Goal: Task Accomplishment & Management: Use online tool/utility

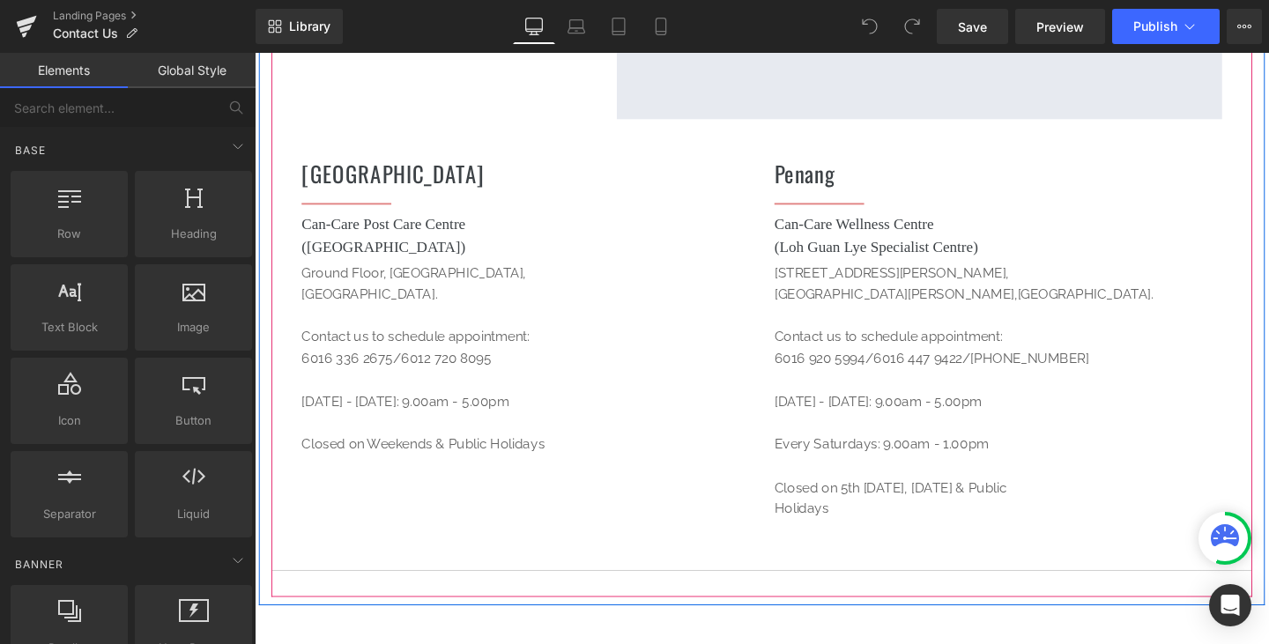
scroll to position [617, 0]
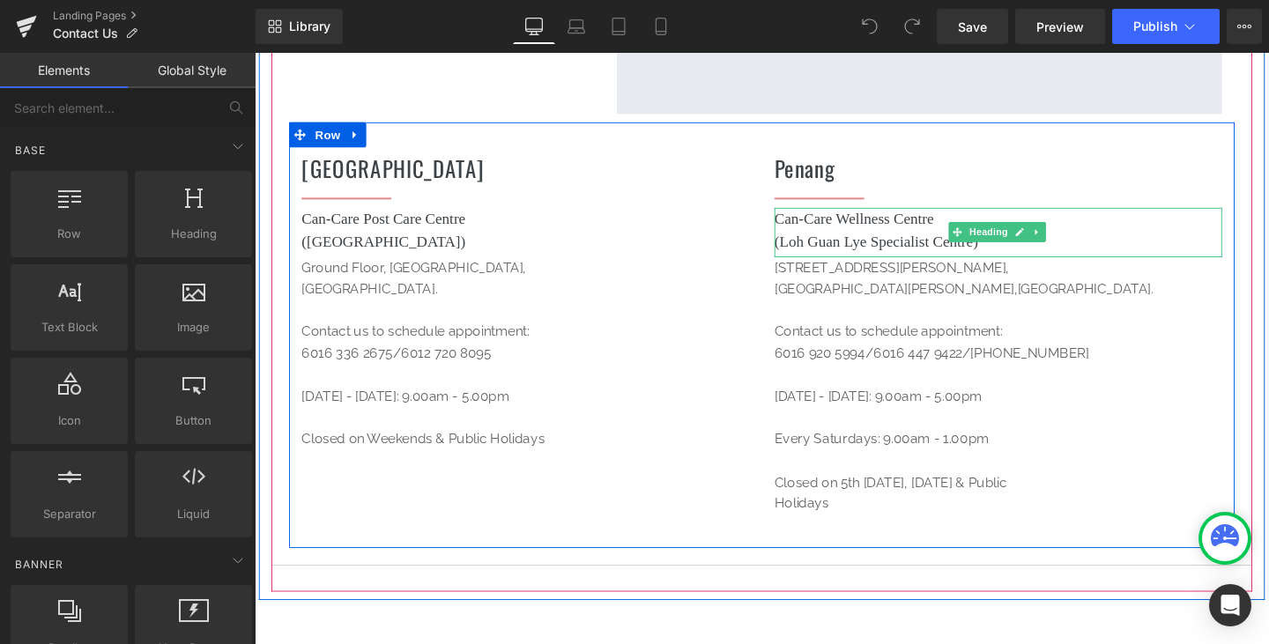
drag, startPoint x: 914, startPoint y: 274, endPoint x: 942, endPoint y: 280, distance: 28.9
click at [915, 274] on p "[STREET_ADDRESS][PERSON_NAME][PERSON_NAME]. Contact us to schedule appointment:" at bounding box center [1036, 313] width 471 height 90
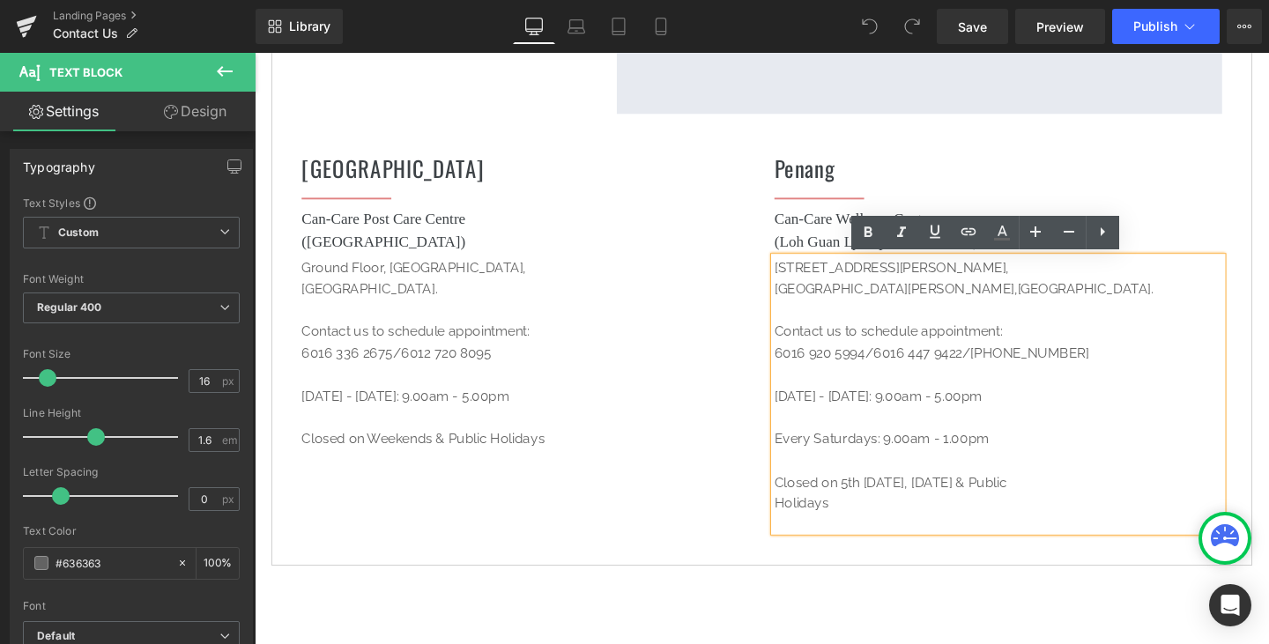
click at [873, 315] on p "[STREET_ADDRESS][PERSON_NAME][PERSON_NAME]. Contact us to schedule appointment:" at bounding box center [1036, 313] width 471 height 90
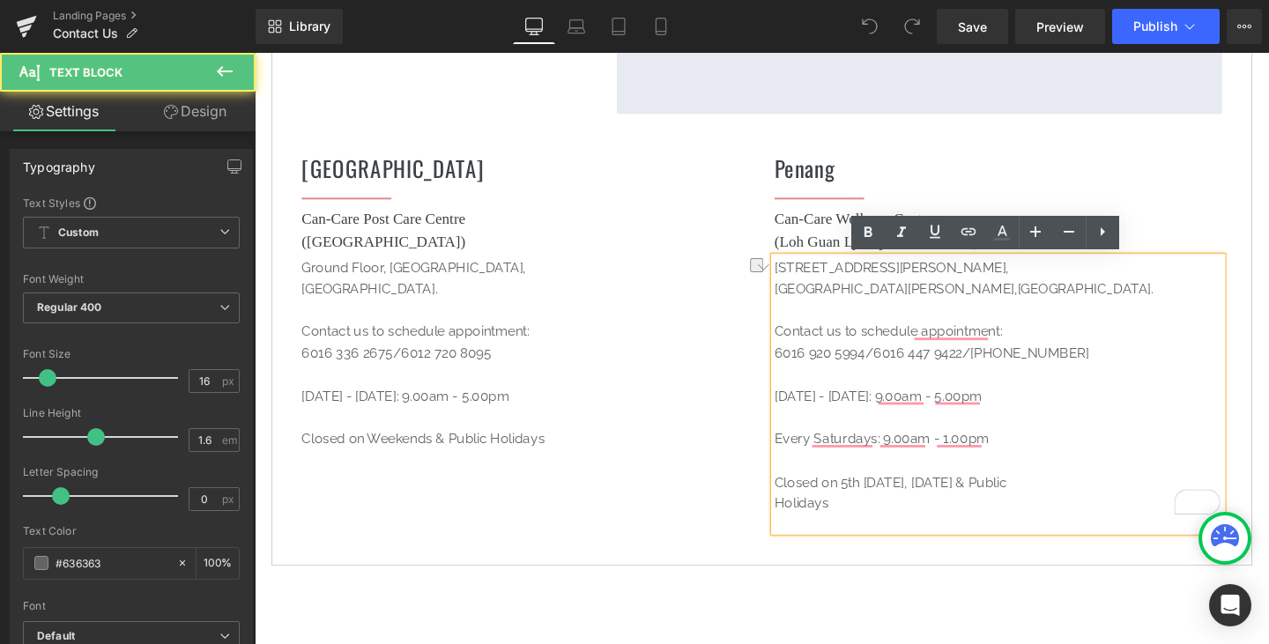
drag, startPoint x: 1034, startPoint y: 278, endPoint x: 933, endPoint y: 278, distance: 101.4
click at [933, 278] on p "[STREET_ADDRESS][PERSON_NAME][PERSON_NAME]. Contact us to schedule appointment:" at bounding box center [1036, 313] width 471 height 90
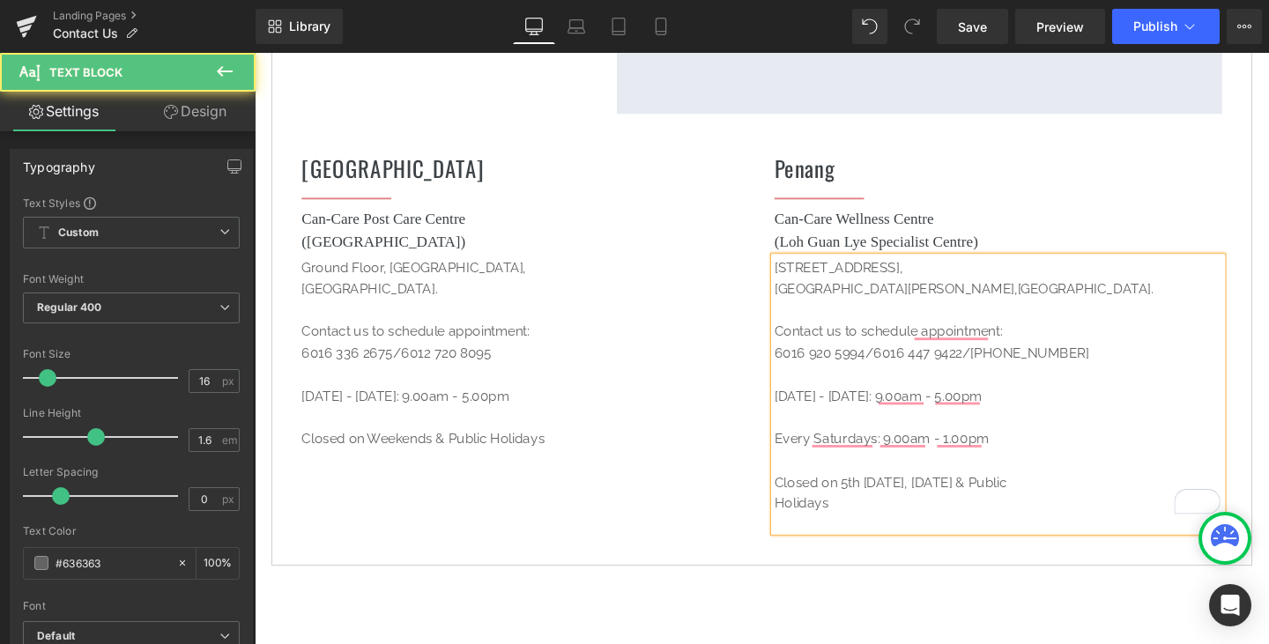
click at [929, 297] on p "[STREET_ADDRESS][PERSON_NAME]. Contact us to schedule appointment:" at bounding box center [1036, 313] width 471 height 90
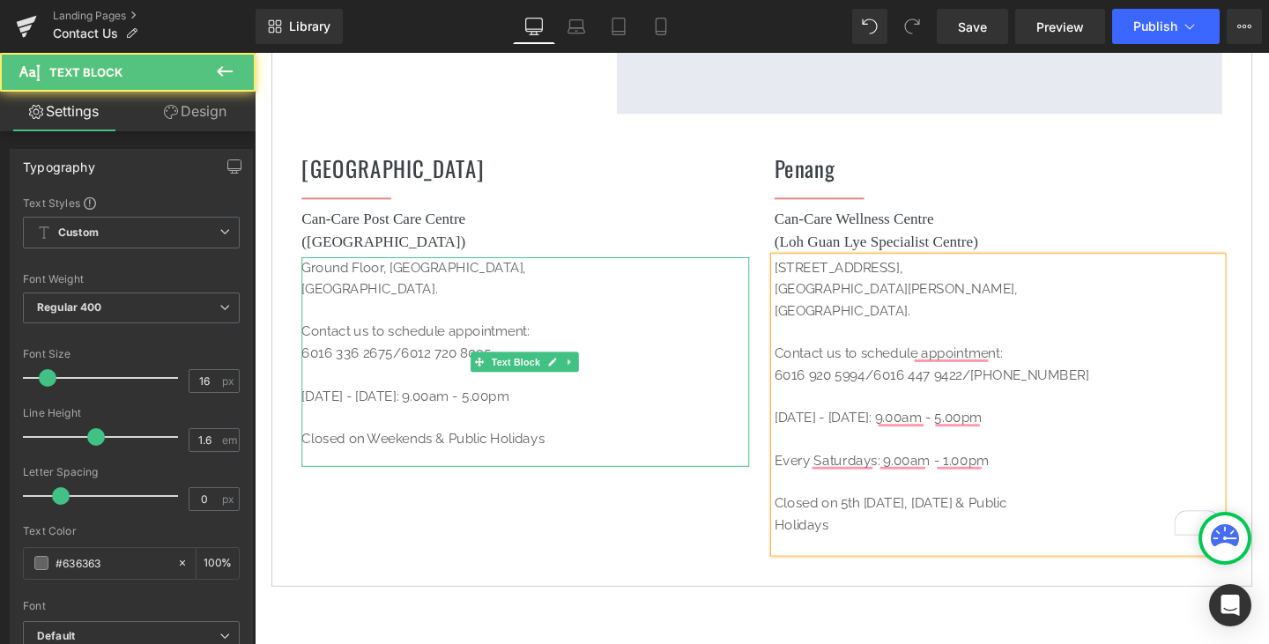
click at [392, 275] on p "[GEOGRAPHIC_DATA]." at bounding box center [539, 302] width 471 height 68
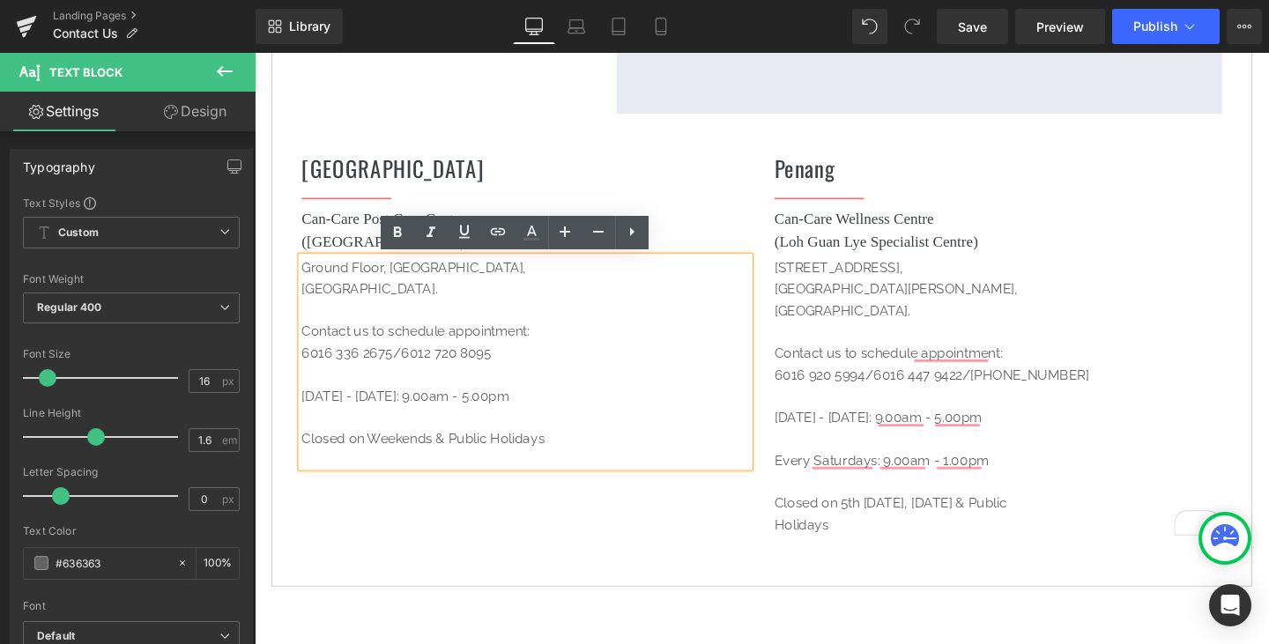
click at [392, 277] on p "[GEOGRAPHIC_DATA]." at bounding box center [539, 302] width 471 height 68
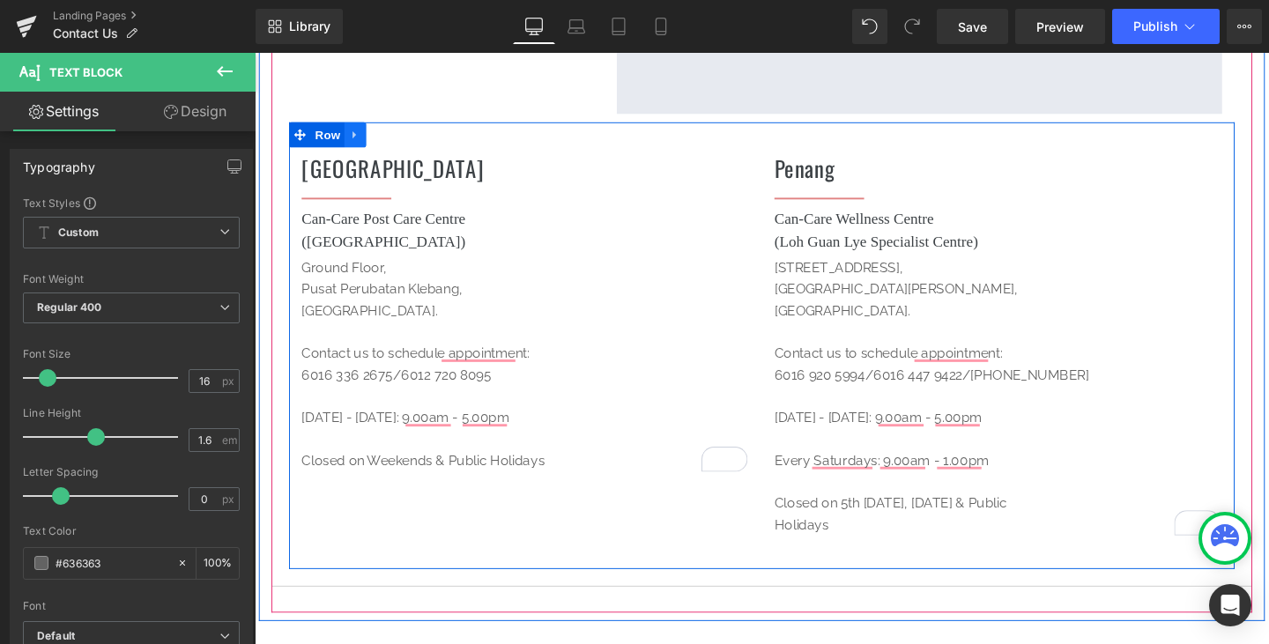
click at [357, 132] on icon at bounding box center [360, 138] width 12 height 13
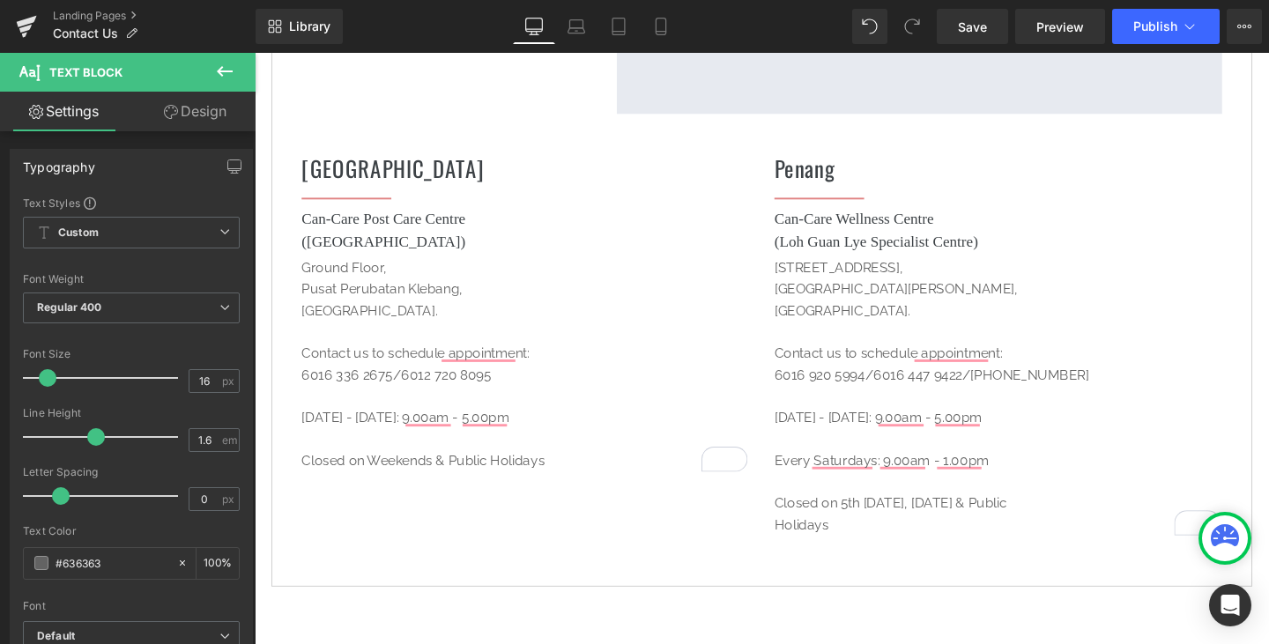
click at [226, 72] on icon at bounding box center [225, 71] width 16 height 11
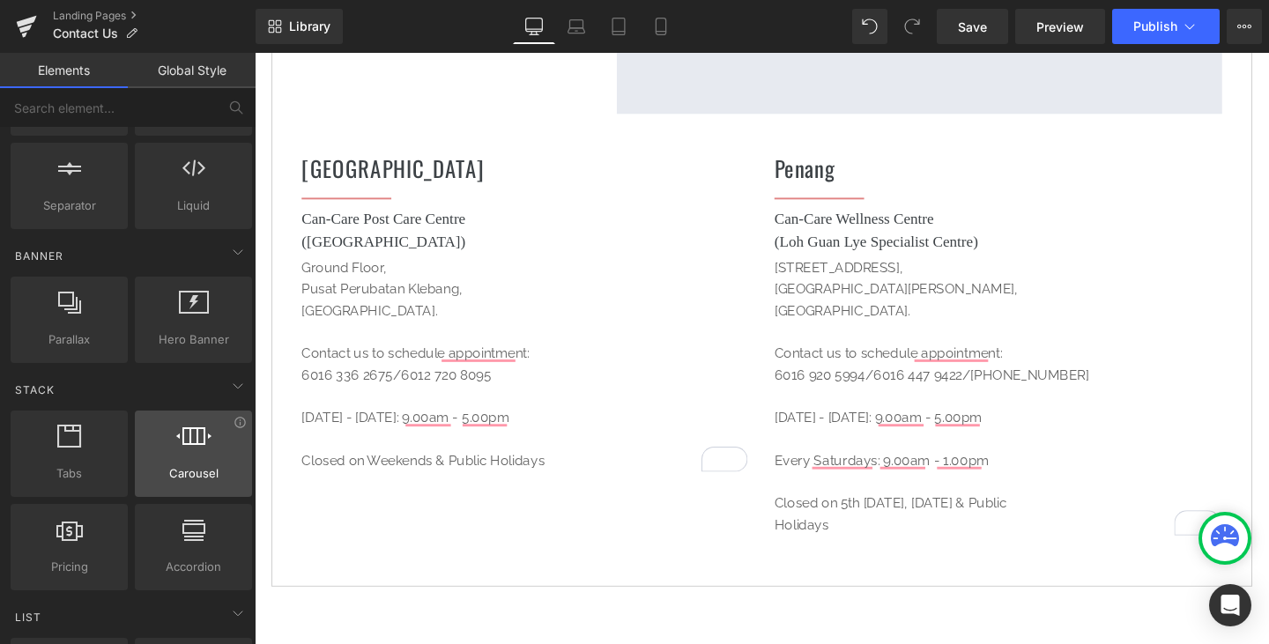
scroll to position [353, 0]
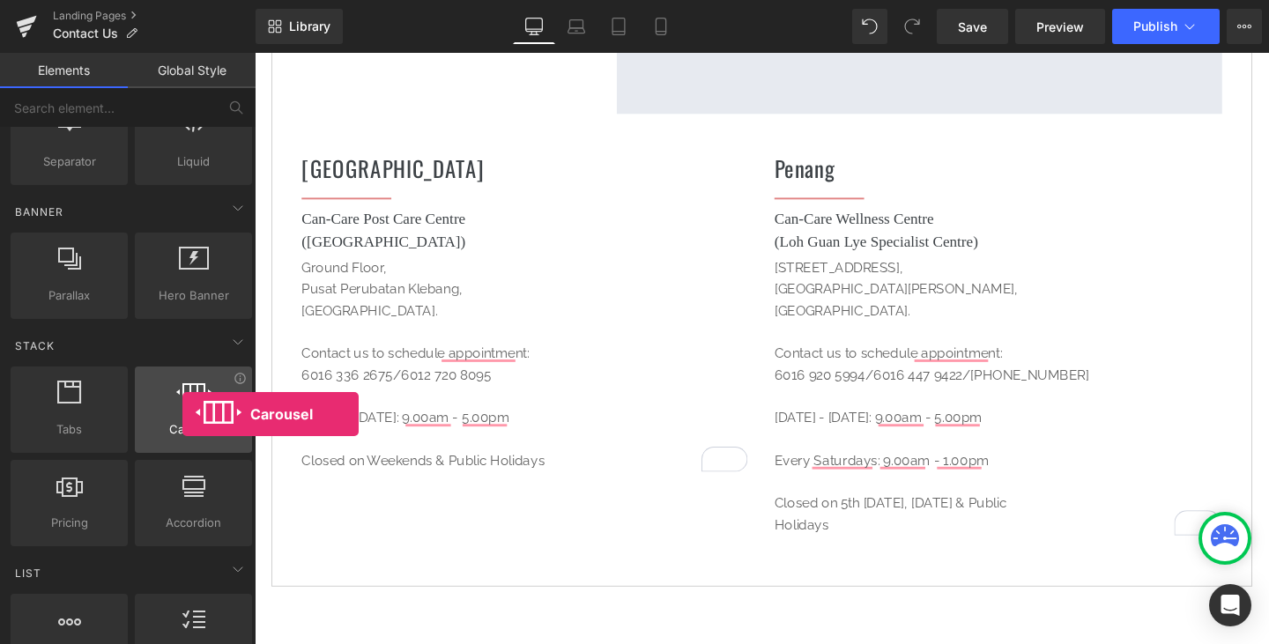
click at [182, 384] on icon at bounding box center [193, 392] width 35 height 23
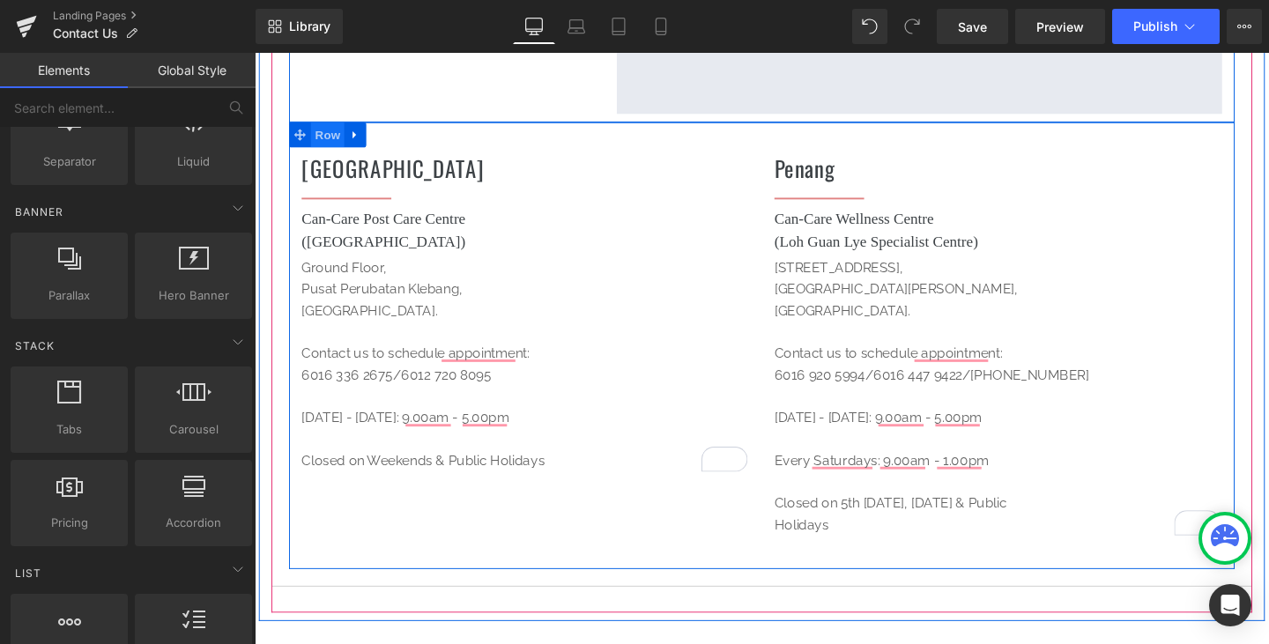
click at [322, 139] on span "Row" at bounding box center [331, 139] width 35 height 26
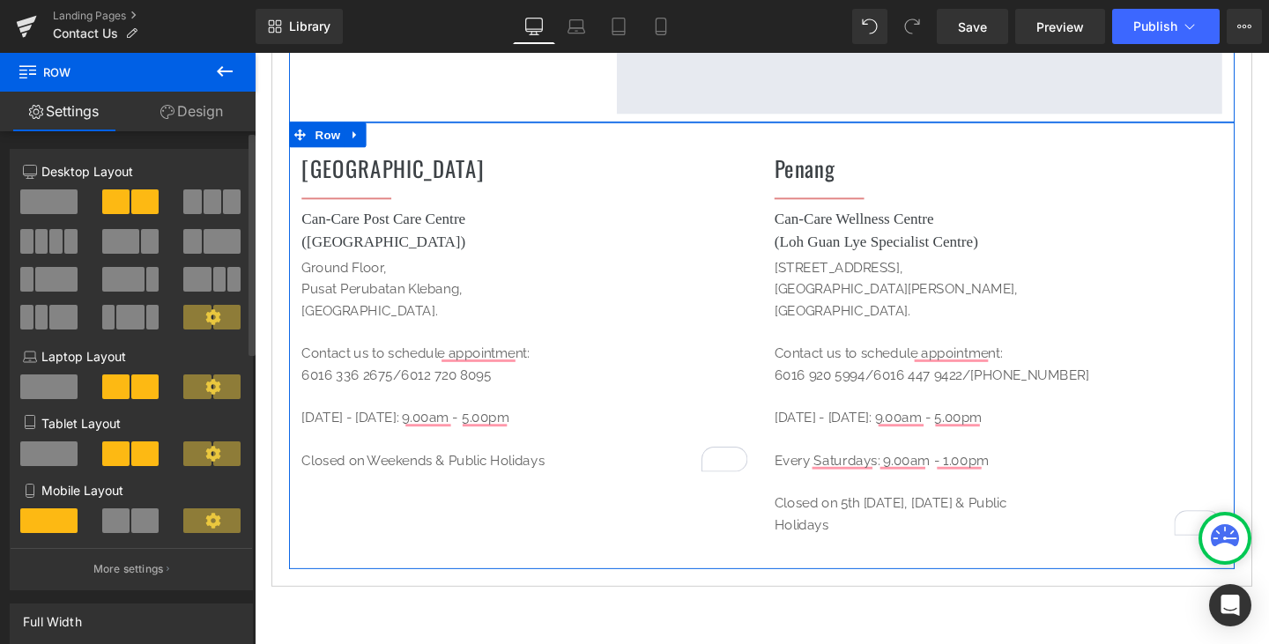
click at [223, 197] on span at bounding box center [232, 201] width 18 height 25
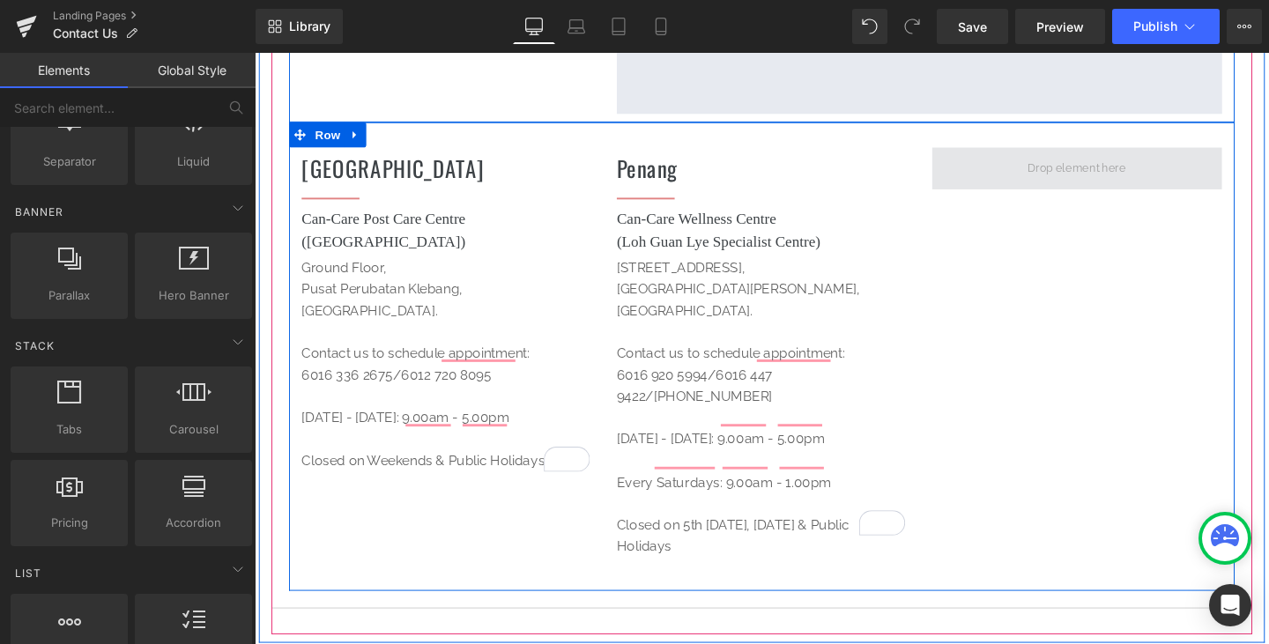
click at [1066, 167] on span at bounding box center [1118, 175] width 115 height 32
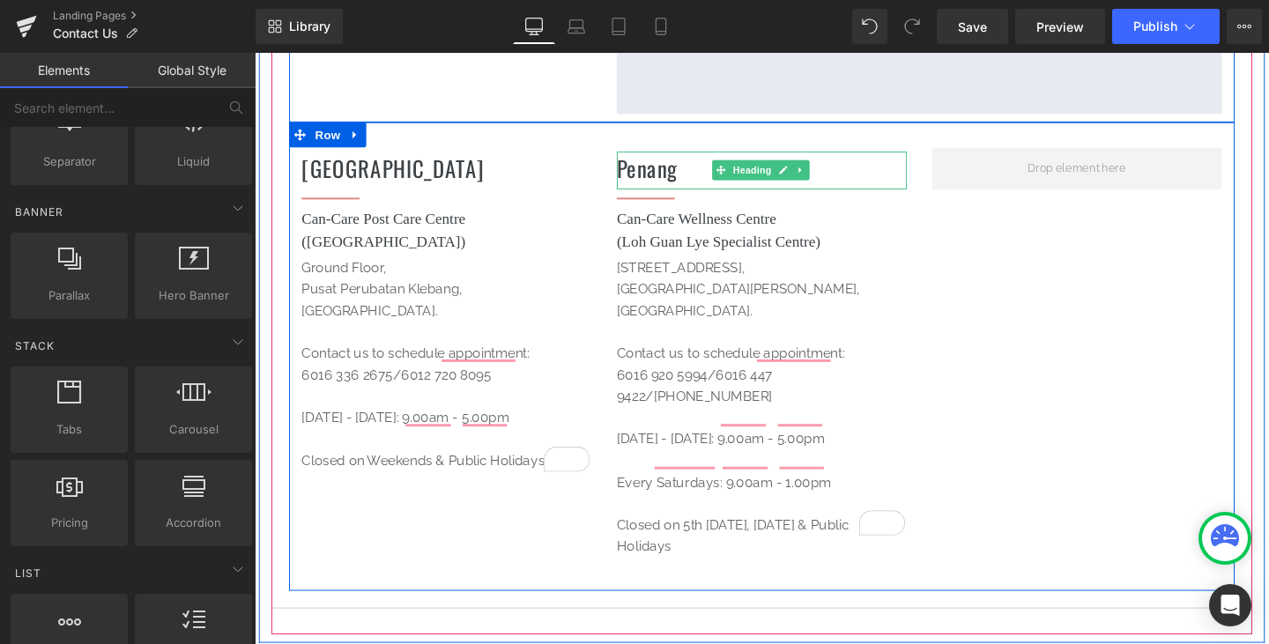
click at [672, 189] on h1 "Penang" at bounding box center [787, 174] width 305 height 34
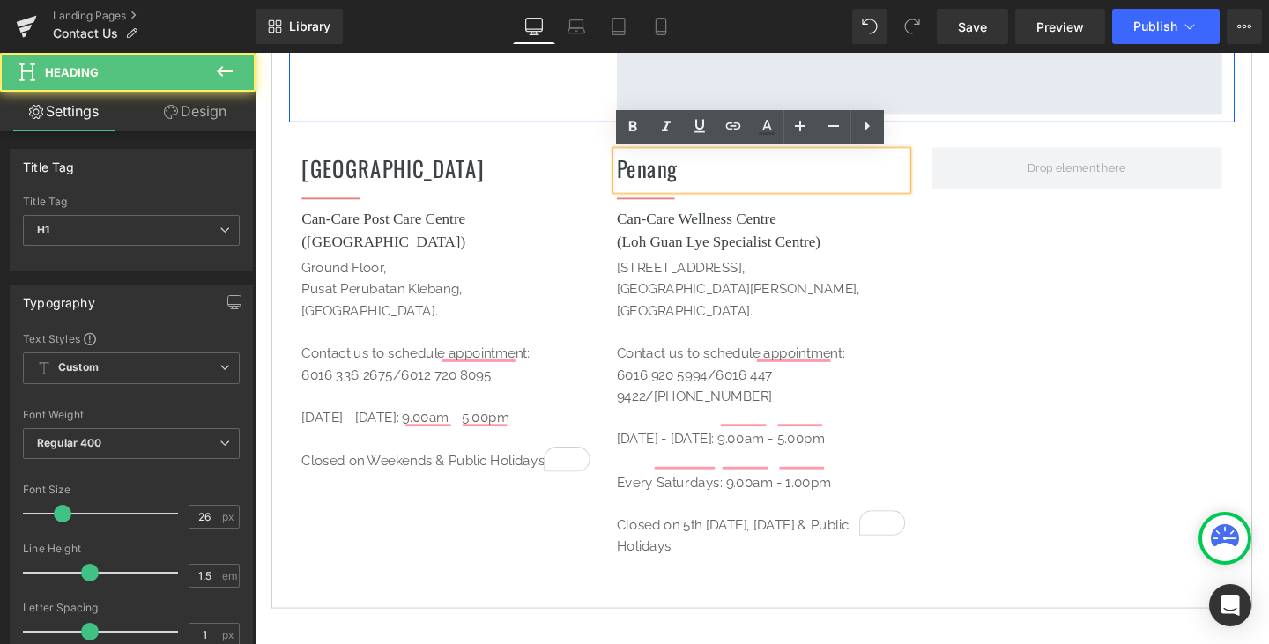
click at [749, 171] on h1 "Penang" at bounding box center [787, 174] width 305 height 34
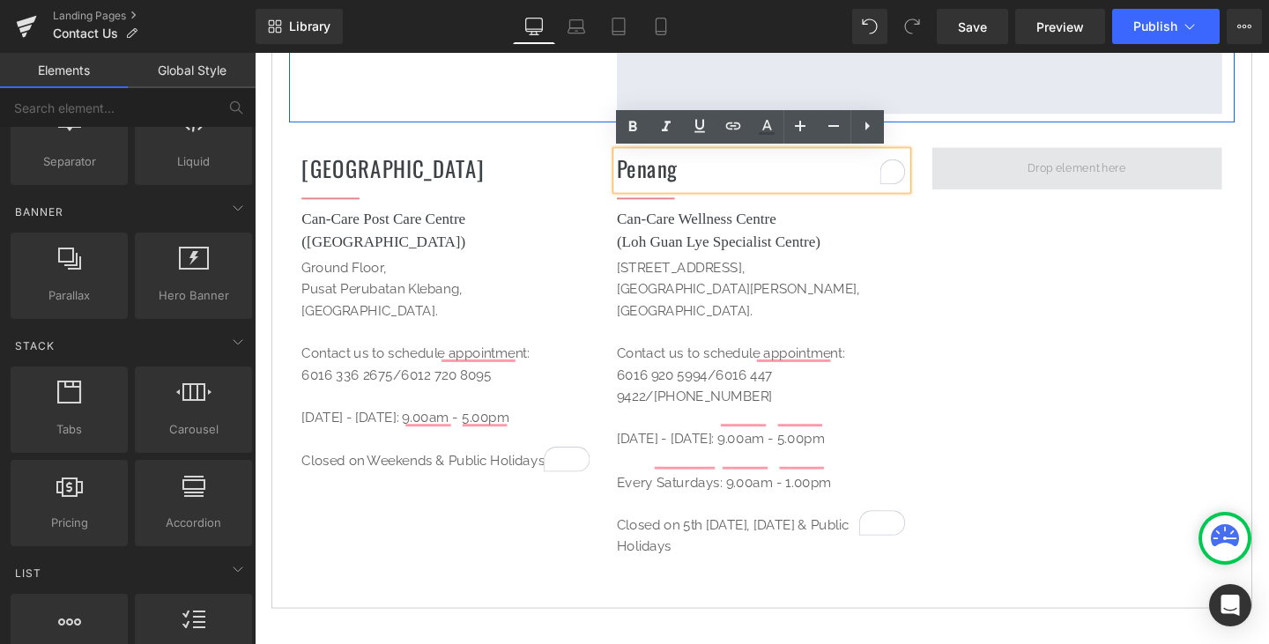
click at [1099, 176] on span at bounding box center [1118, 175] width 115 height 32
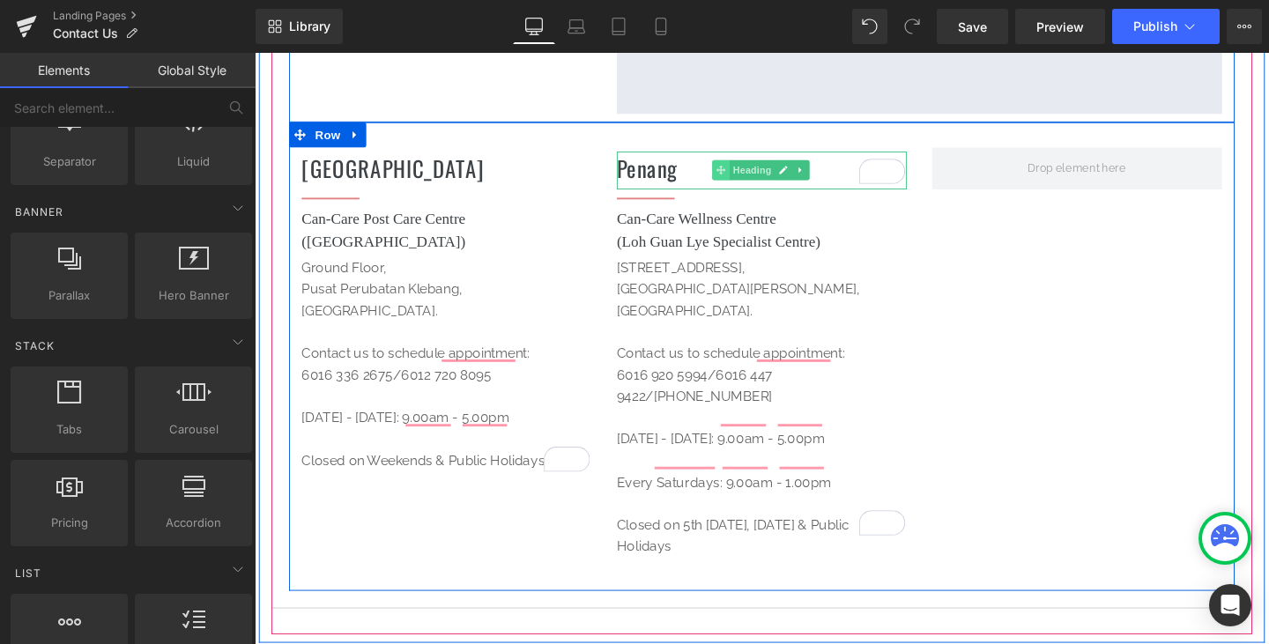
click at [744, 186] on span at bounding box center [745, 176] width 19 height 21
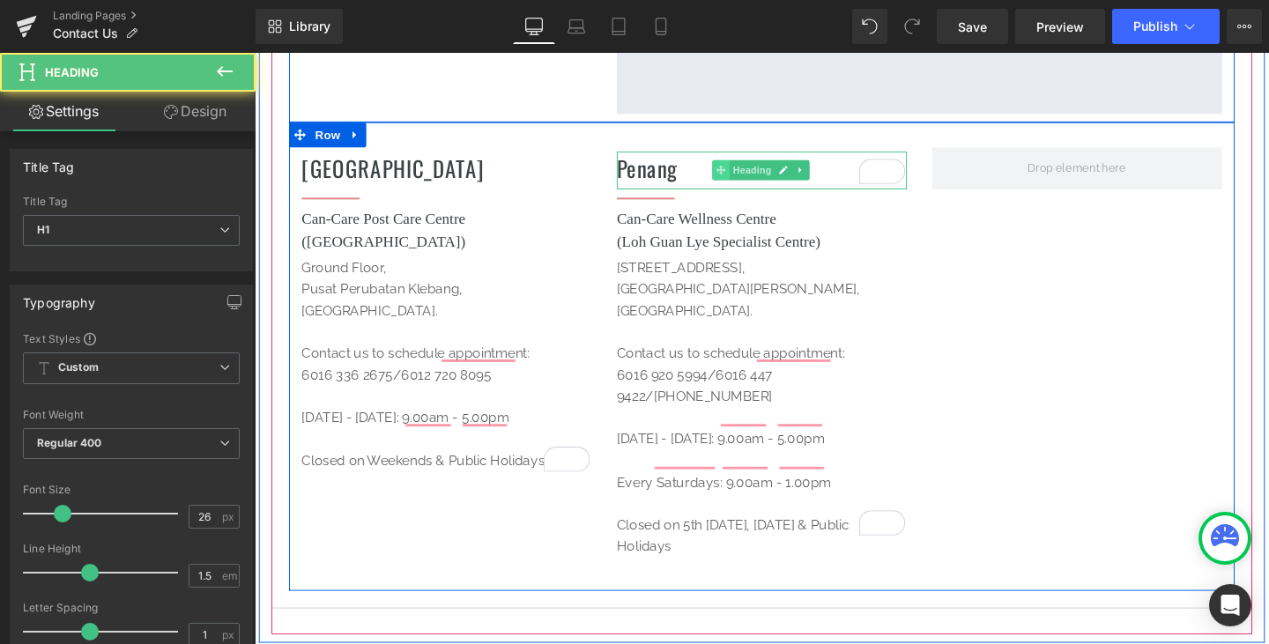
click at [736, 180] on span at bounding box center [745, 176] width 19 height 21
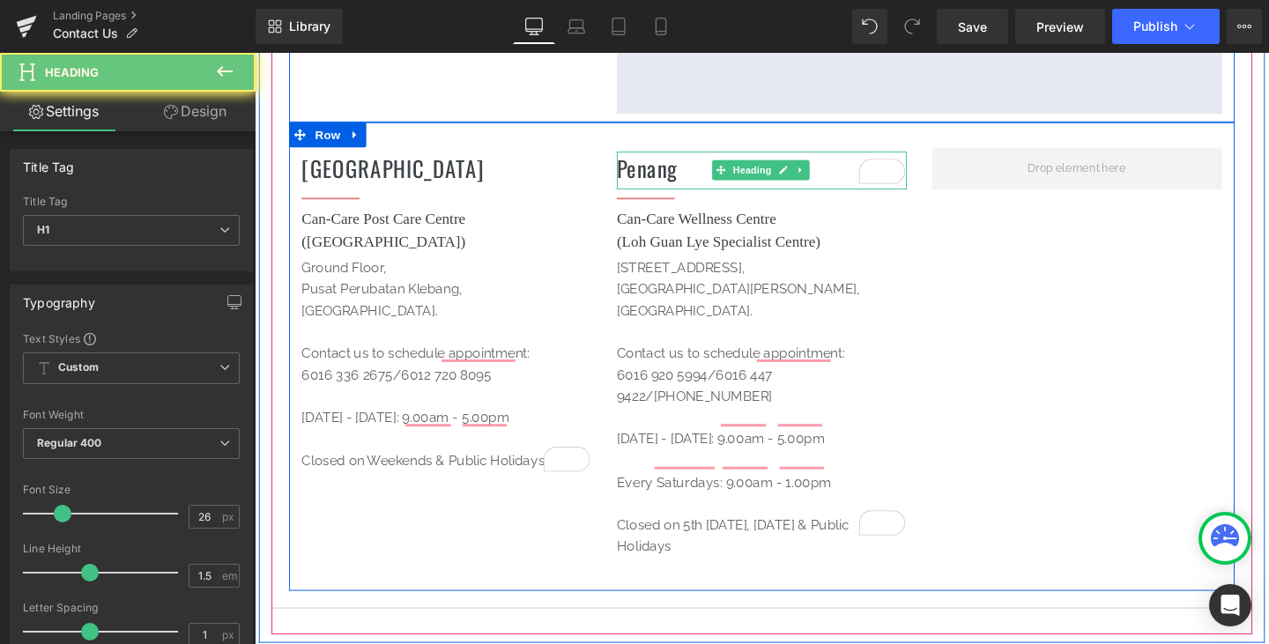
click at [691, 182] on h1 "Penang" at bounding box center [787, 174] width 305 height 34
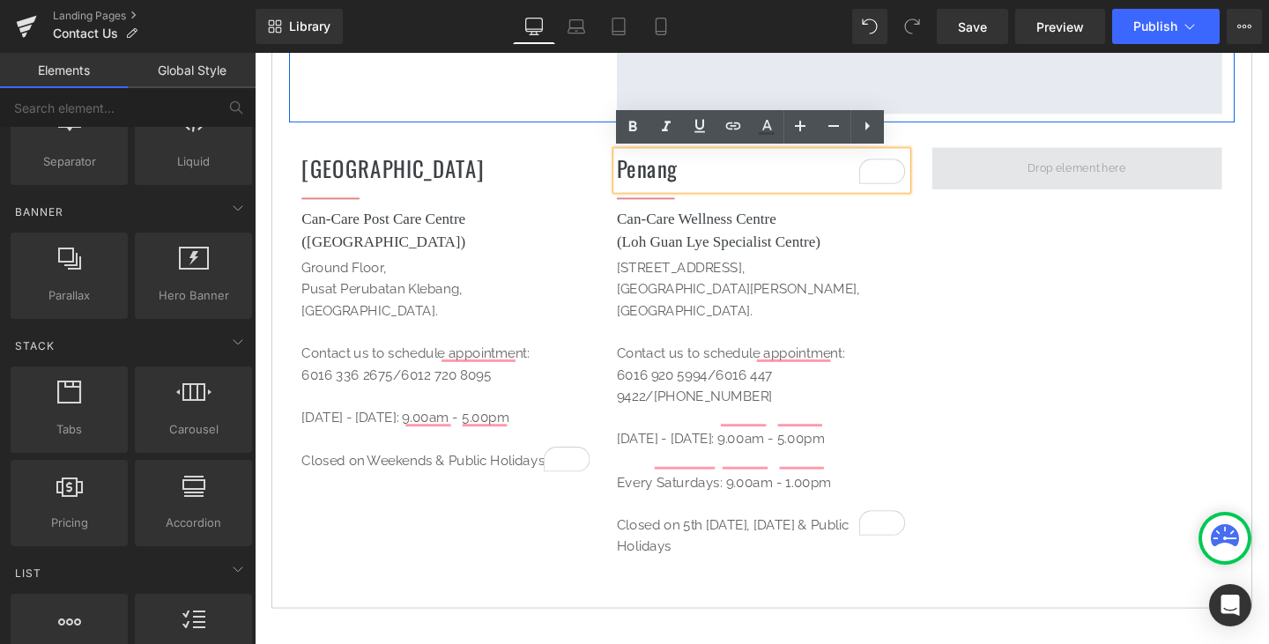
click at [1123, 172] on span at bounding box center [1118, 175] width 115 height 32
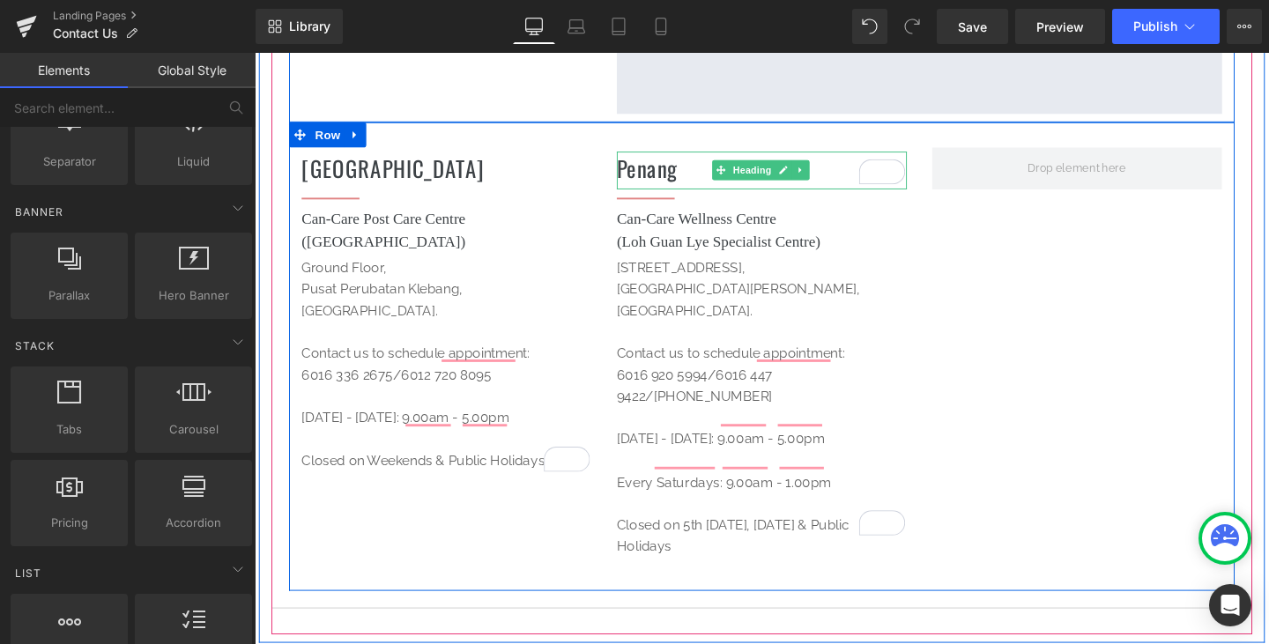
click at [665, 167] on h1 "Penang" at bounding box center [787, 174] width 305 height 34
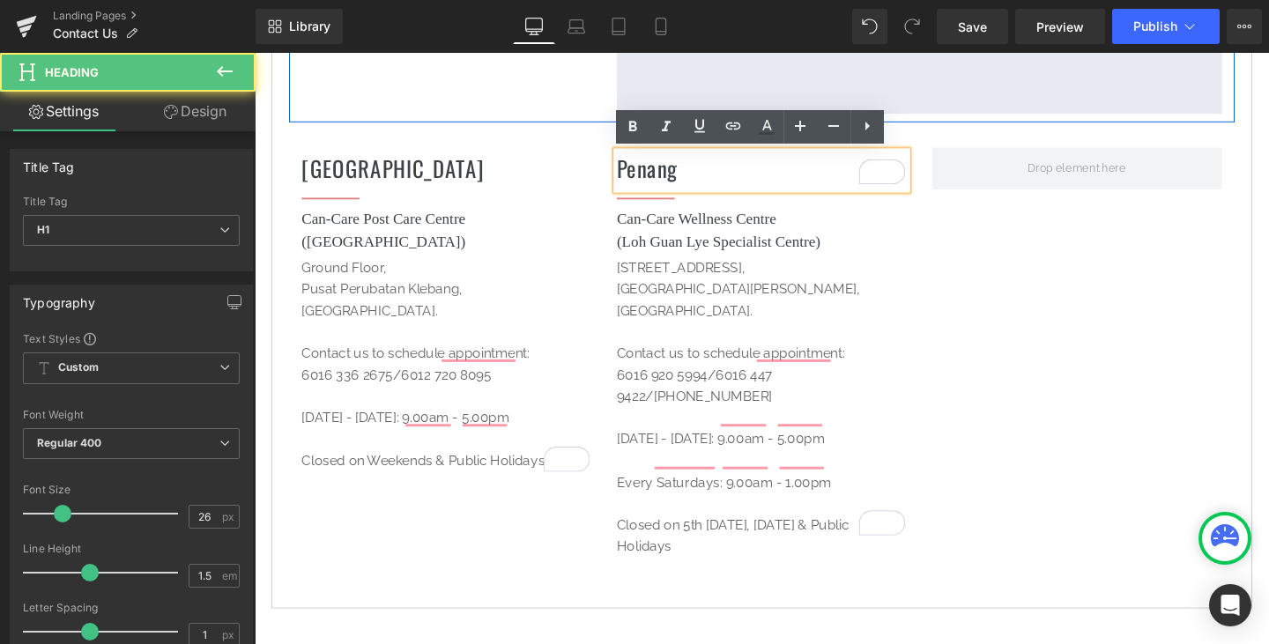
click at [846, 187] on h1 "Penang" at bounding box center [787, 174] width 305 height 34
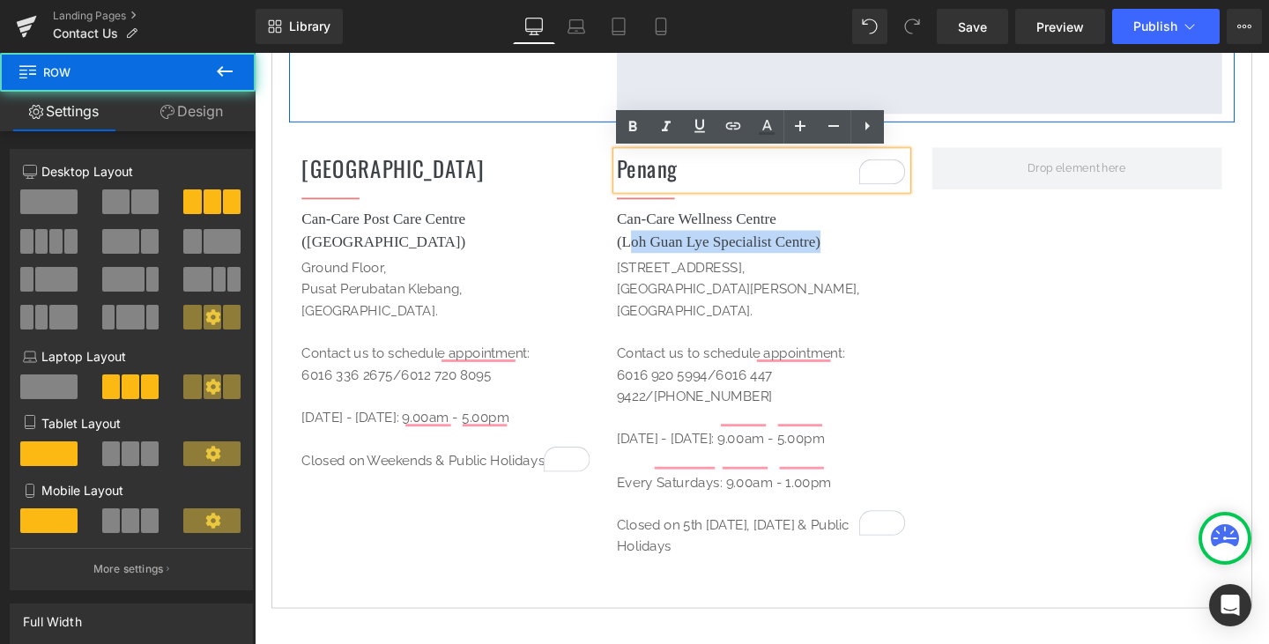
drag, startPoint x: 774, startPoint y: 576, endPoint x: 645, endPoint y: 256, distance: 344.9
click at [645, 256] on div "Penang Heading Separator Can-Care Wellness Centre (Loh Guan Lye Specialist Cent…" at bounding box center [787, 380] width 331 height 457
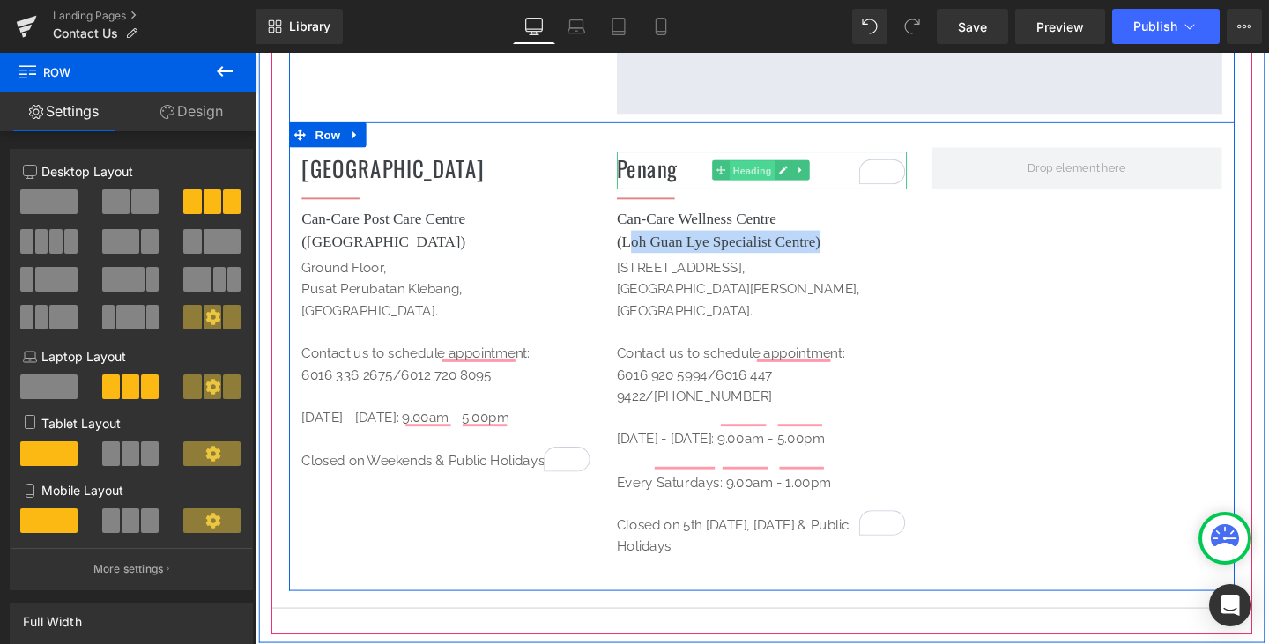
click at [767, 183] on span "Heading" at bounding box center [778, 177] width 48 height 21
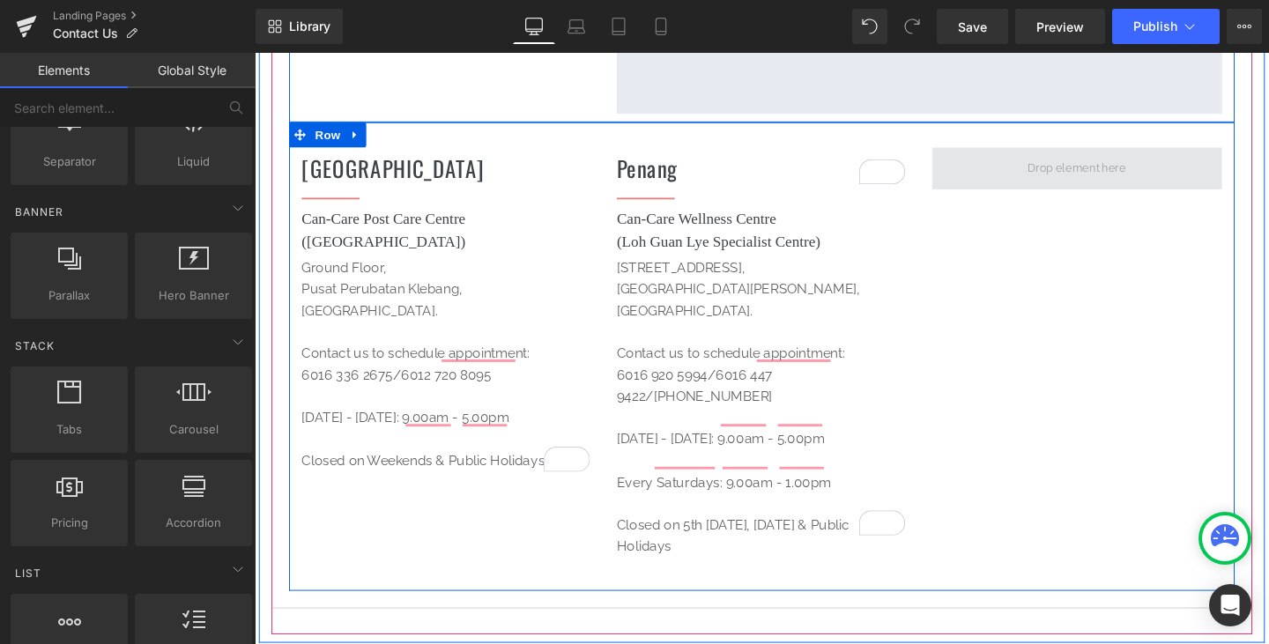
click at [1061, 167] on span at bounding box center [1118, 175] width 115 height 32
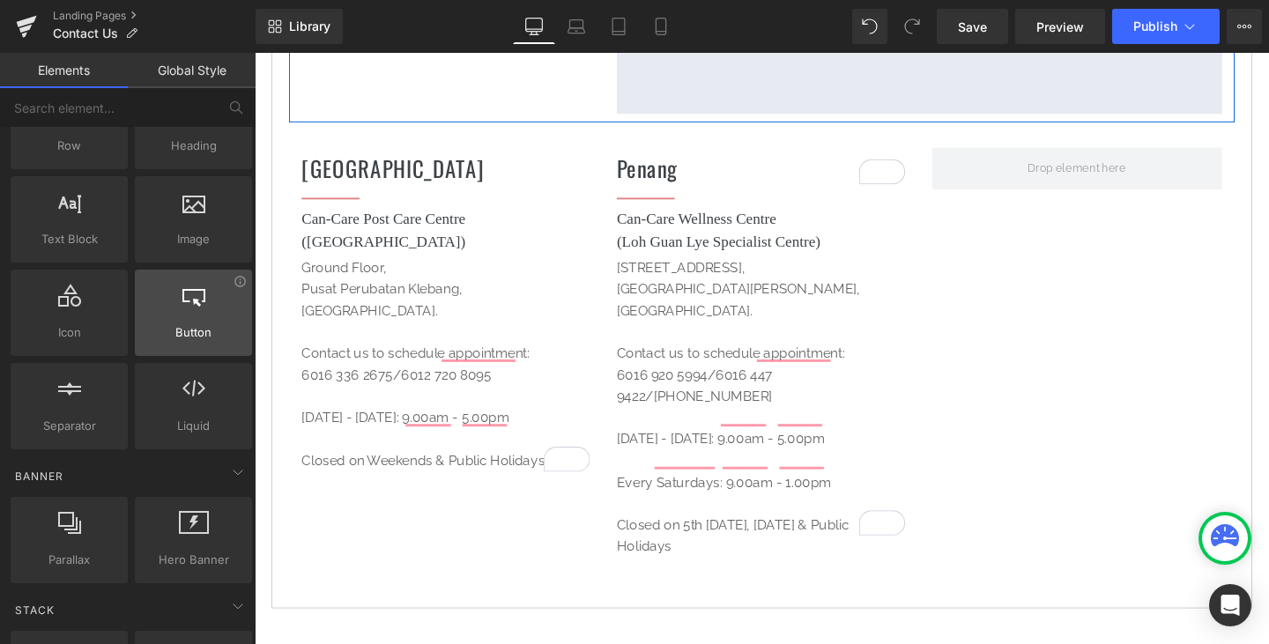
scroll to position [0, 0]
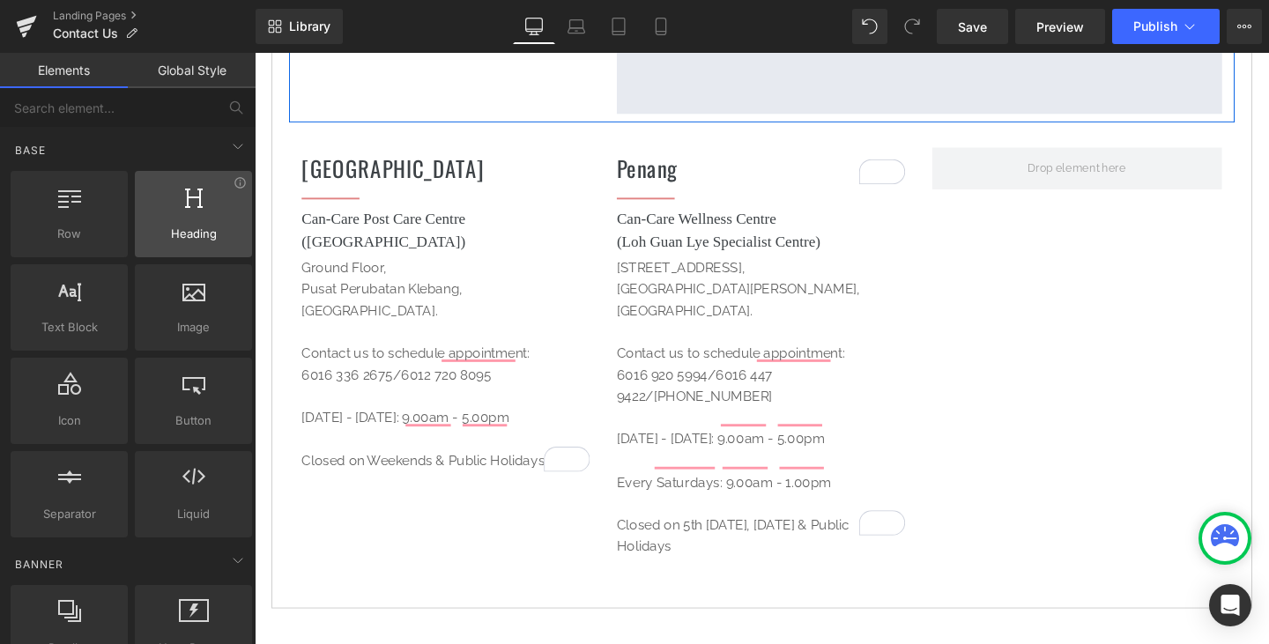
click at [204, 212] on div at bounding box center [193, 205] width 107 height 40
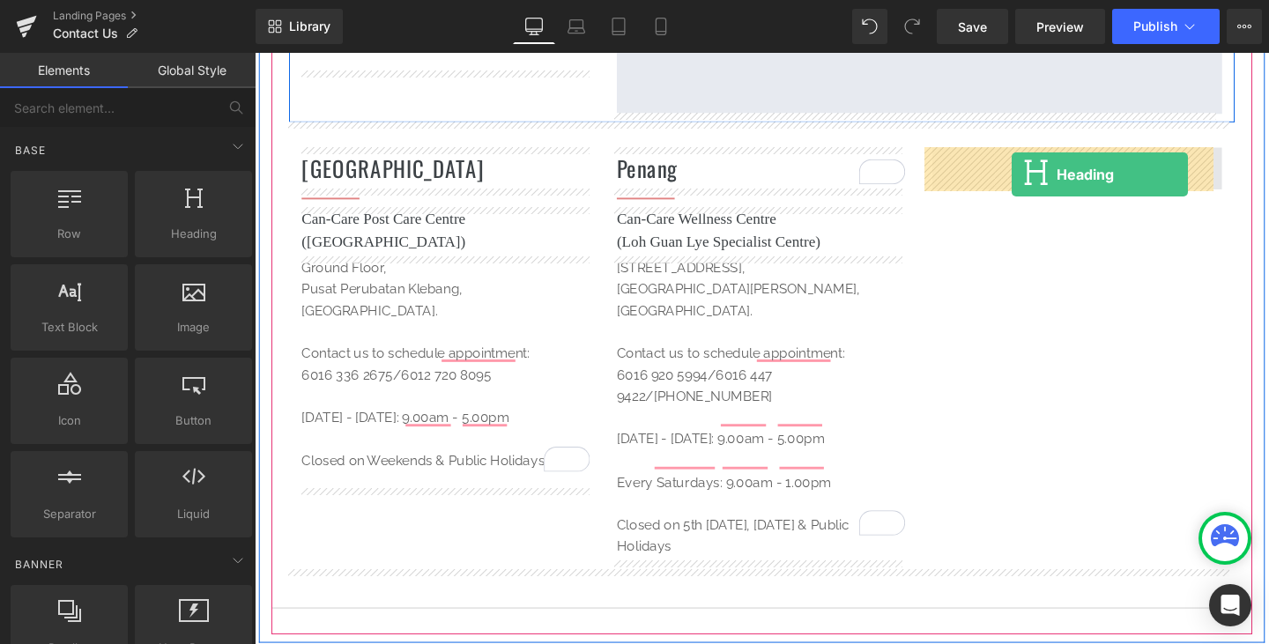
drag, startPoint x: 454, startPoint y: 267, endPoint x: 1051, endPoint y: 181, distance: 602.9
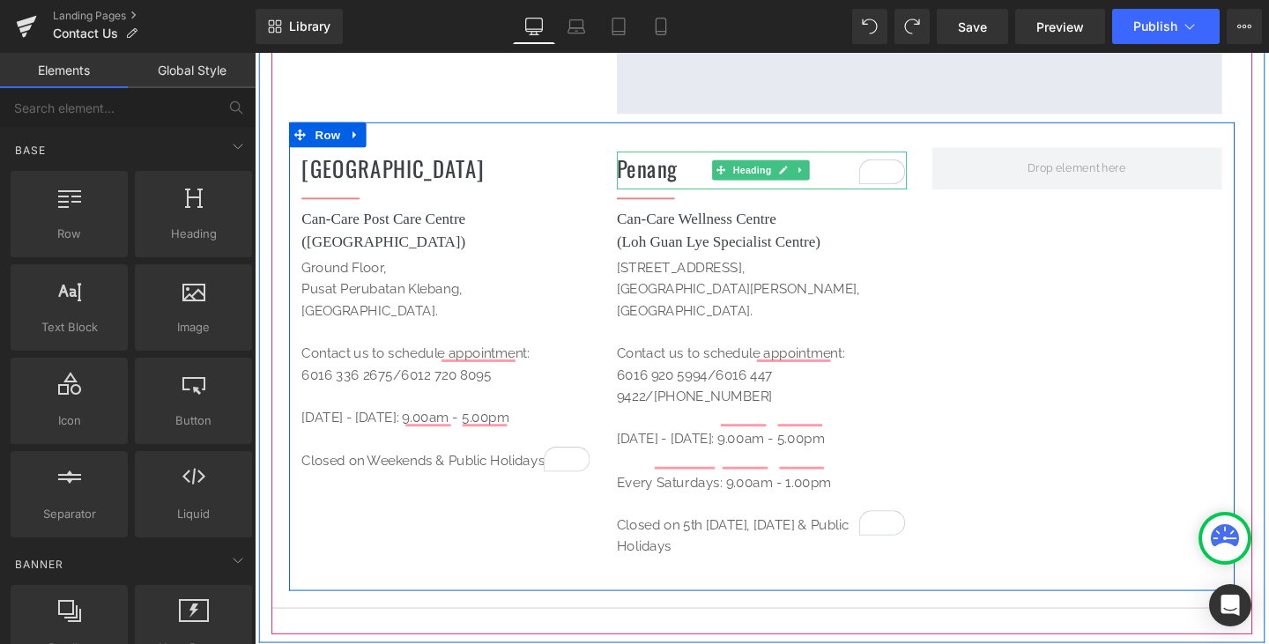
click at [824, 176] on icon at bounding box center [829, 176] width 10 height 11
click at [779, 181] on icon at bounding box center [783, 176] width 9 height 9
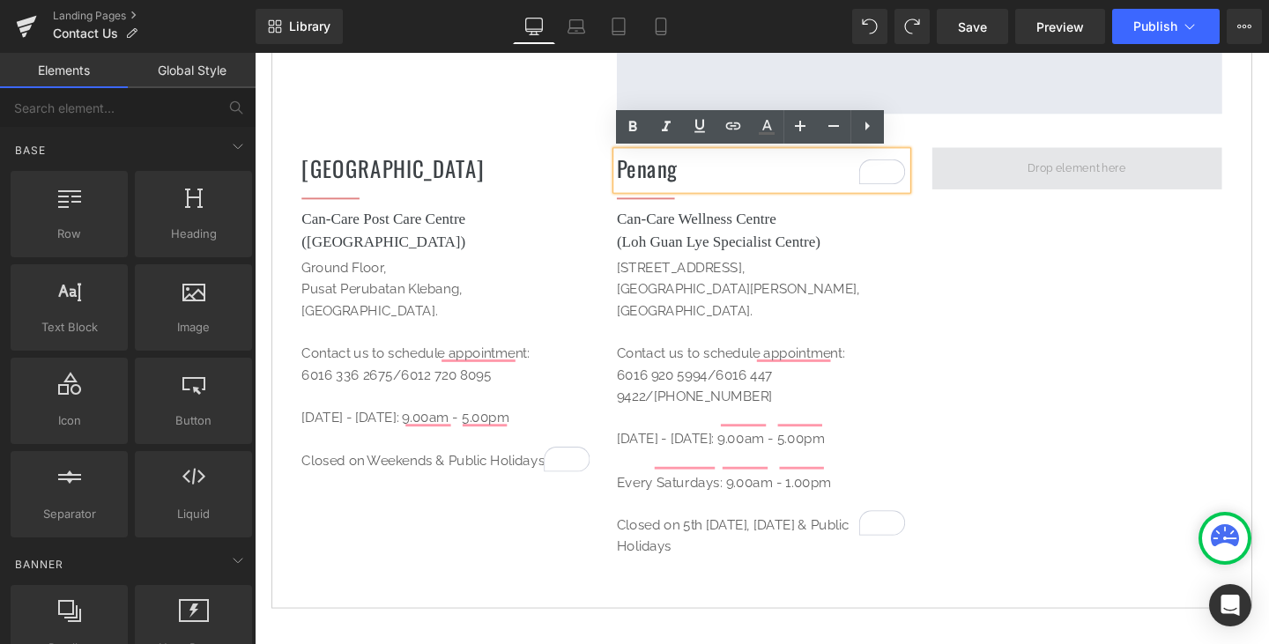
click at [1078, 171] on span at bounding box center [1118, 175] width 115 height 32
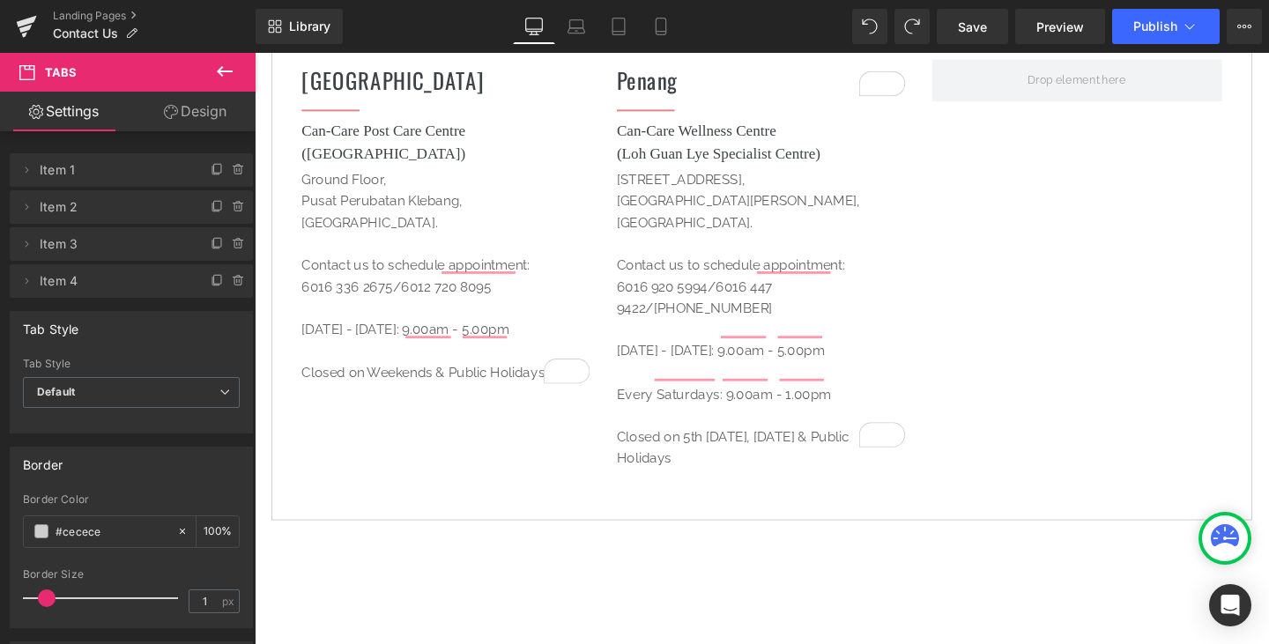
scroll to position [574, 0]
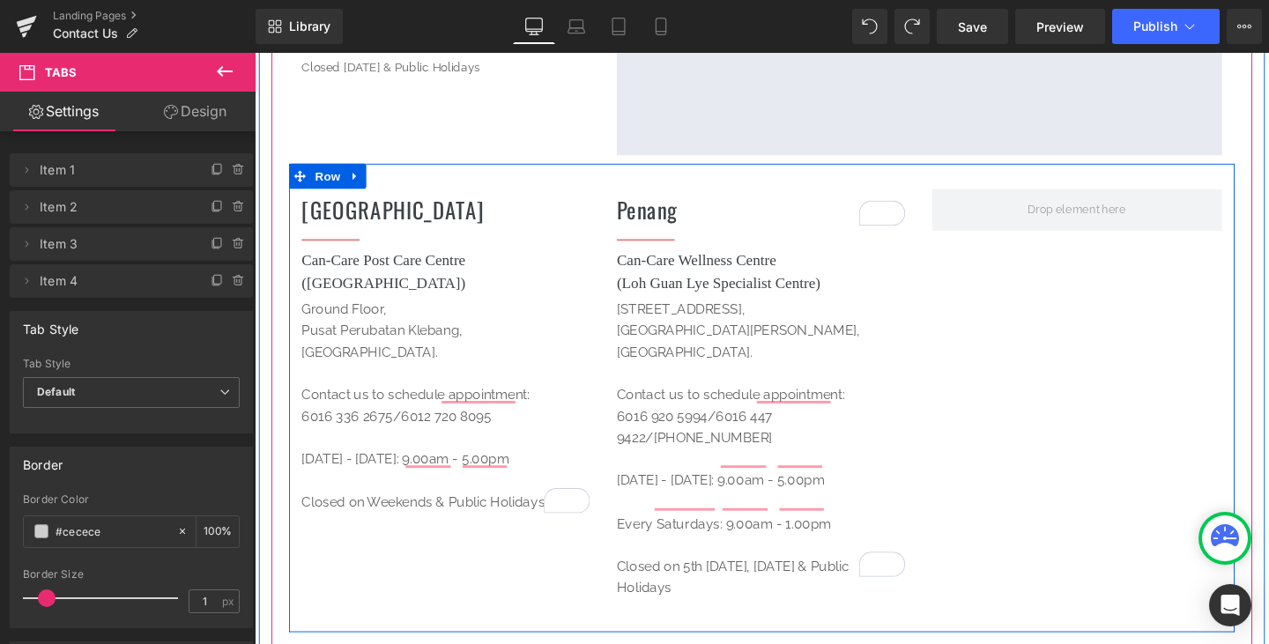
click at [1036, 265] on div "Melaka Heading Separator Can-Care Post Care Centre (Oriental Melaka Straits Med…" at bounding box center [788, 415] width 994 height 493
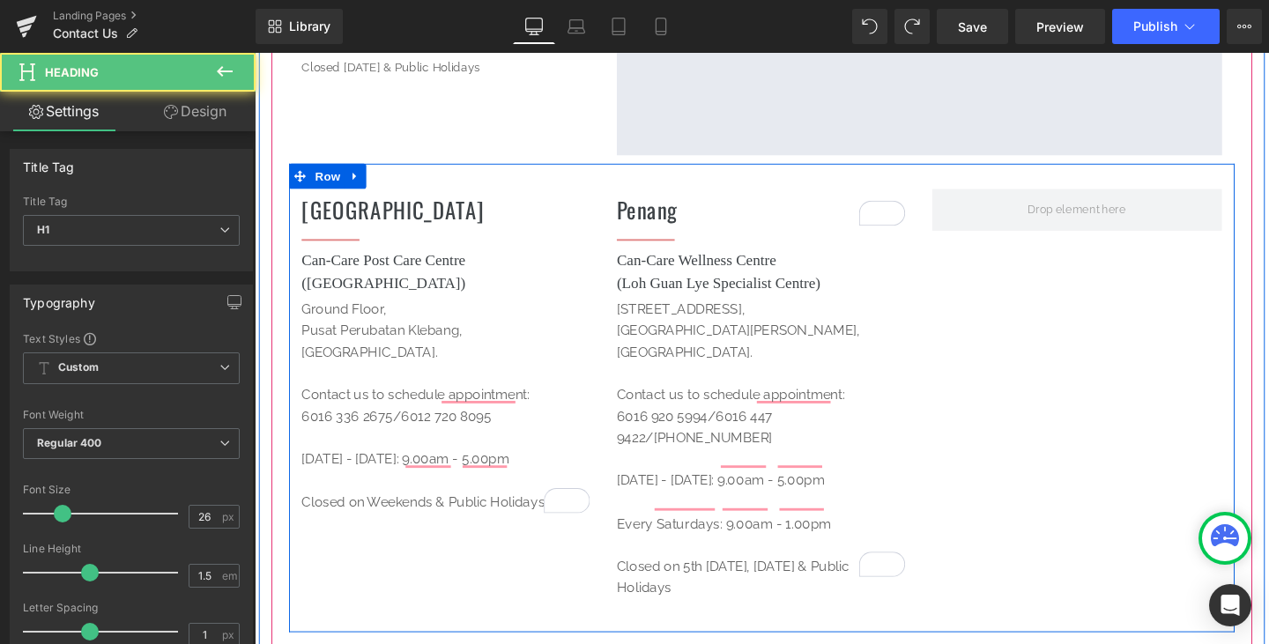
click at [713, 230] on h1 "Penang" at bounding box center [787, 217] width 305 height 34
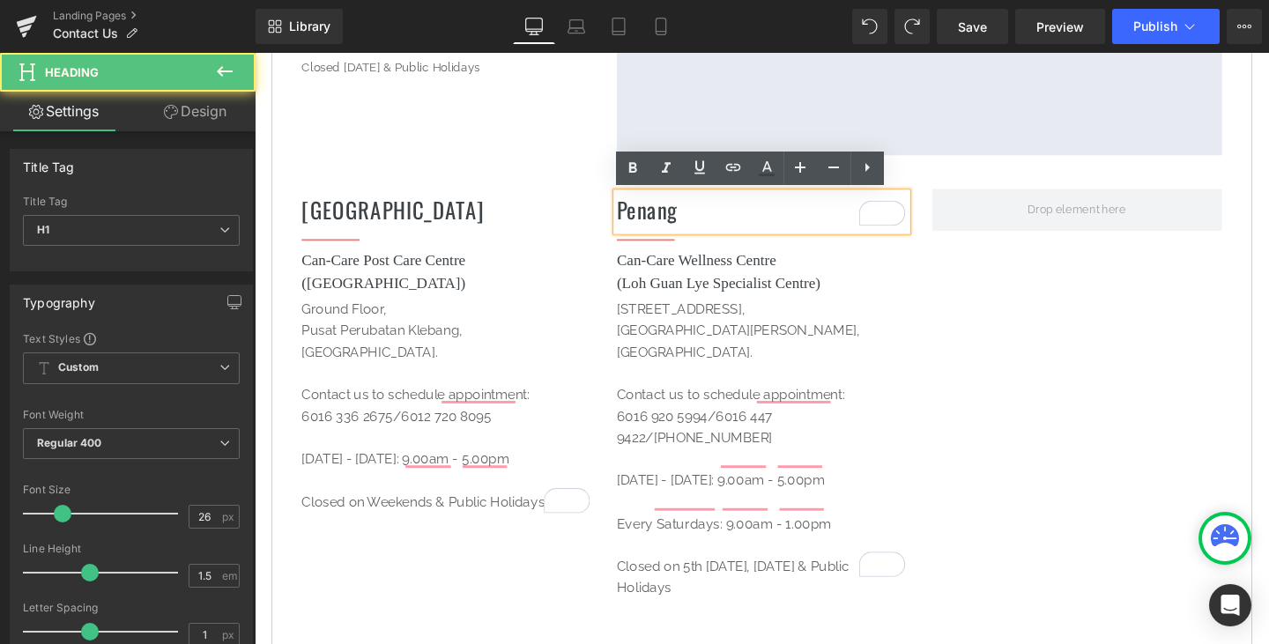
click at [716, 227] on h1 "Penang" at bounding box center [787, 217] width 305 height 34
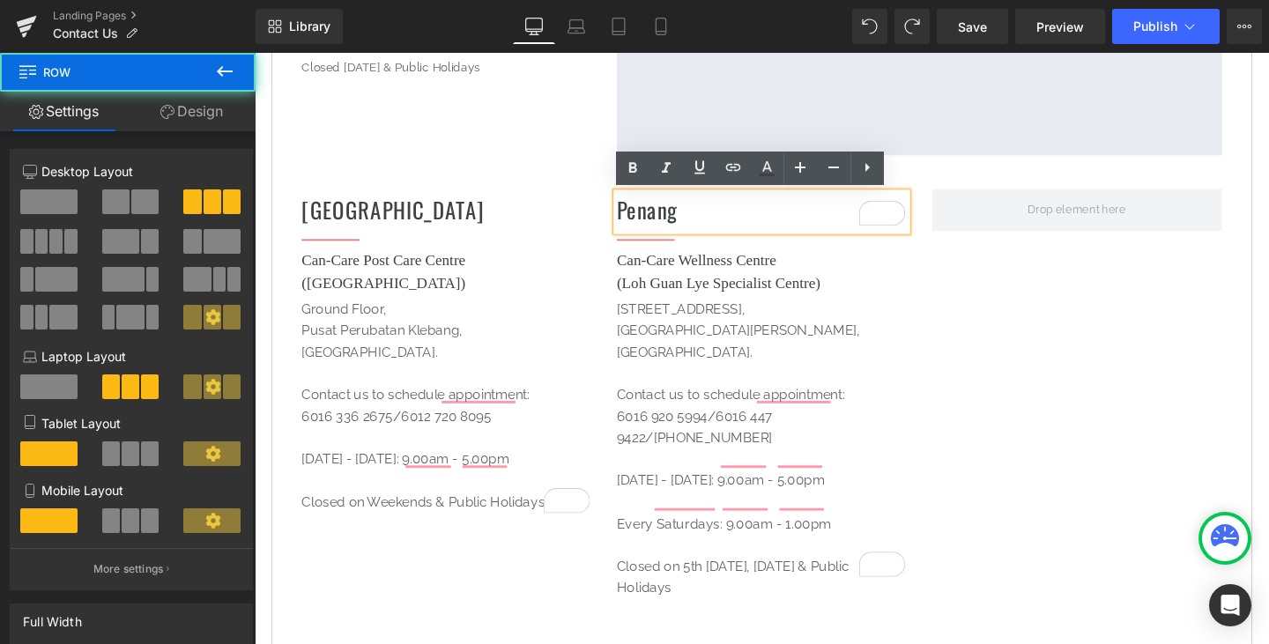
click at [940, 311] on div "Penang Heading Separator Can-Care Wellness Centre (Loh Guan Lye Specialist Cent…" at bounding box center [787, 424] width 331 height 457
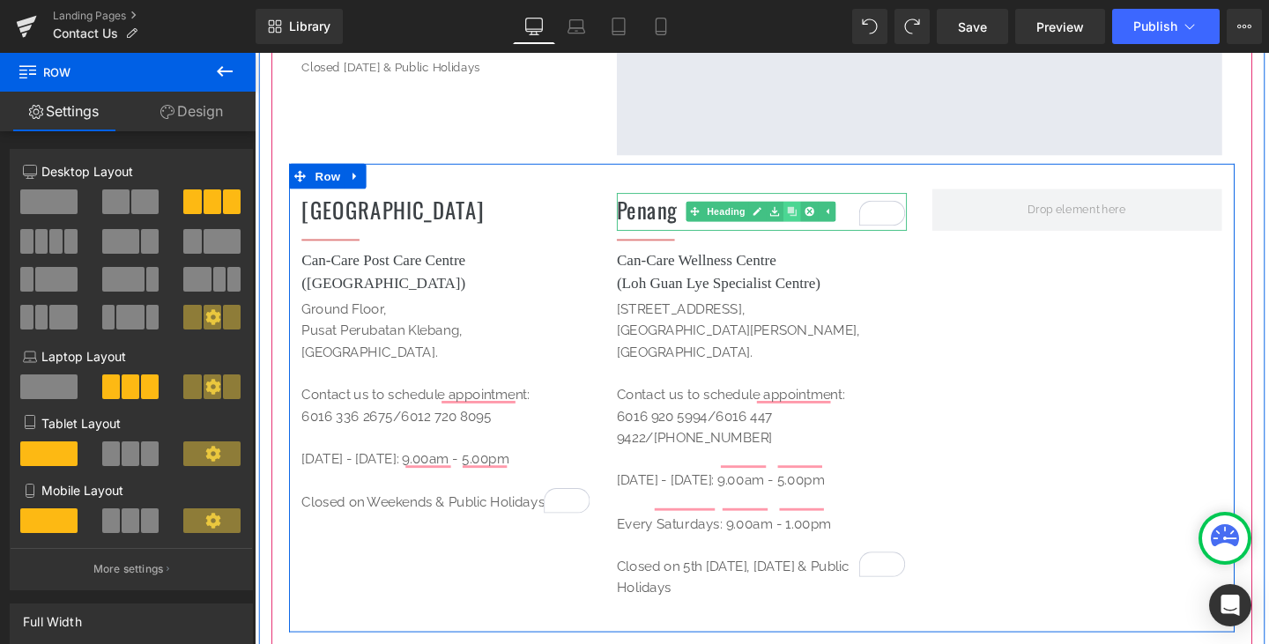
click at [819, 219] on icon at bounding box center [820, 219] width 10 height 10
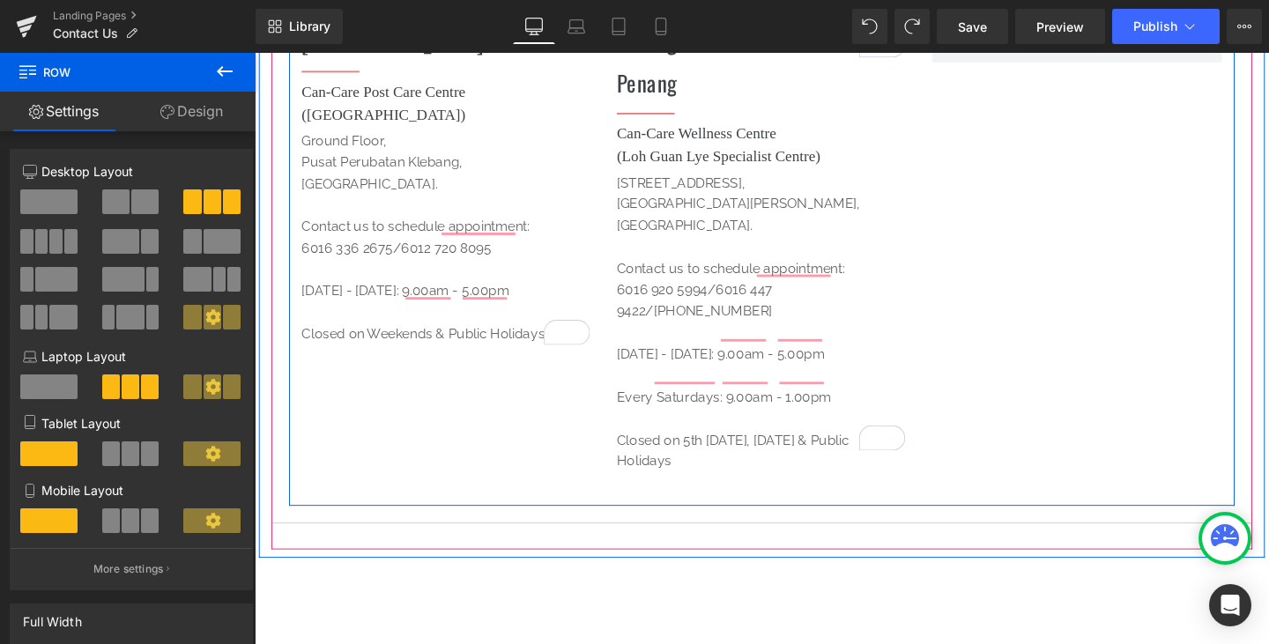
scroll to position [662, 0]
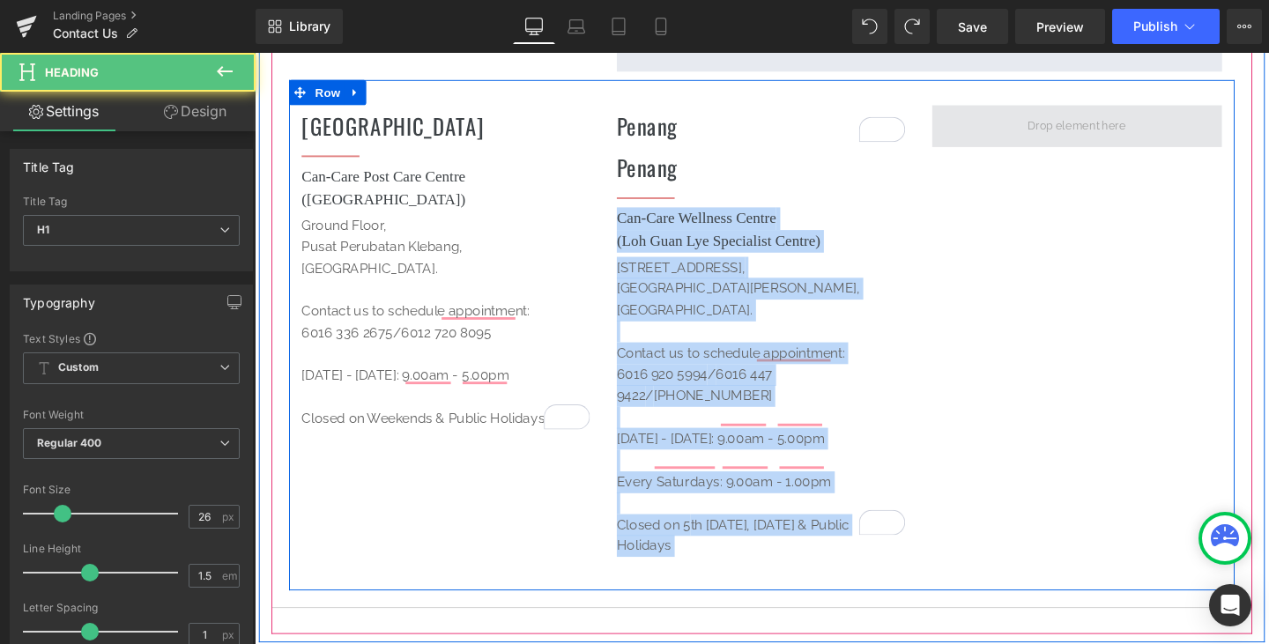
drag, startPoint x: 700, startPoint y: 182, endPoint x: 1030, endPoint y: 137, distance: 333.7
click at [1030, 137] on div "Melaka Heading Separator Can-Care Post Care Centre (Oriental Melaka Straits Med…" at bounding box center [788, 349] width 994 height 537
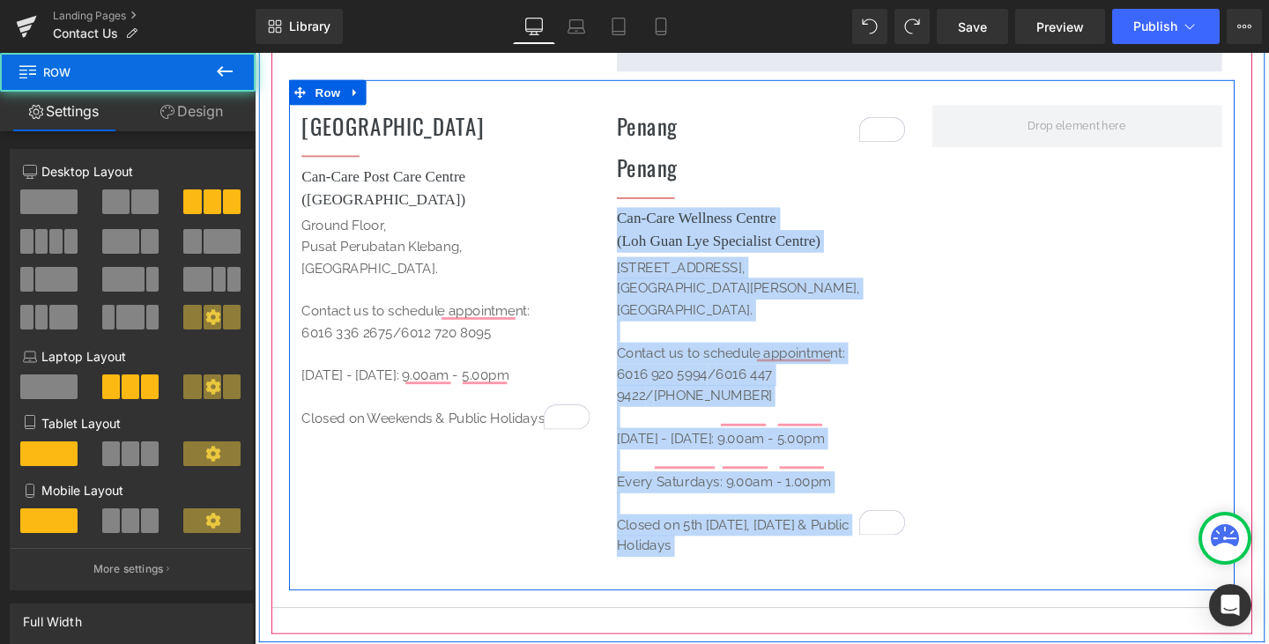
click at [996, 228] on div "Melaka Heading Separator Can-Care Post Care Centre (Oriental Melaka Straits Med…" at bounding box center [788, 349] width 994 height 537
click at [721, 174] on h1 "Penang" at bounding box center [787, 173] width 305 height 34
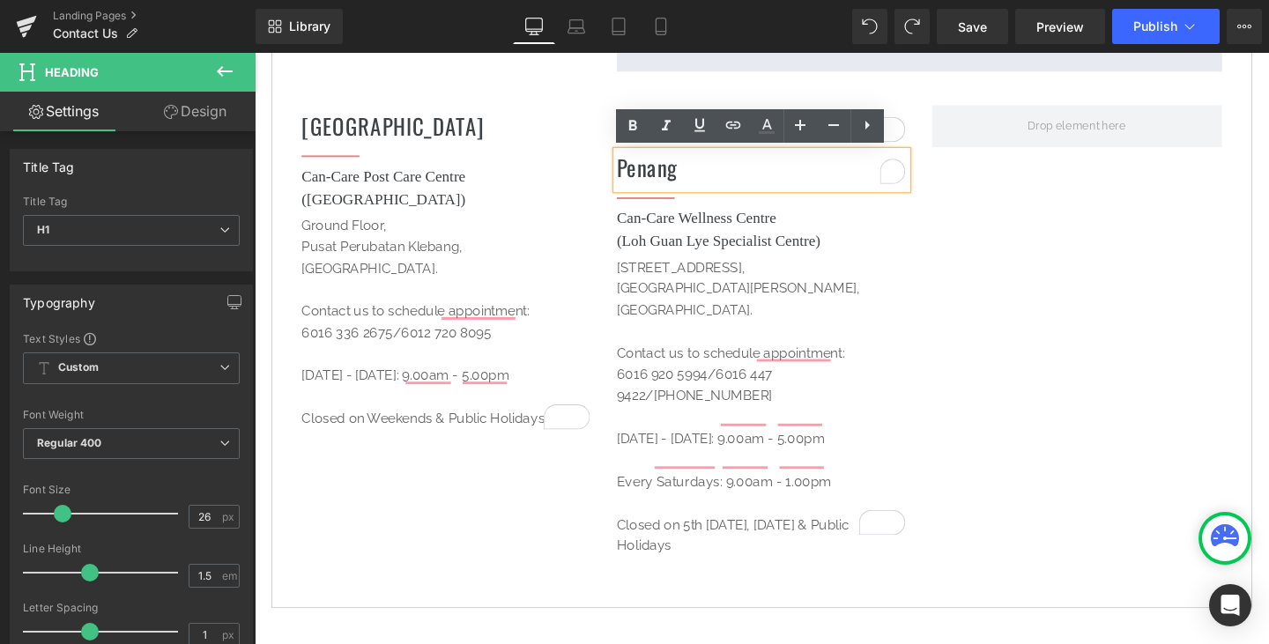
drag, startPoint x: 1022, startPoint y: 232, endPoint x: 873, endPoint y: 209, distance: 150.7
click at [1019, 228] on div "Melaka Heading Separator Can-Care Post Care Centre (Oriental Melaka Straits Med…" at bounding box center [788, 349] width 994 height 537
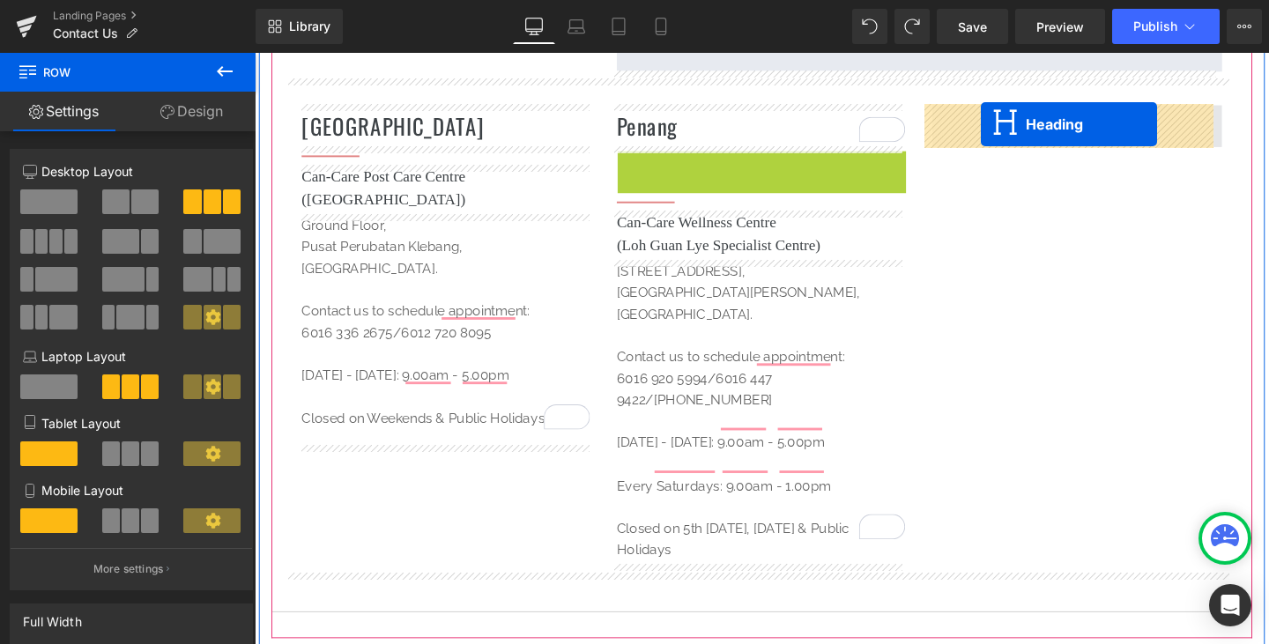
drag, startPoint x: 736, startPoint y: 174, endPoint x: 1013, endPoint y: 128, distance: 280.5
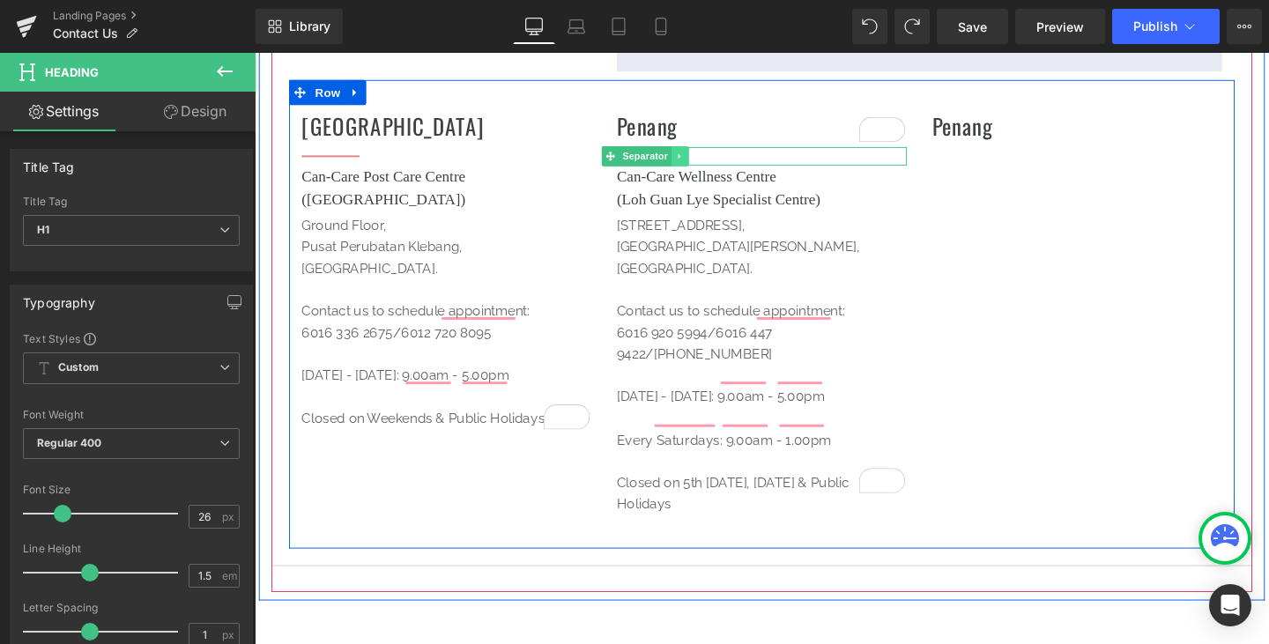
click at [699, 160] on icon at bounding box center [702, 161] width 10 height 11
click at [688, 163] on icon at bounding box center [693, 161] width 10 height 10
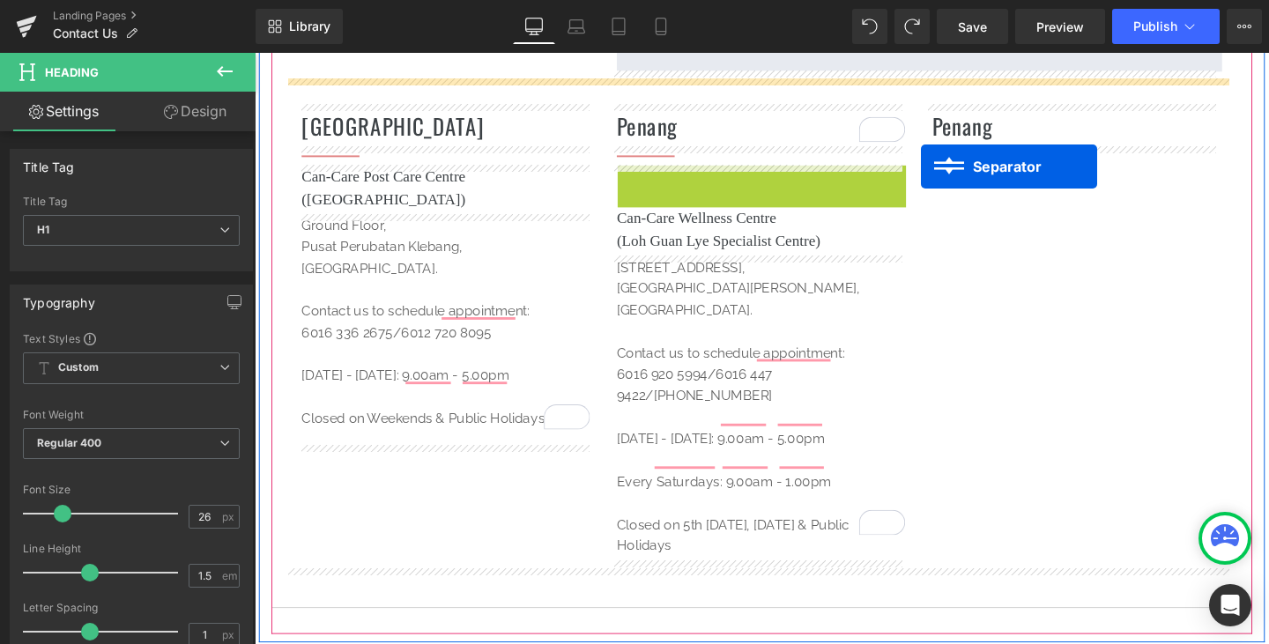
drag, startPoint x: 618, startPoint y: 178, endPoint x: 955, endPoint y: 173, distance: 337.6
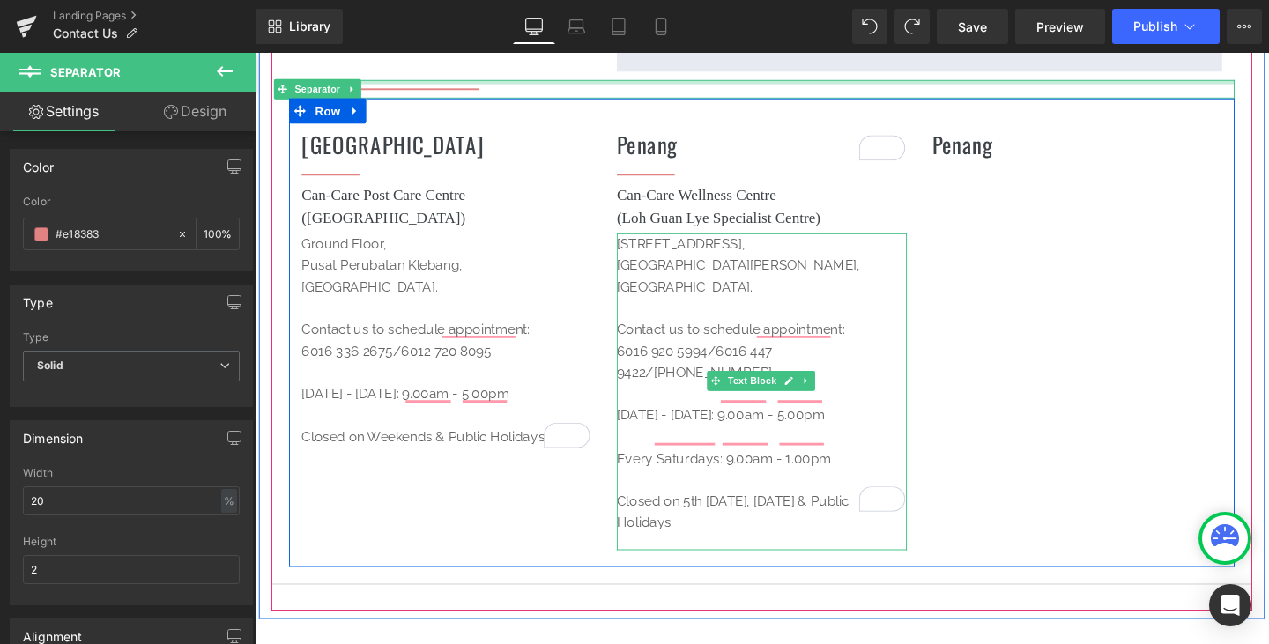
scroll to position [574, 0]
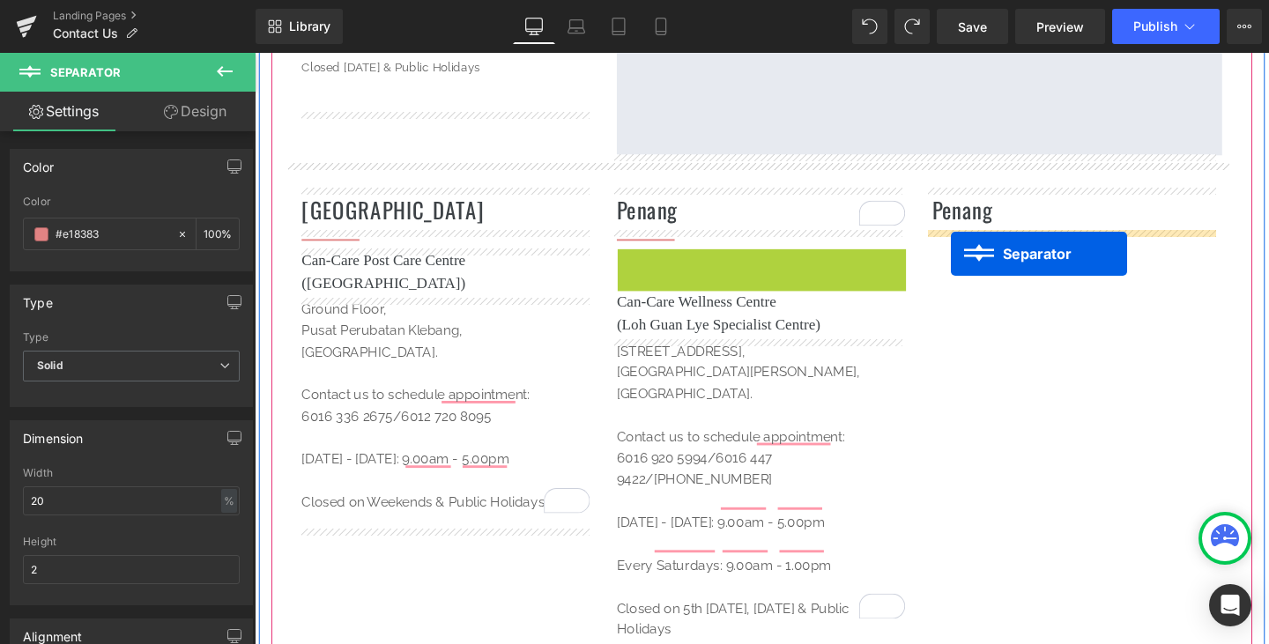
drag, startPoint x: 625, startPoint y: 267, endPoint x: 987, endPoint y: 264, distance: 362.3
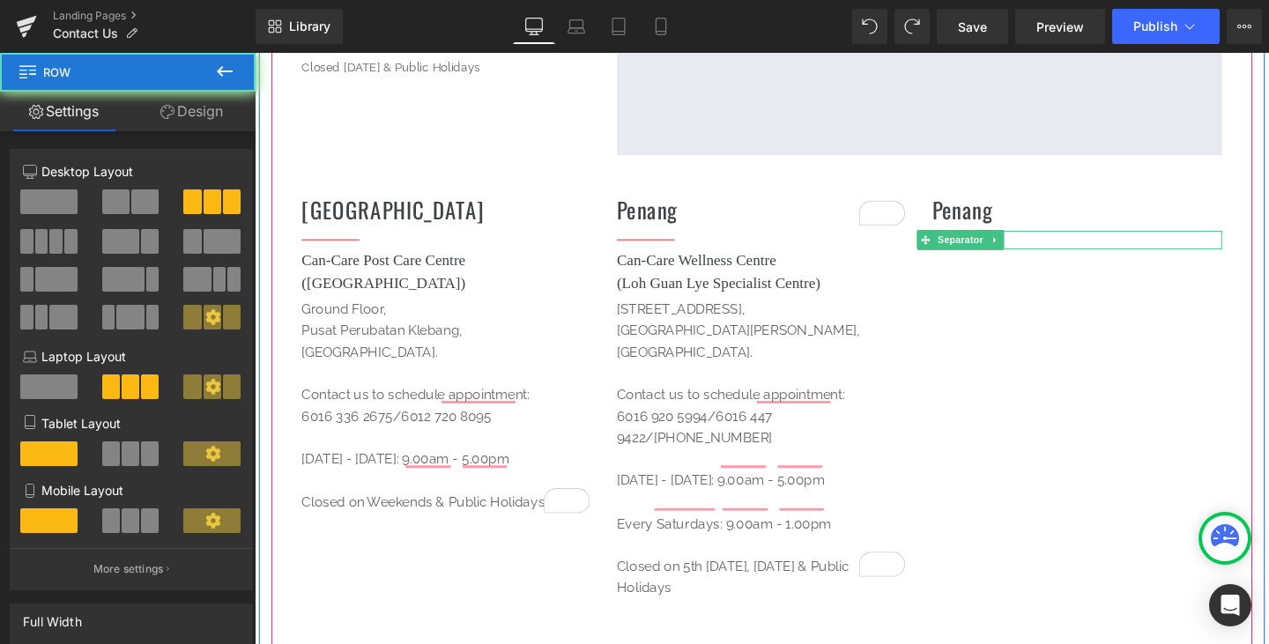
click at [1044, 284] on div "Melaka Heading Separator Can-Care Post Care Centre (Oriental Melaka Straits Med…" at bounding box center [788, 415] width 994 height 493
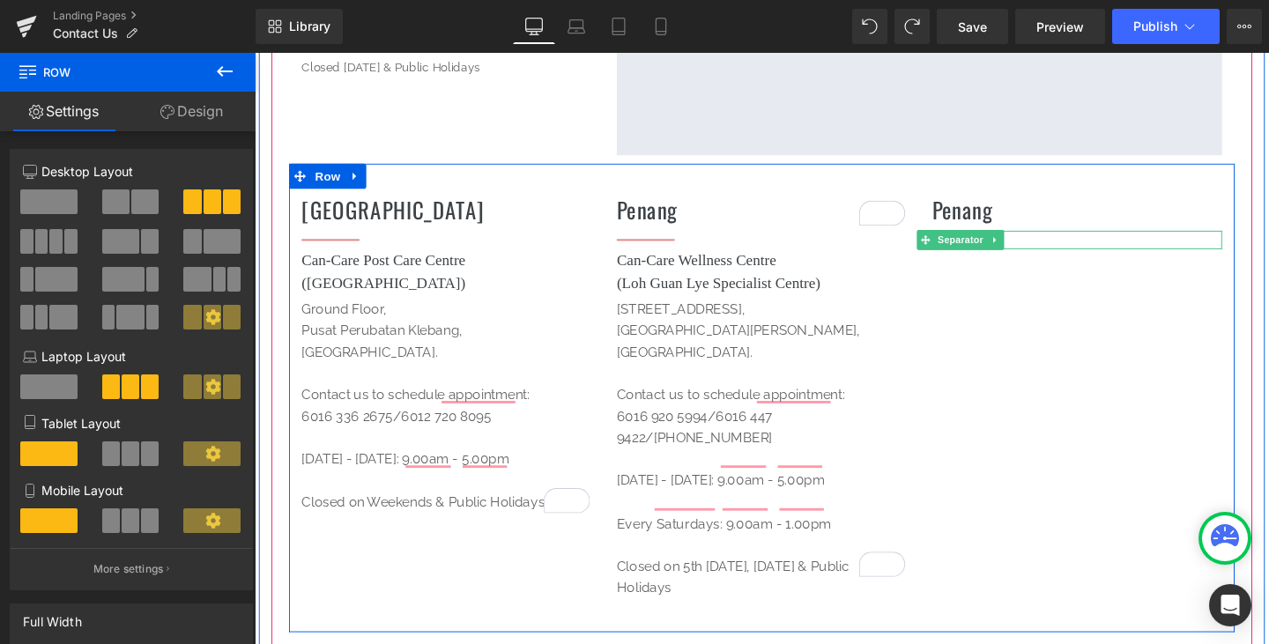
click at [1041, 293] on div "Melaka Heading Separator Can-Care Post Care Centre (Oriental Melaka Straits Med…" at bounding box center [788, 415] width 994 height 493
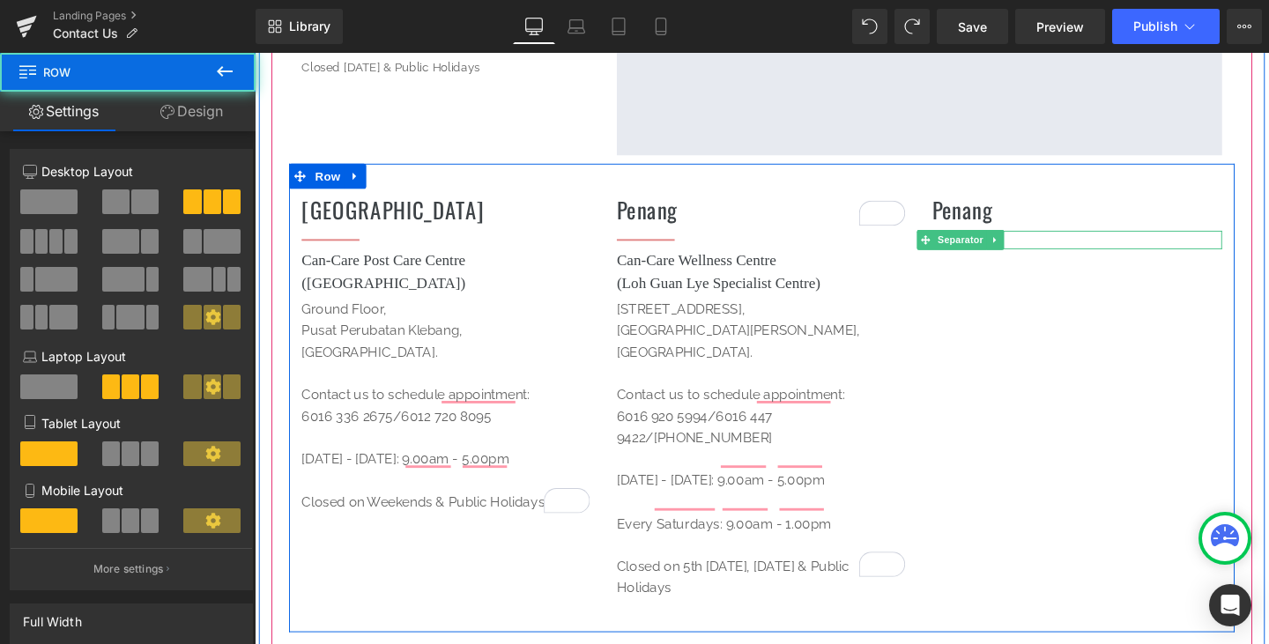
drag, startPoint x: 1022, startPoint y: 283, endPoint x: 1039, endPoint y: 285, distance: 17.7
click at [1021, 283] on div "Melaka Heading Separator Can-Care Post Care Centre (Oriental Melaka Straits Med…" at bounding box center [788, 415] width 994 height 493
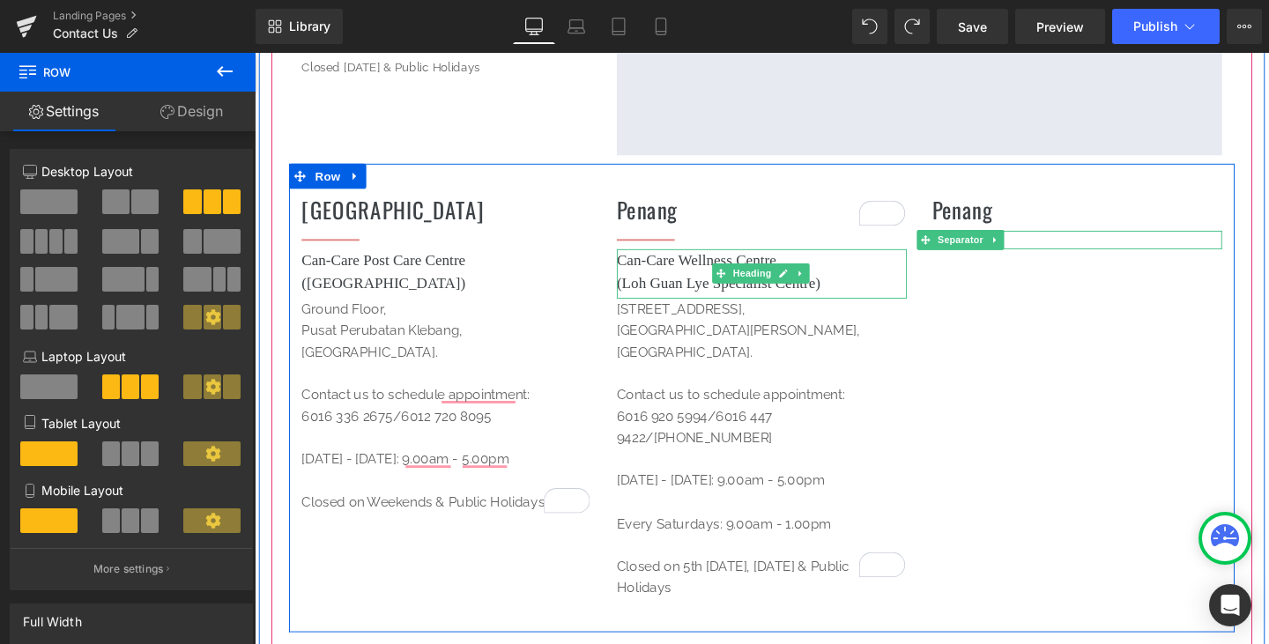
click at [864, 291] on h1 "Can-Care Wellness Centre (Loh Guan Lye Specialist Centre)" at bounding box center [787, 283] width 305 height 48
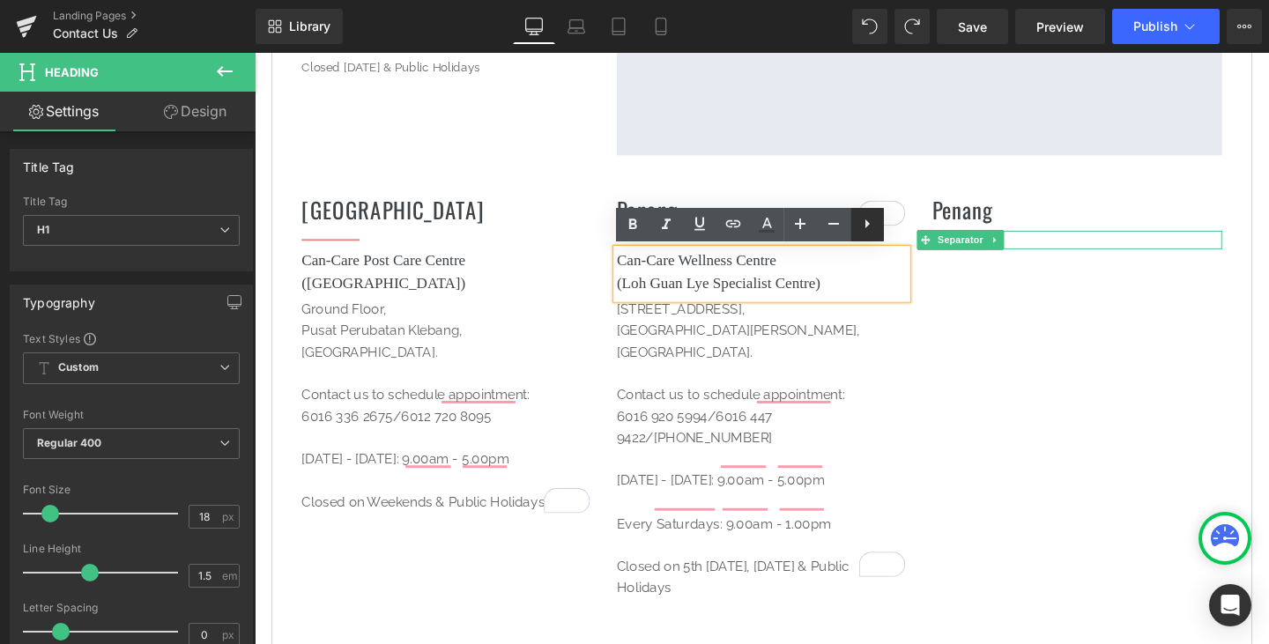
click at [866, 225] on icon at bounding box center [867, 223] width 21 height 21
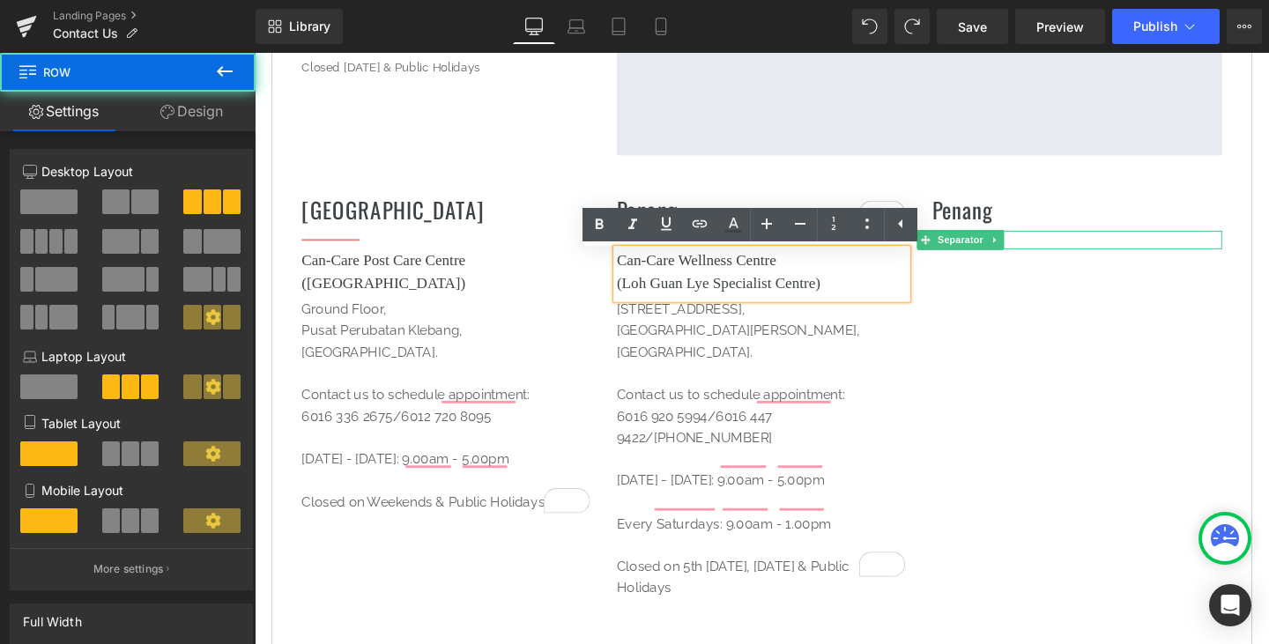
click at [1029, 320] on div "Melaka Heading Separator Can-Care Post Care Centre (Oriental Melaka Straits Med…" at bounding box center [788, 415] width 994 height 493
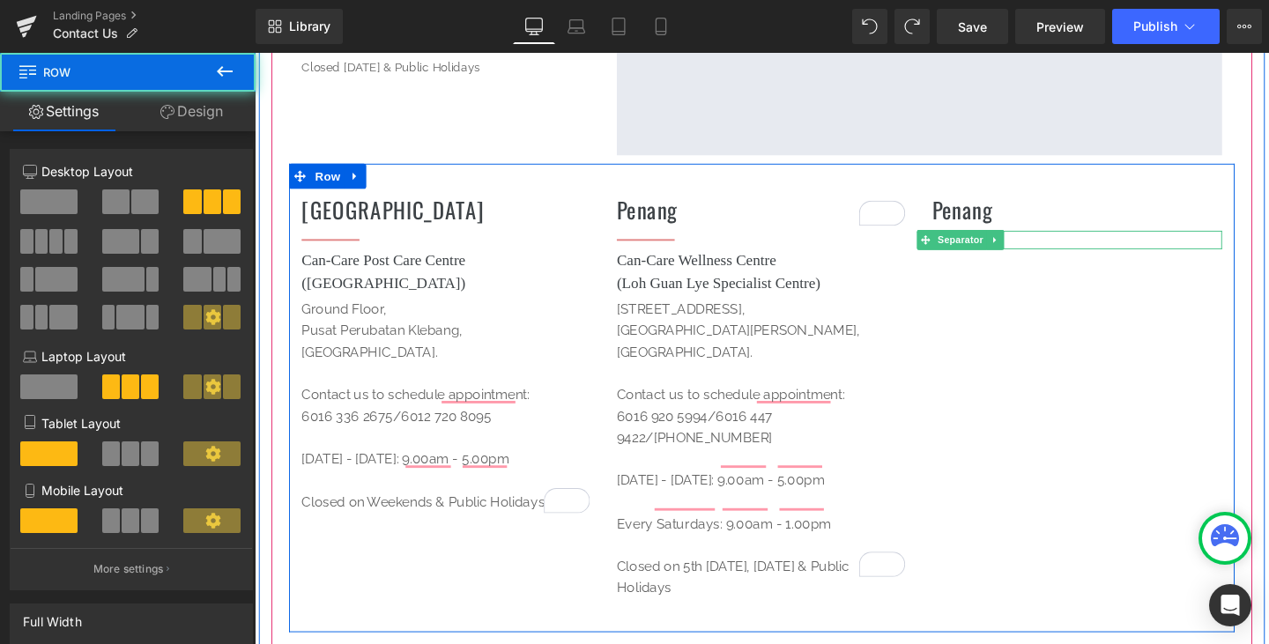
click at [878, 286] on h1 "Can-Care Wellness Centre (Loh Guan Lye Specialist Centre)" at bounding box center [787, 283] width 305 height 48
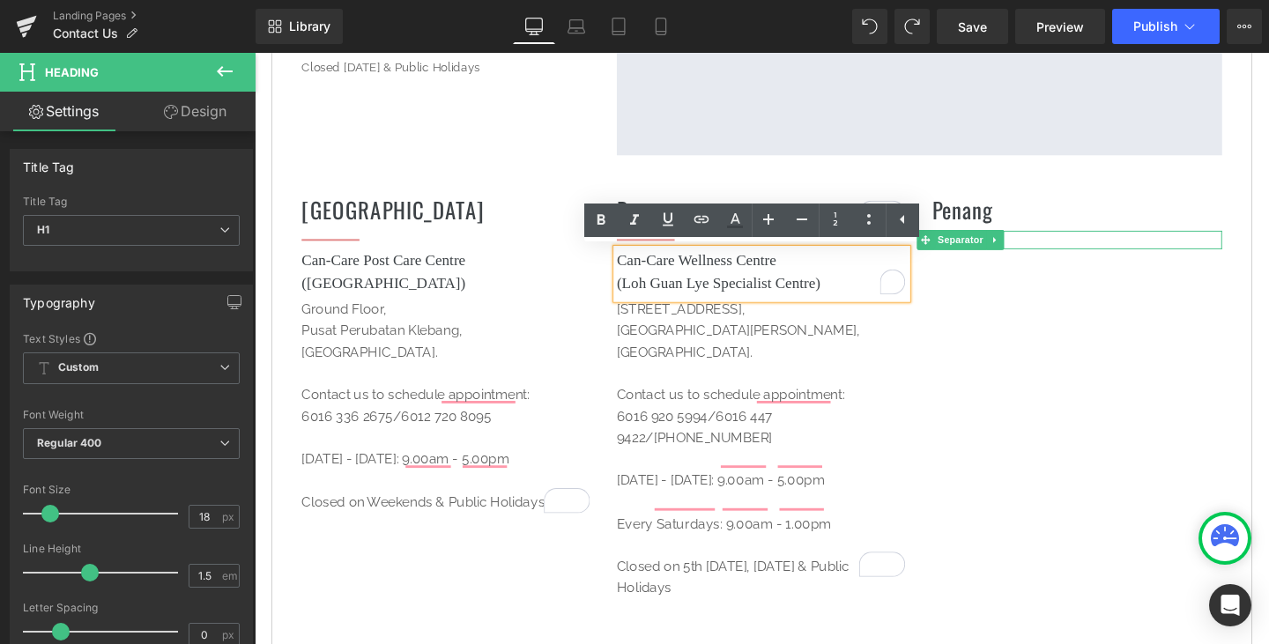
click at [1026, 331] on div "Melaka Heading Separator Can-Care Post Care Centre (Oriental Melaka Straits Med…" at bounding box center [788, 415] width 994 height 493
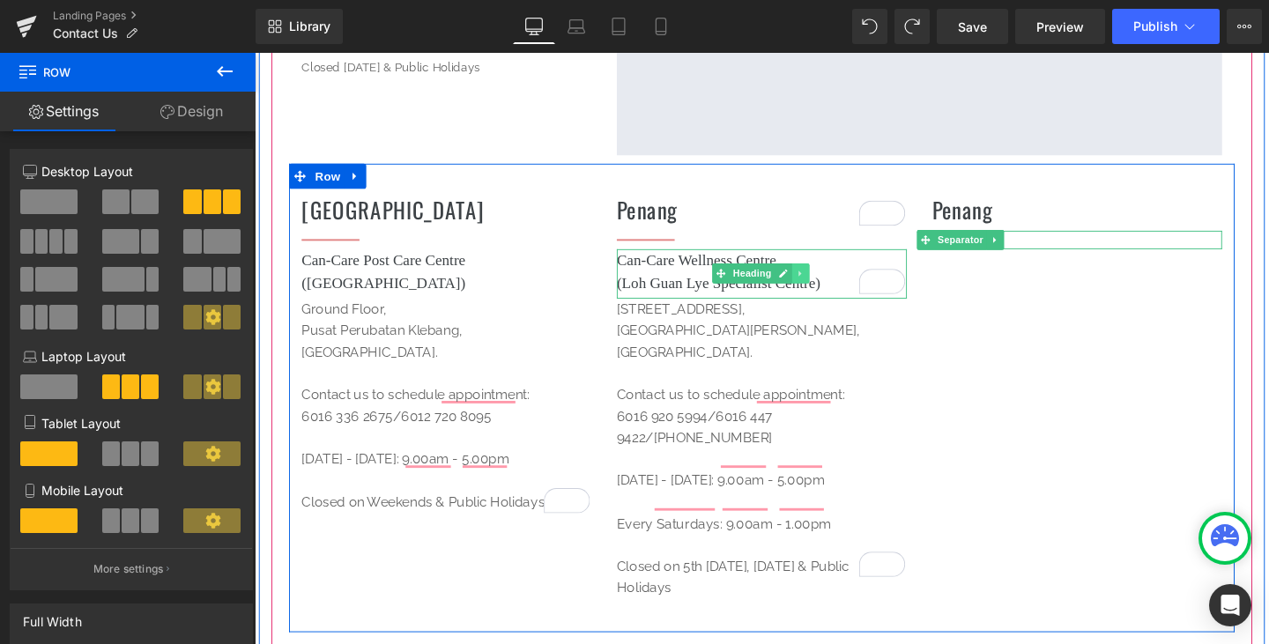
click at [824, 280] on icon at bounding box center [829, 284] width 10 height 11
click at [811, 282] on link at bounding box center [820, 284] width 19 height 21
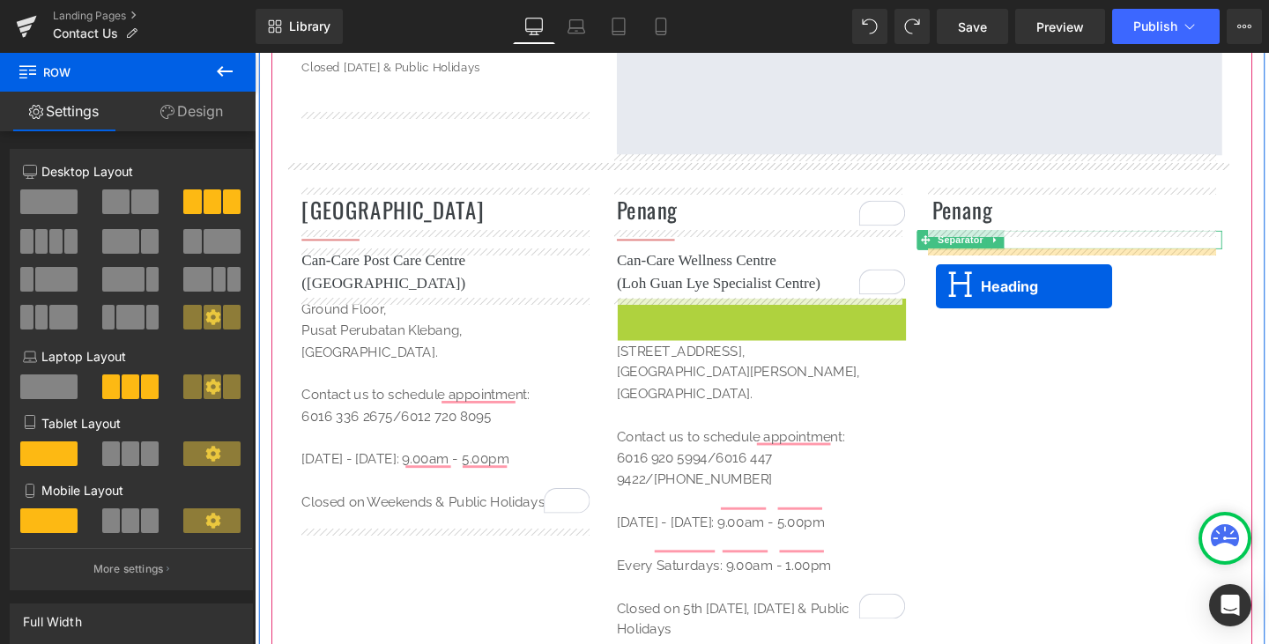
drag, startPoint x: 733, startPoint y: 334, endPoint x: 971, endPoint y: 299, distance: 240.6
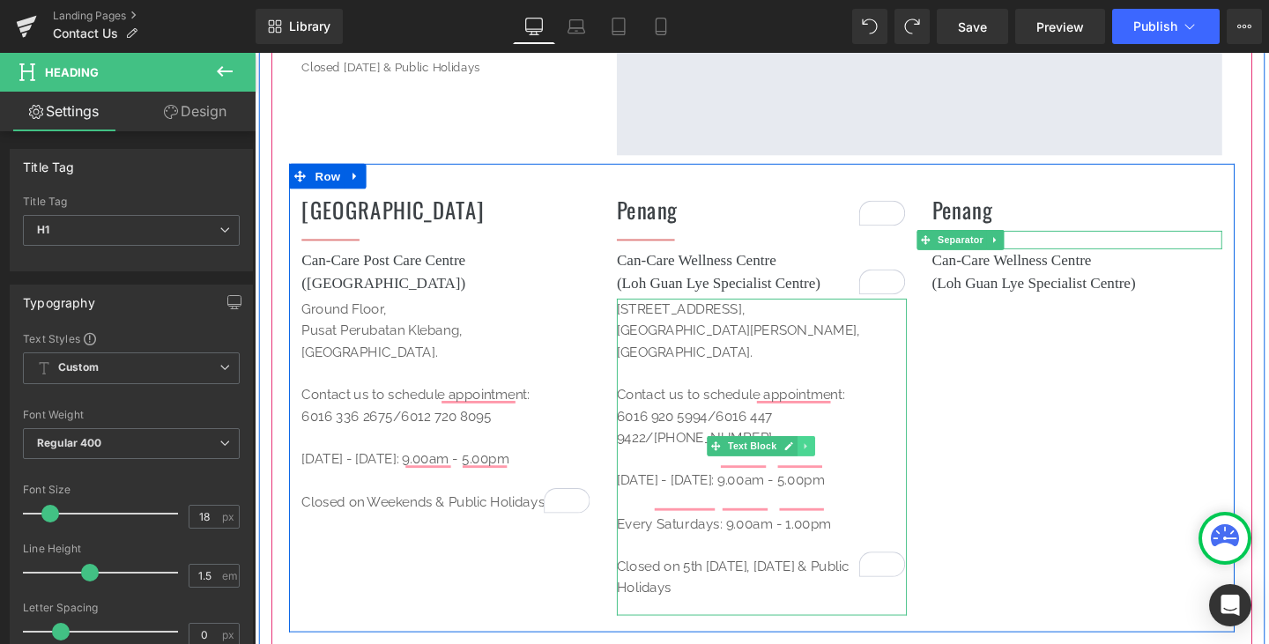
click at [832, 465] on icon at bounding box center [833, 467] width 3 height 6
click at [820, 472] on link at bounding box center [825, 466] width 19 height 21
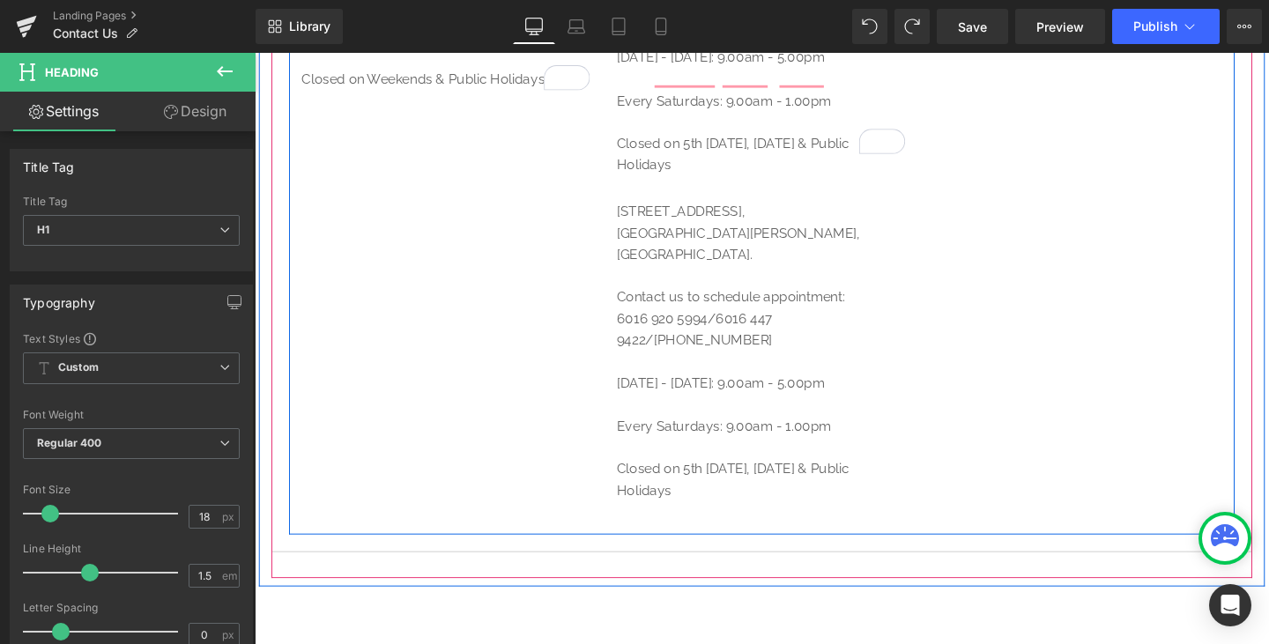
scroll to position [992, 0]
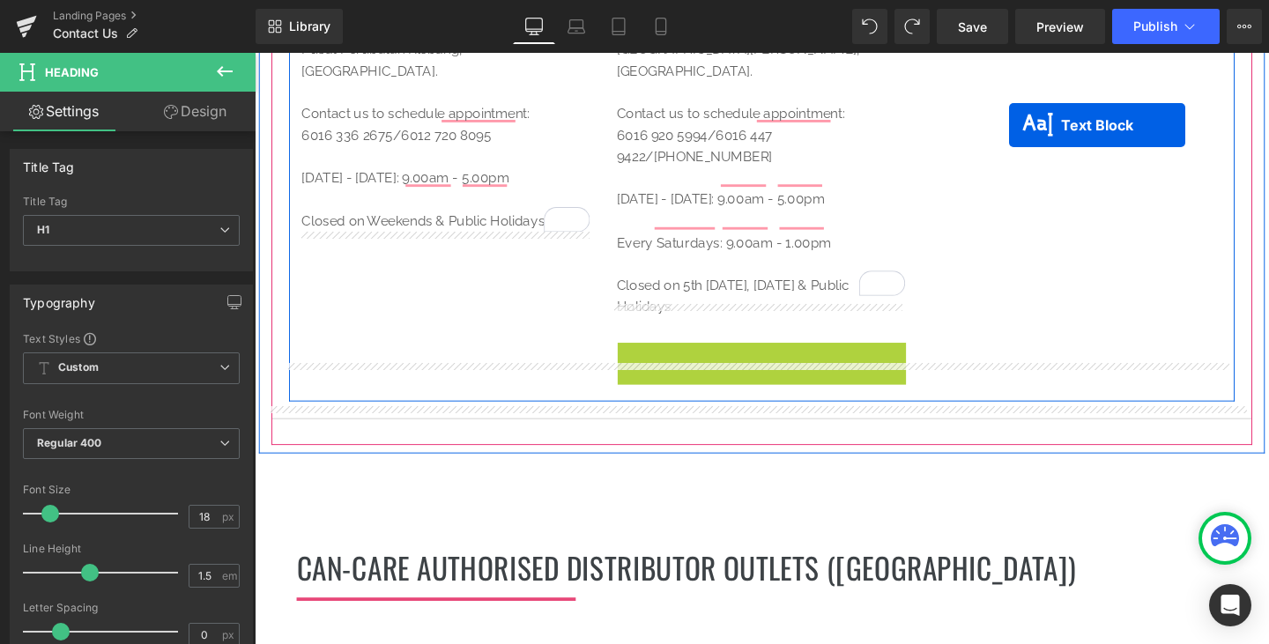
drag, startPoint x: 791, startPoint y: 331, endPoint x: 1048, endPoint y: 110, distance: 338.8
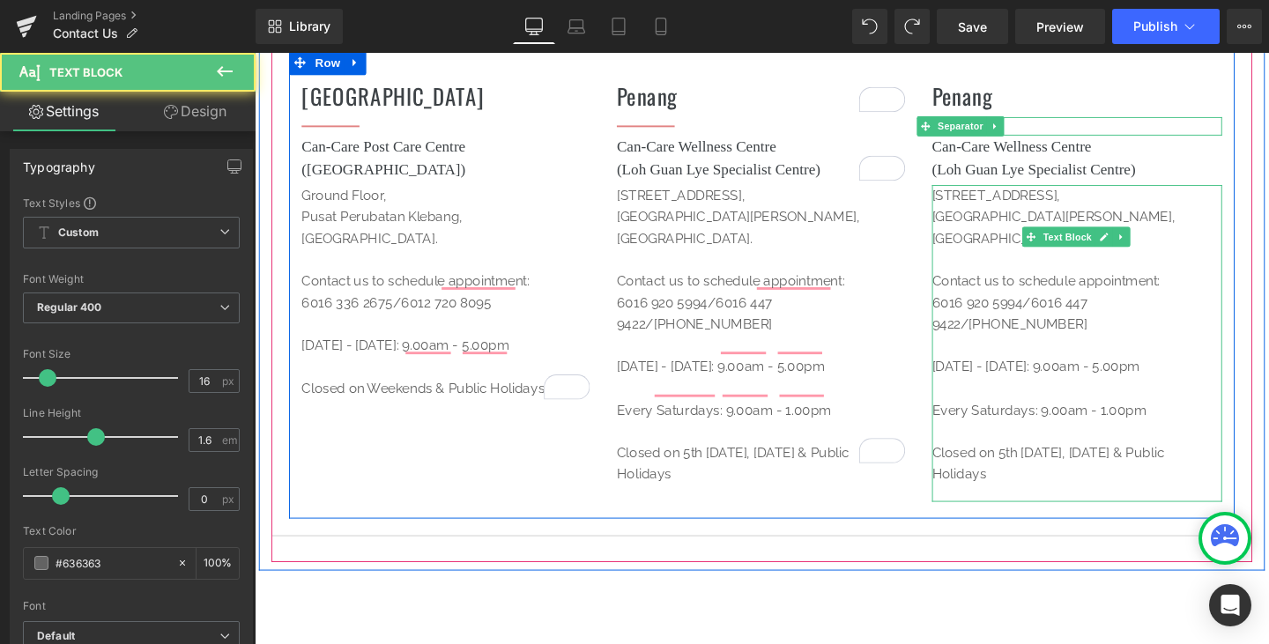
scroll to position [605, 0]
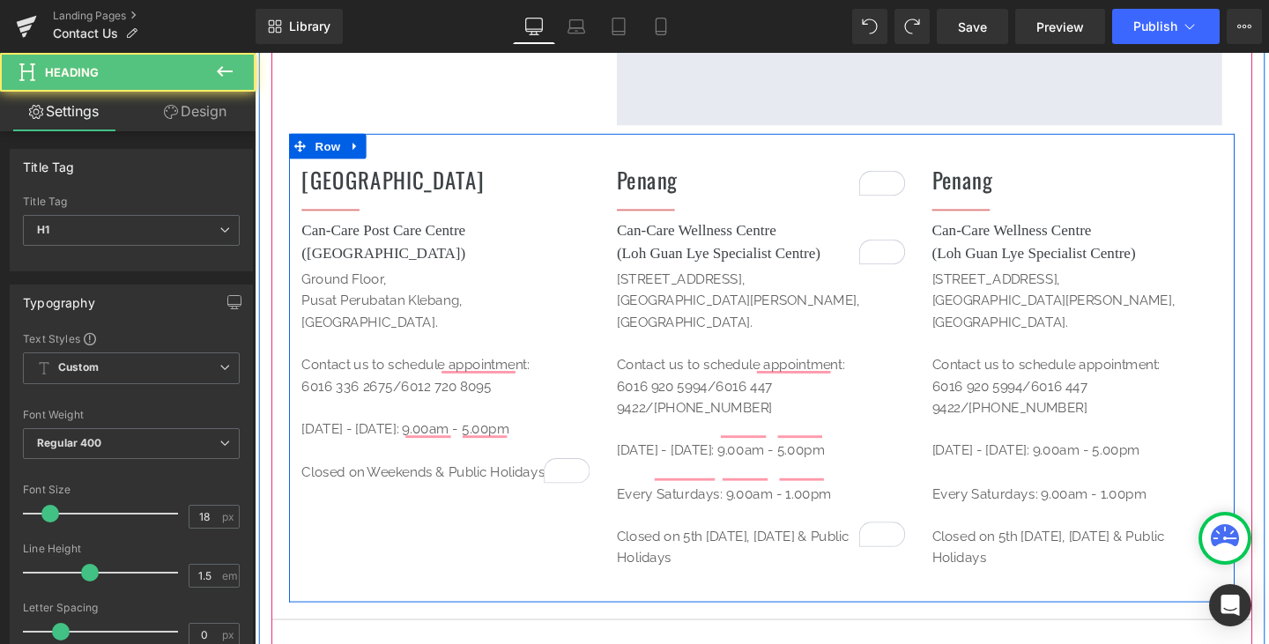
click at [1125, 235] on h1 "Can-Care Wellness Centre (Loh Guan Lye Specialist Centre)" at bounding box center [1119, 252] width 305 height 48
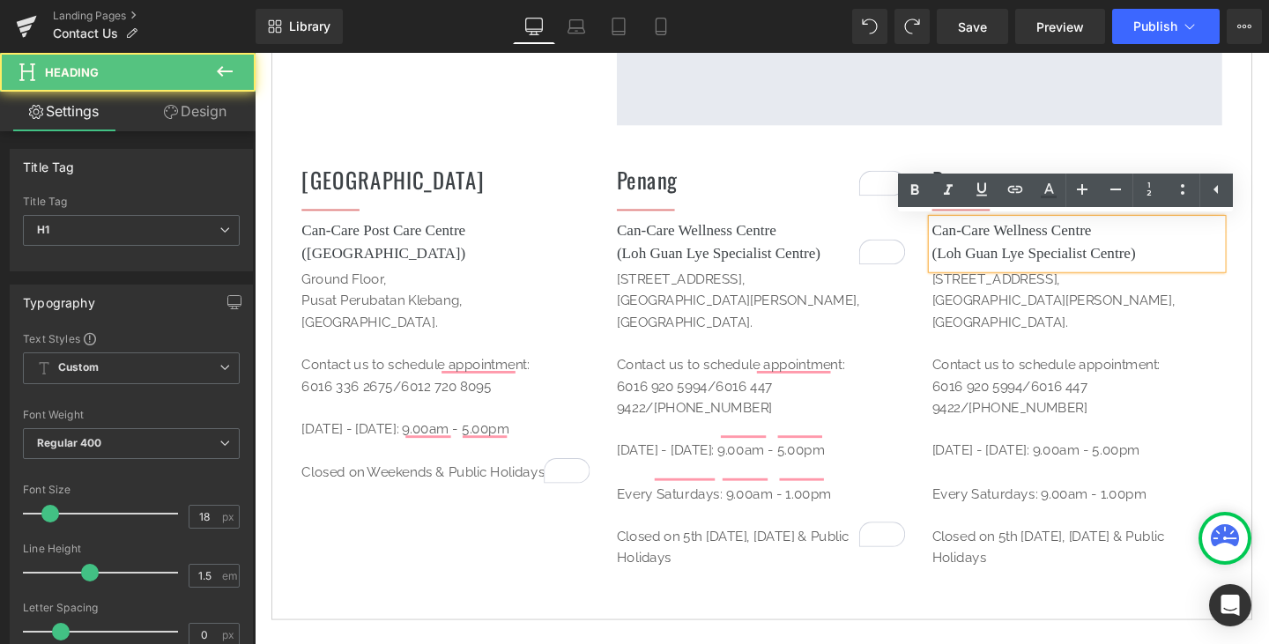
click at [1152, 255] on h1 "Can-Care Wellness Centre (Loh Guan Lye Specialist Centre)" at bounding box center [1119, 252] width 305 height 48
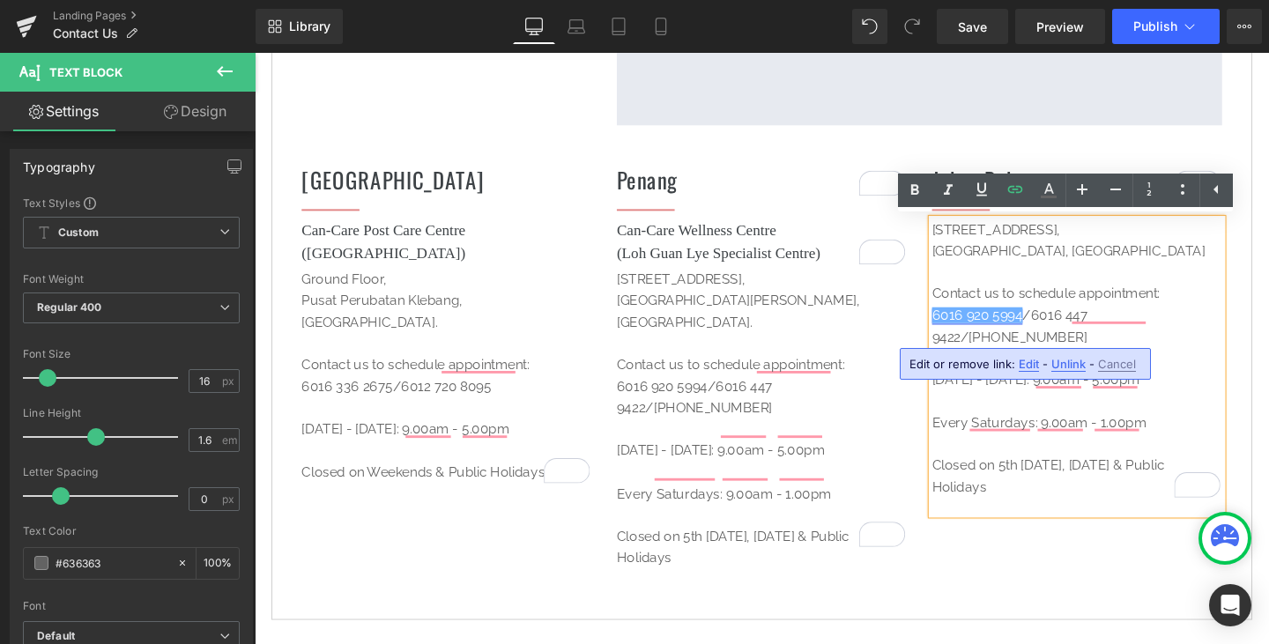
click at [1048, 338] on link "6016 920 5994" at bounding box center [1014, 329] width 95 height 17
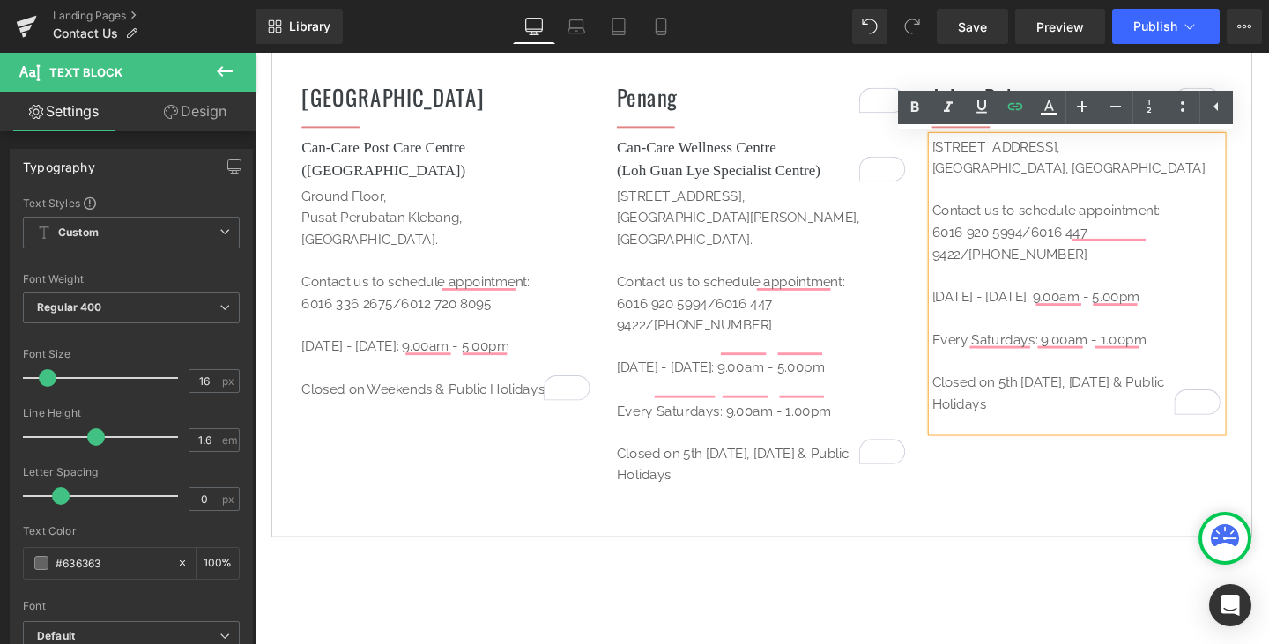
scroll to position [693, 0]
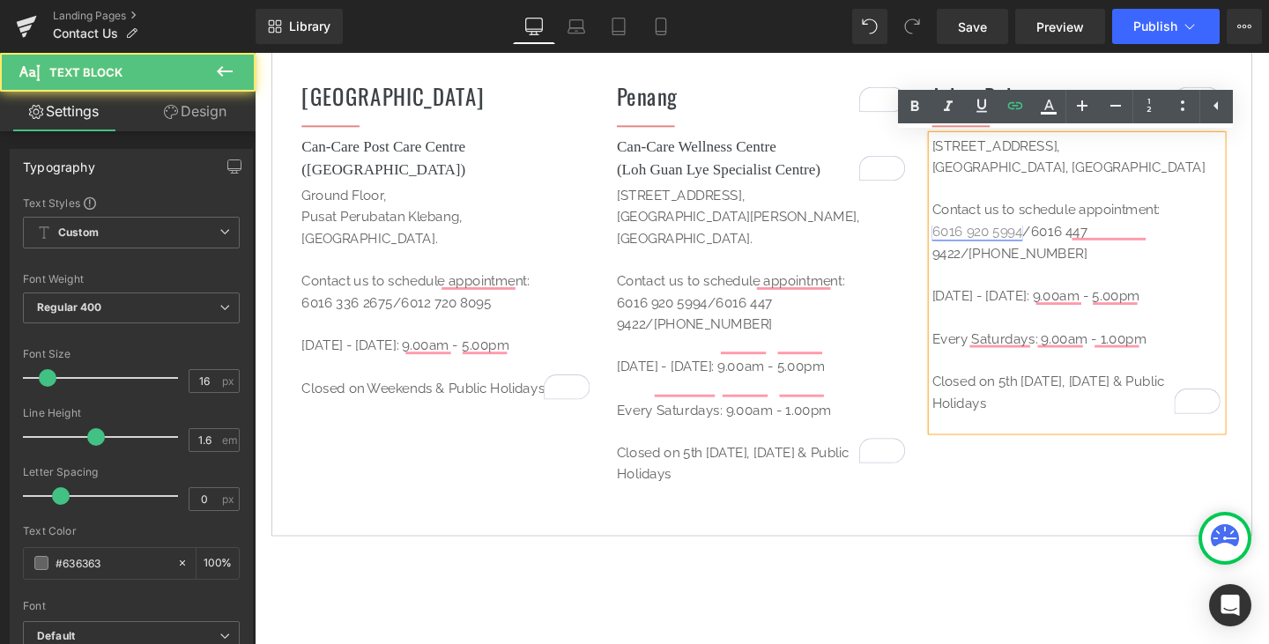
click at [1049, 249] on link "6016 920 5994" at bounding box center [1014, 241] width 95 height 17
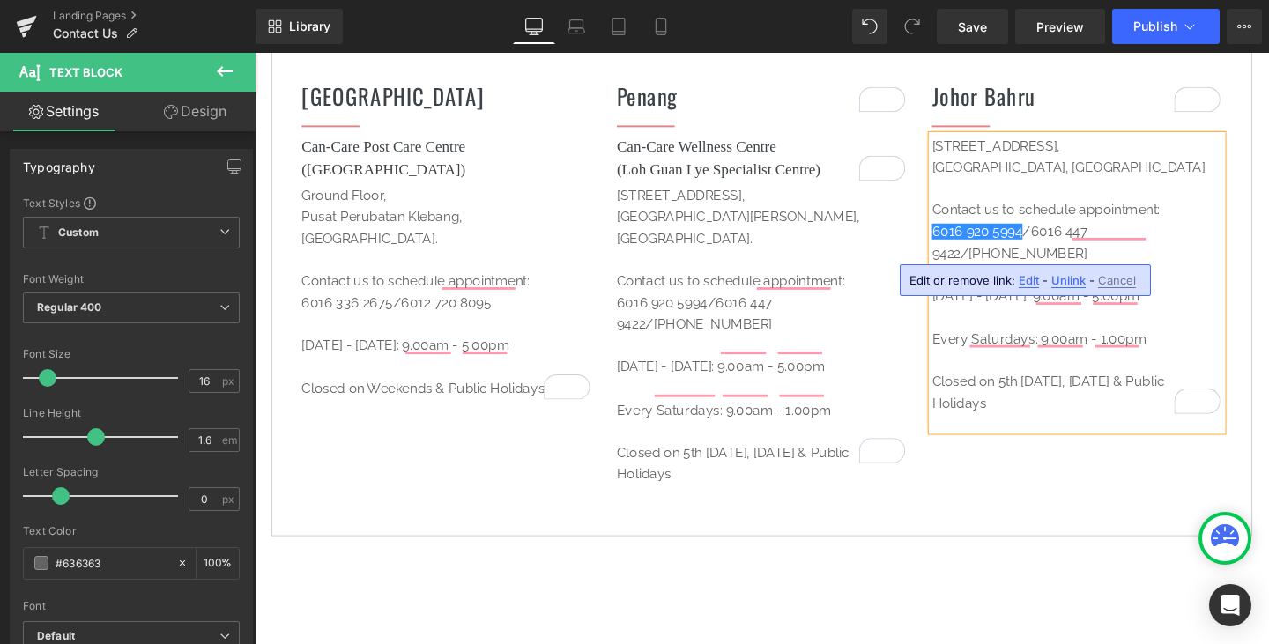
click at [1060, 264] on p "6016 920 5994 / 6016 447 9422 / [PHONE_NUMBER]" at bounding box center [1119, 252] width 305 height 45
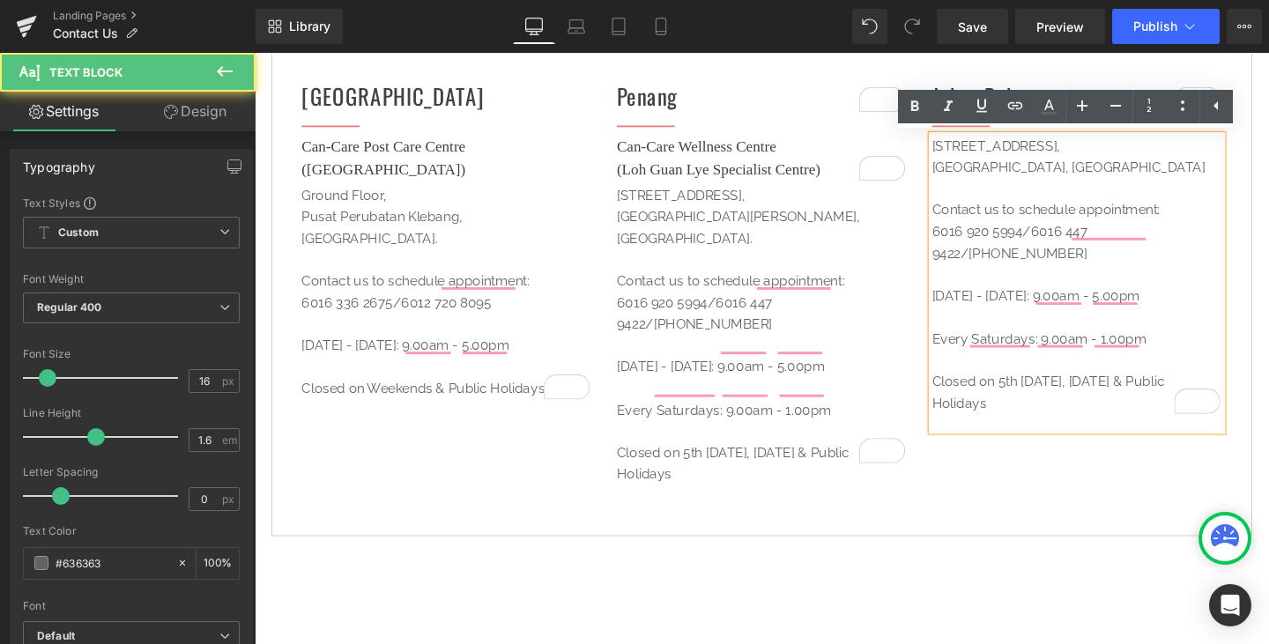
click at [1059, 263] on p "6016 920 5994 / 6016 447 9422 / [PHONE_NUMBER]" at bounding box center [1119, 252] width 305 height 45
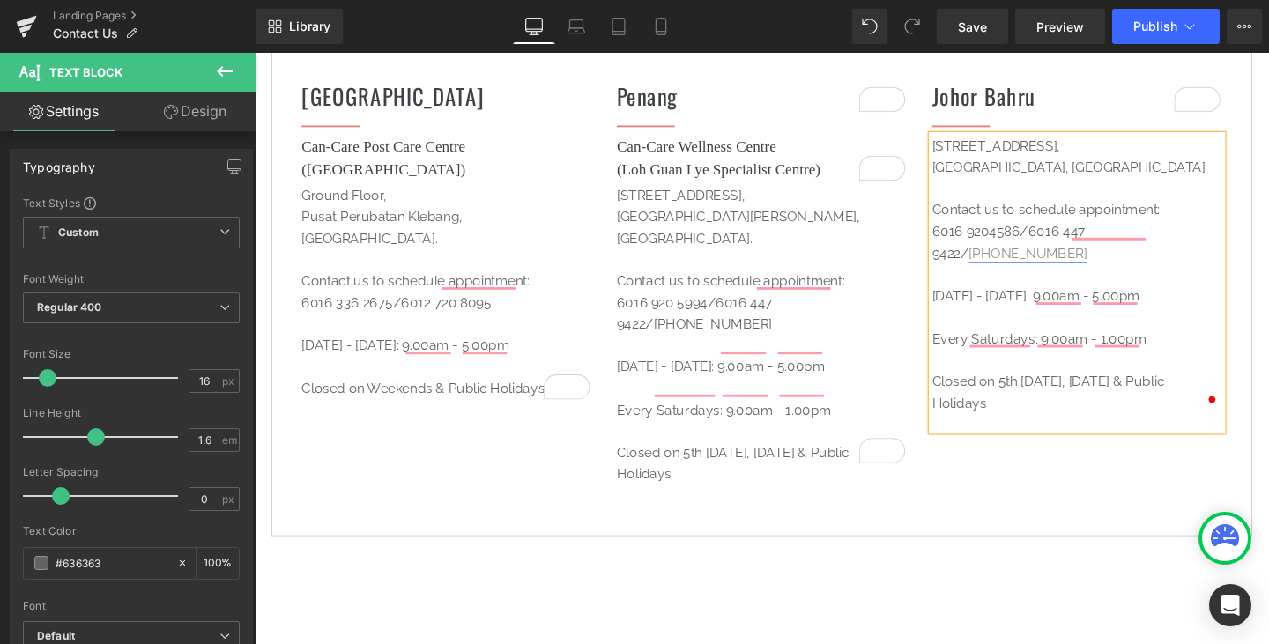
click at [1130, 263] on link "[PHONE_NUMBER]" at bounding box center [1068, 264] width 124 height 17
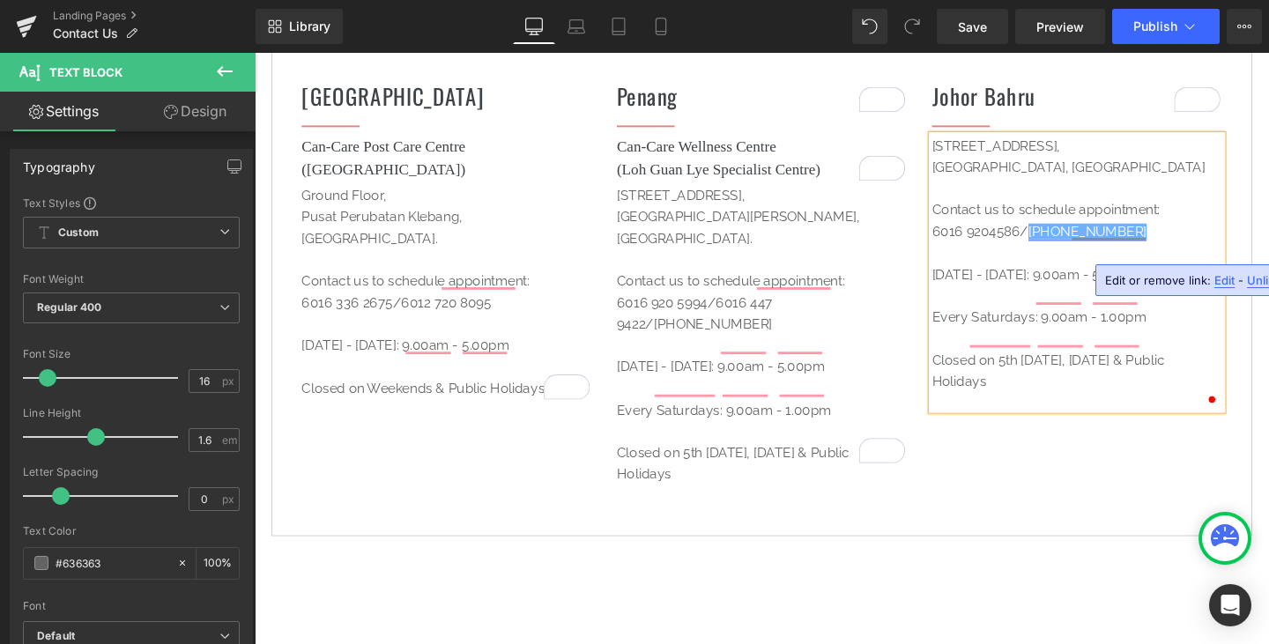
click at [1089, 249] on link "[PHONE_NUMBER]" at bounding box center [1130, 241] width 124 height 17
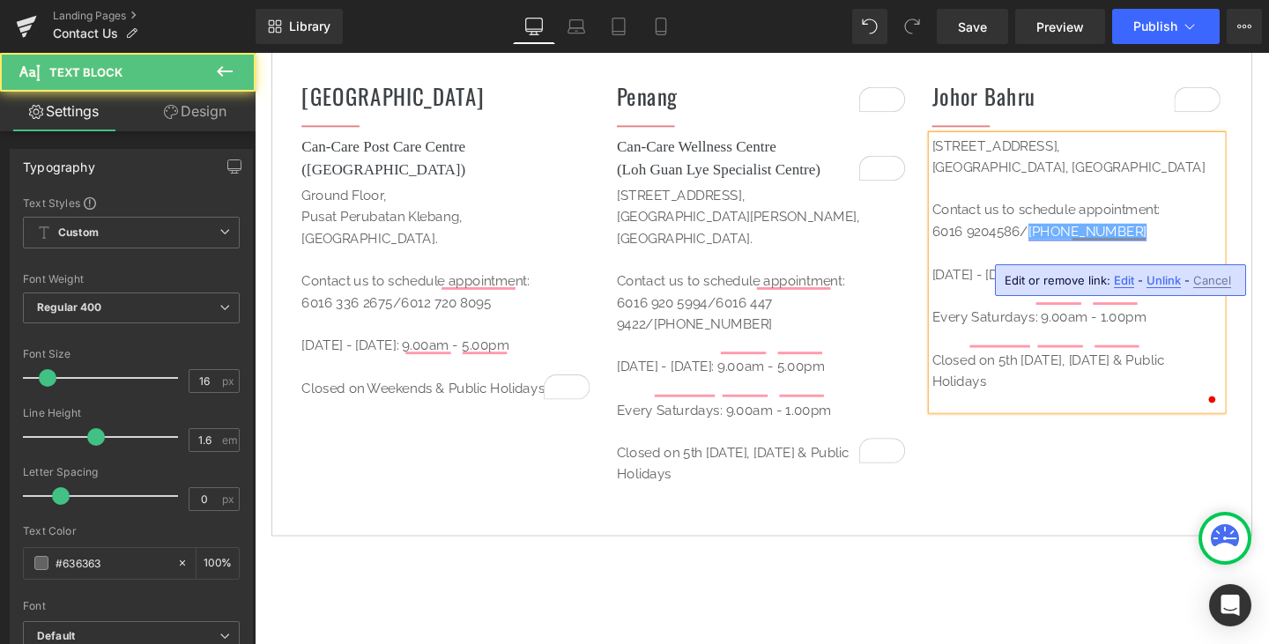
click at [1118, 249] on link "[PHONE_NUMBER]" at bounding box center [1130, 241] width 124 height 17
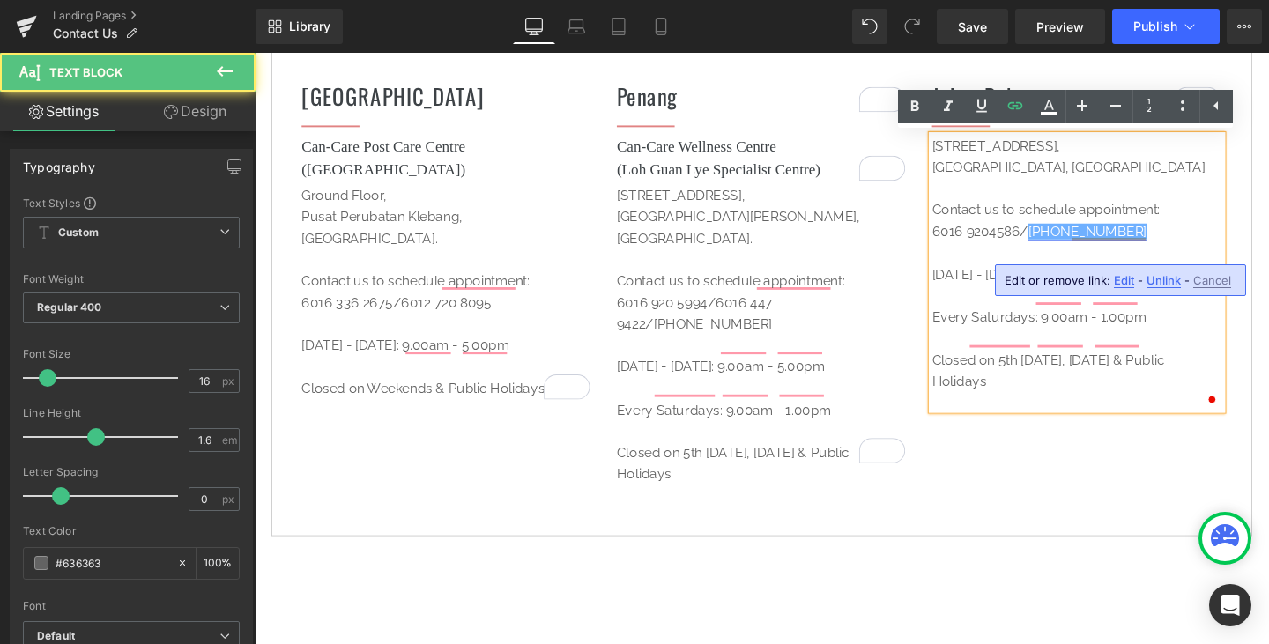
click at [1115, 249] on link "[PHONE_NUMBER]" at bounding box center [1130, 241] width 124 height 17
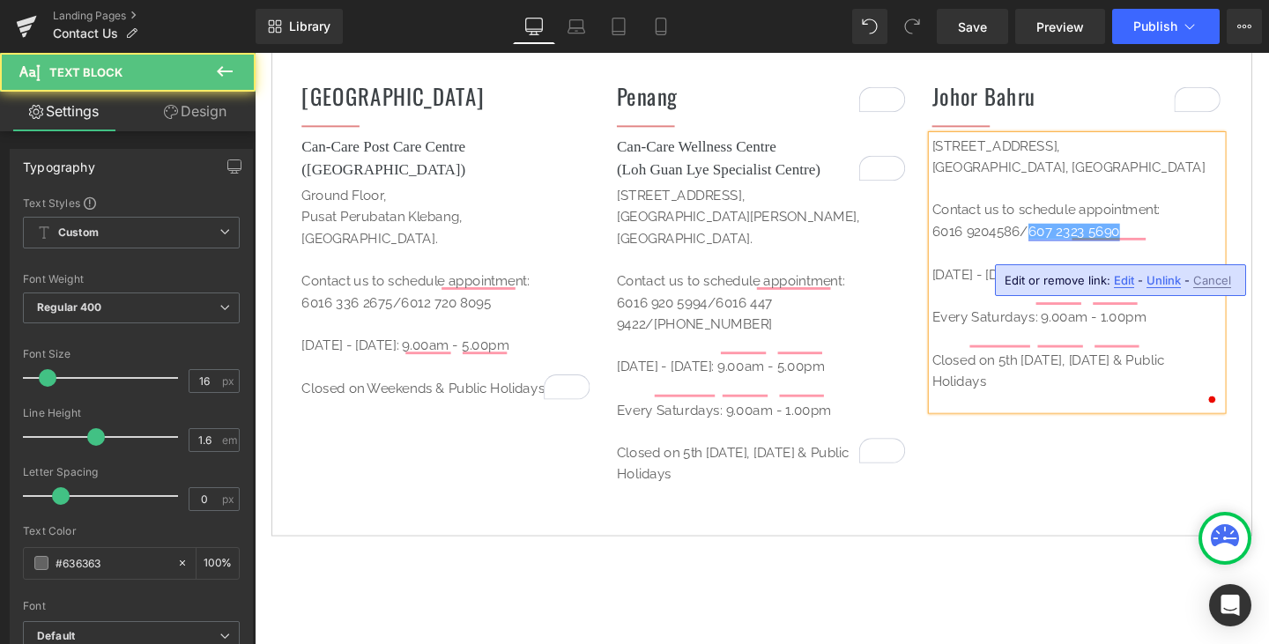
drag, startPoint x: 1118, startPoint y: 262, endPoint x: 1138, endPoint y: 261, distance: 20.3
click at [1118, 249] on link "607 2323 5690" at bounding box center [1116, 241] width 96 height 17
drag, startPoint x: 1134, startPoint y: 260, endPoint x: 1168, endPoint y: 263, distance: 33.6
click at [1168, 253] on p "6016 920 4586 / 607 232 3 5690" at bounding box center [1119, 241] width 305 height 23
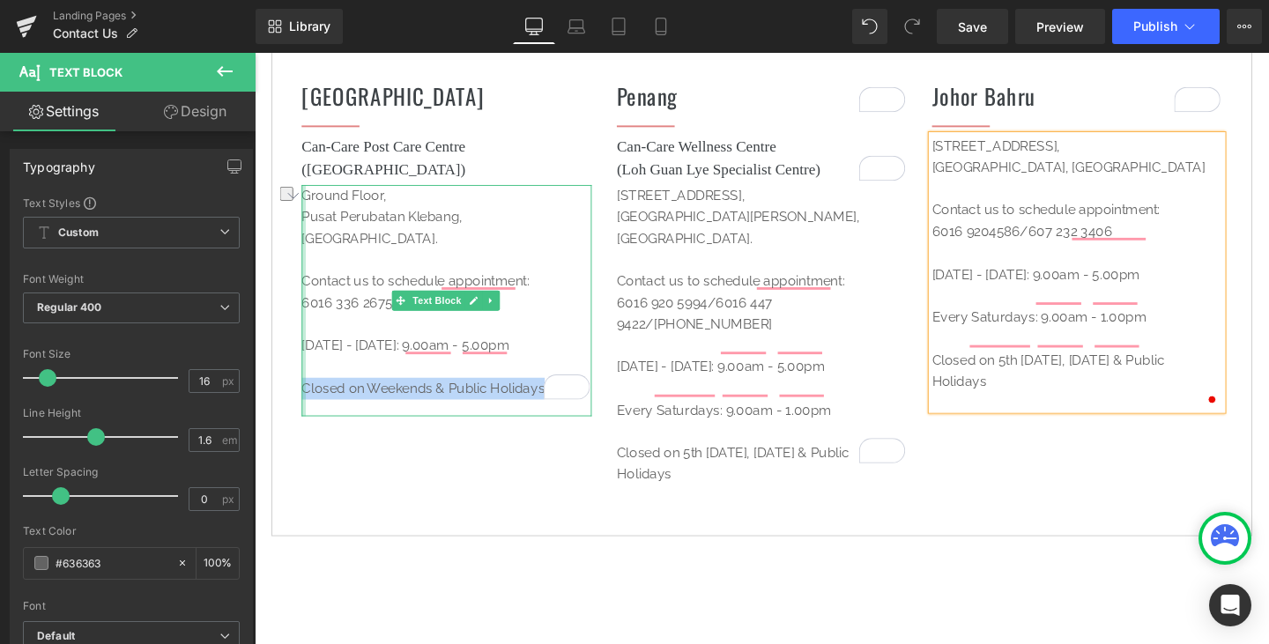
drag, startPoint x: 546, startPoint y: 405, endPoint x: 303, endPoint y: 410, distance: 243.3
click at [304, 410] on div "[GEOGRAPHIC_DATA]. Contact us to schedule appointment: 6016 336 2675 / 6012 720…" at bounding box center [456, 313] width 305 height 243
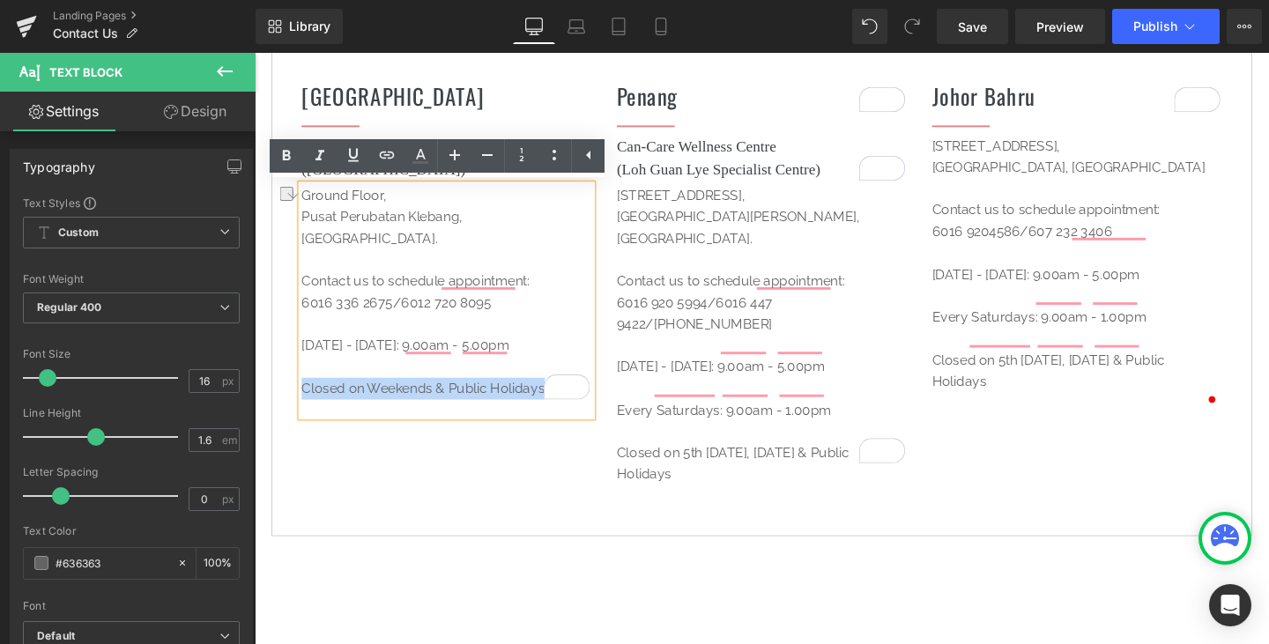
copy p "Closed on Weekends & Public Holidays"
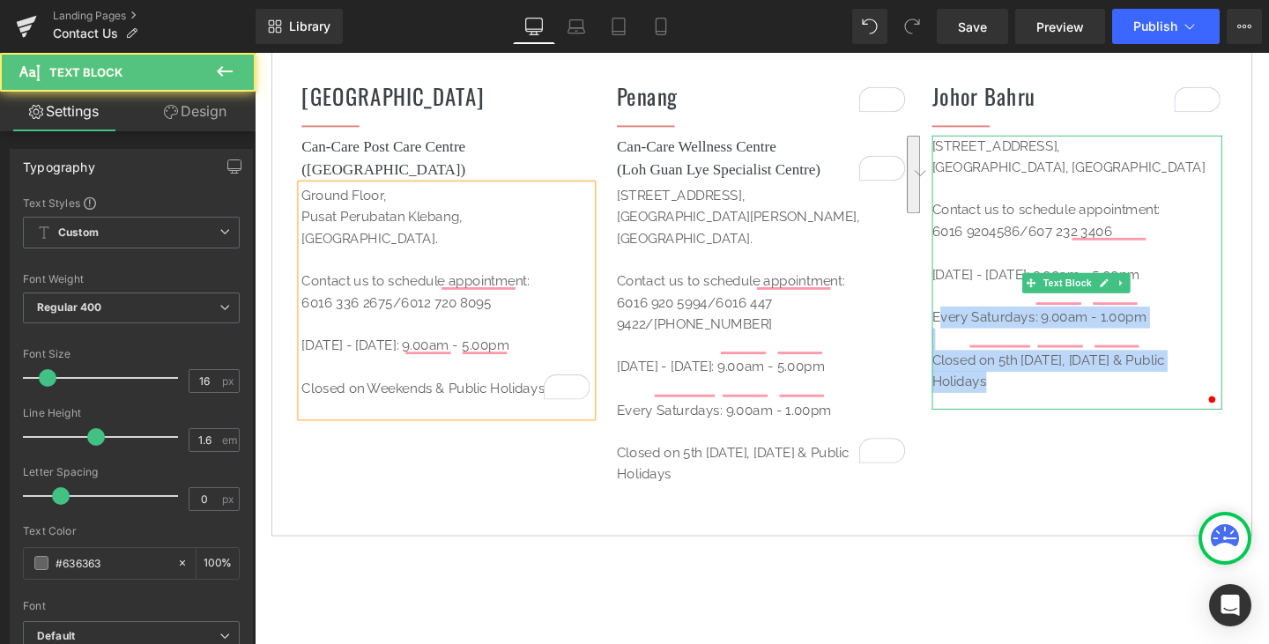
drag, startPoint x: 989, startPoint y: 394, endPoint x: 966, endPoint y: 356, distance: 44.3
click at [967, 356] on div "No. 2-[GEOGRAPHIC_DATA][STREET_ADDRESS] Contact us to schedule appointment: 601…" at bounding box center [1119, 284] width 305 height 288
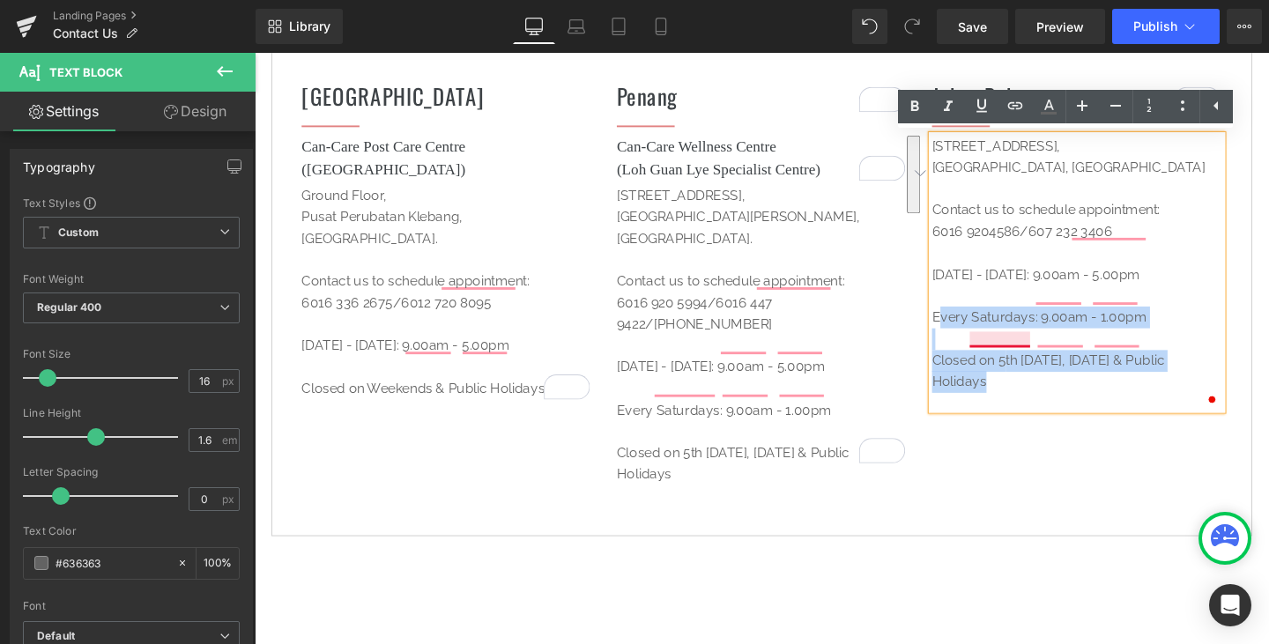
click at [1019, 343] on p "Every Saturdays: 9.00am - 1.00pm" at bounding box center [1119, 320] width 305 height 45
drag, startPoint x: 1020, startPoint y: 424, endPoint x: 958, endPoint y: 357, distance: 91.1
click at [967, 357] on div "No. 2-[GEOGRAPHIC_DATA][STREET_ADDRESS] Contact us to schedule appointment: 601…" at bounding box center [1119, 284] width 305 height 288
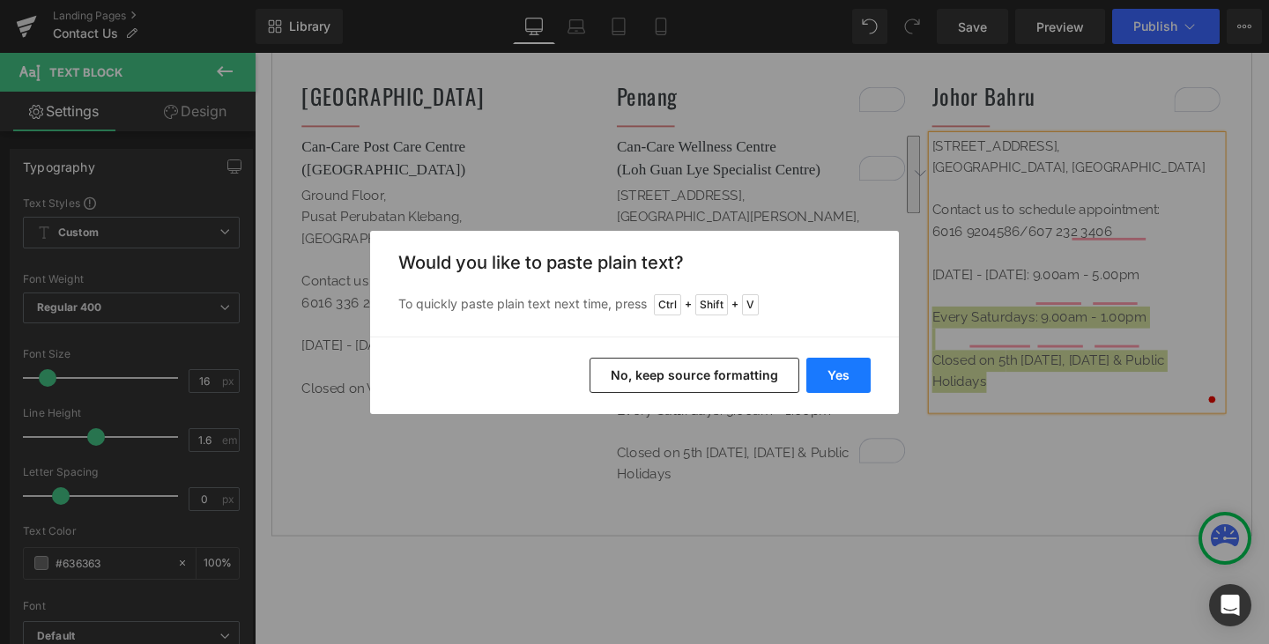
click at [838, 367] on button "Yes" at bounding box center [838, 375] width 64 height 35
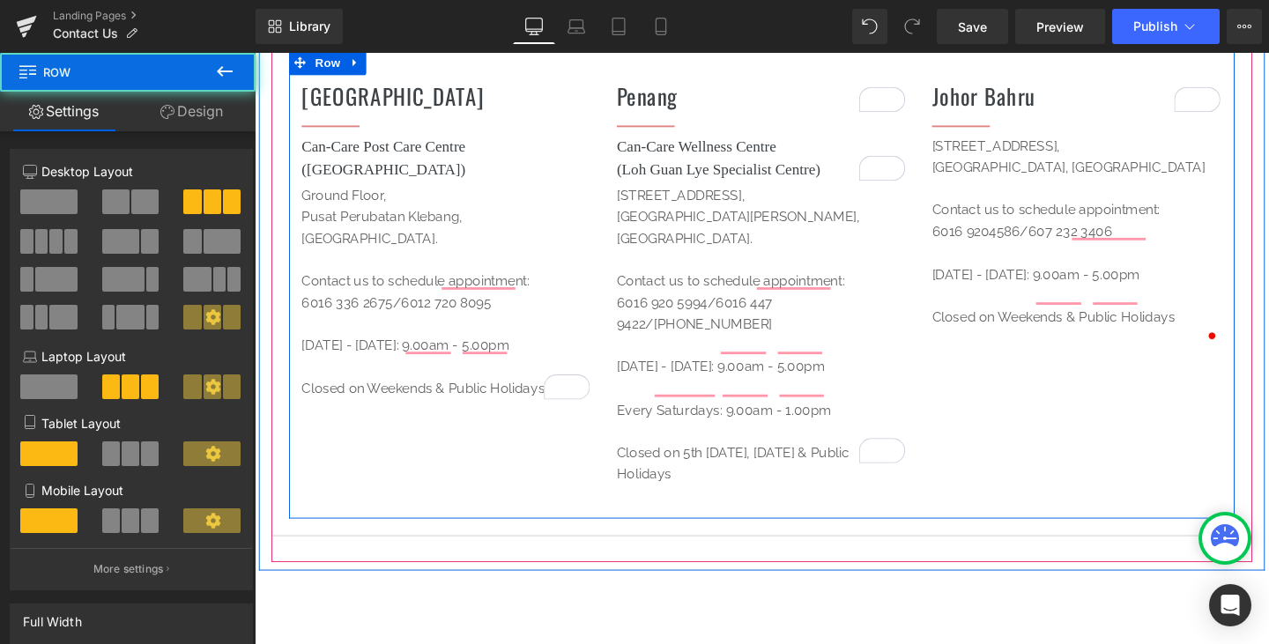
click at [1096, 399] on div "Melaka Heading Separator Can-Care Post Care Centre ([GEOGRAPHIC_DATA]) Heading …" at bounding box center [788, 296] width 994 height 493
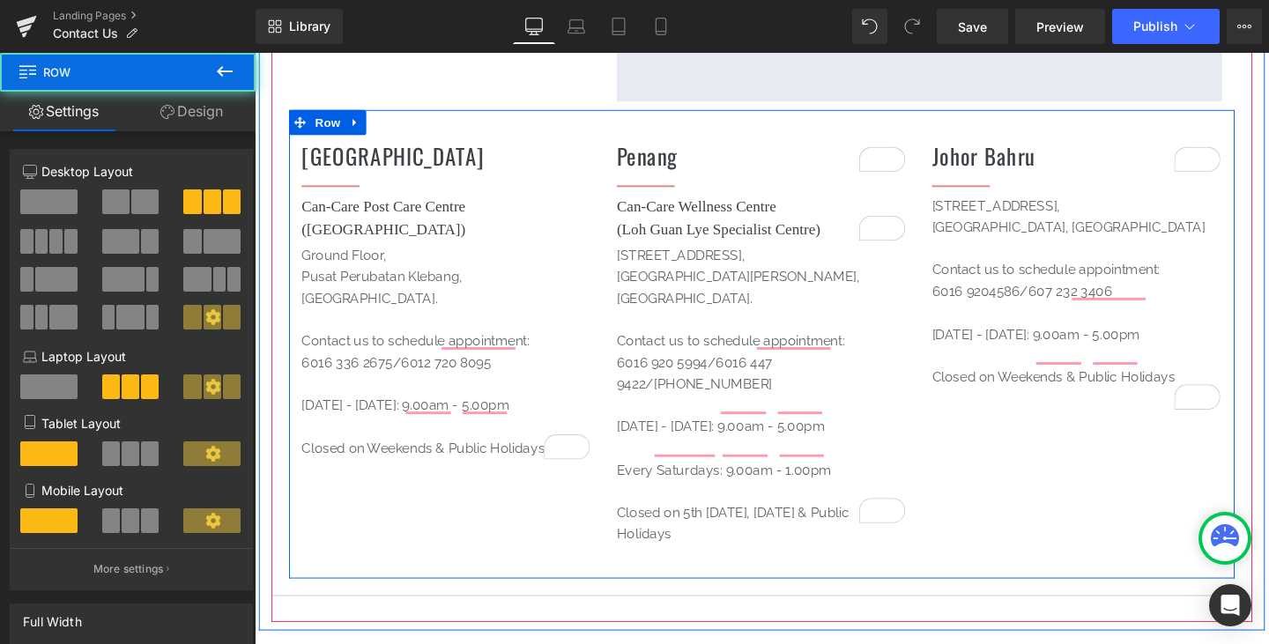
scroll to position [605, 0]
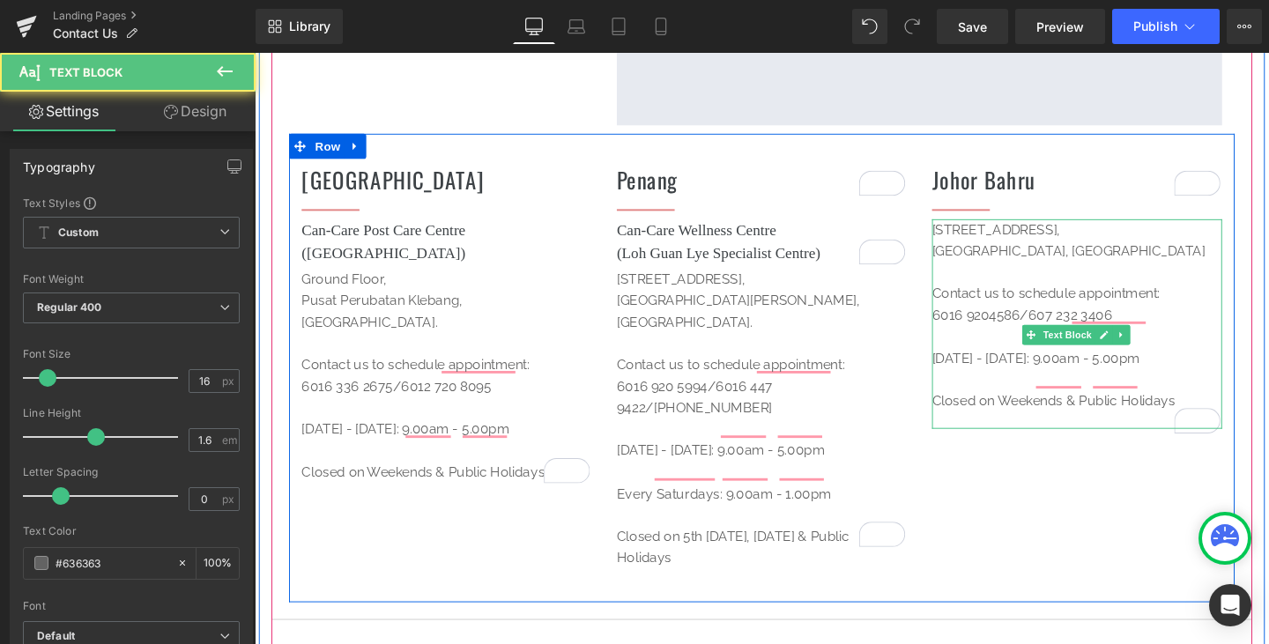
click at [1135, 234] on p "[STREET_ADDRESS]," at bounding box center [1119, 239] width 305 height 23
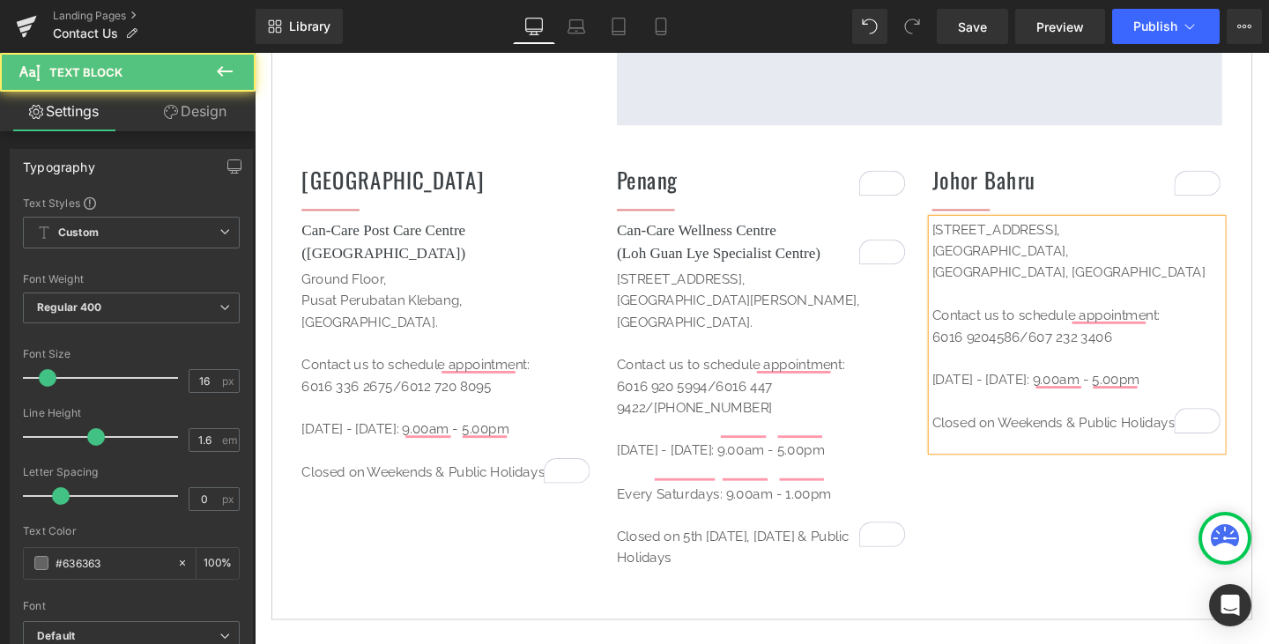
click at [1087, 285] on p "[GEOGRAPHIC_DATA], [GEOGRAPHIC_DATA]" at bounding box center [1119, 284] width 305 height 23
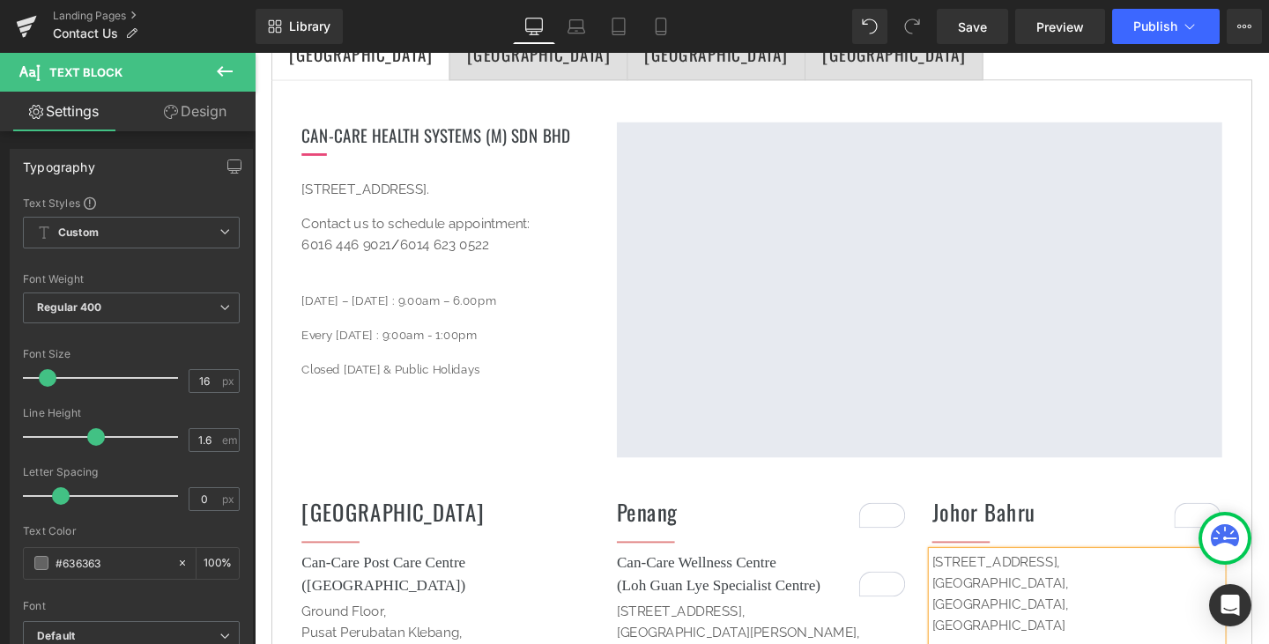
scroll to position [252, 0]
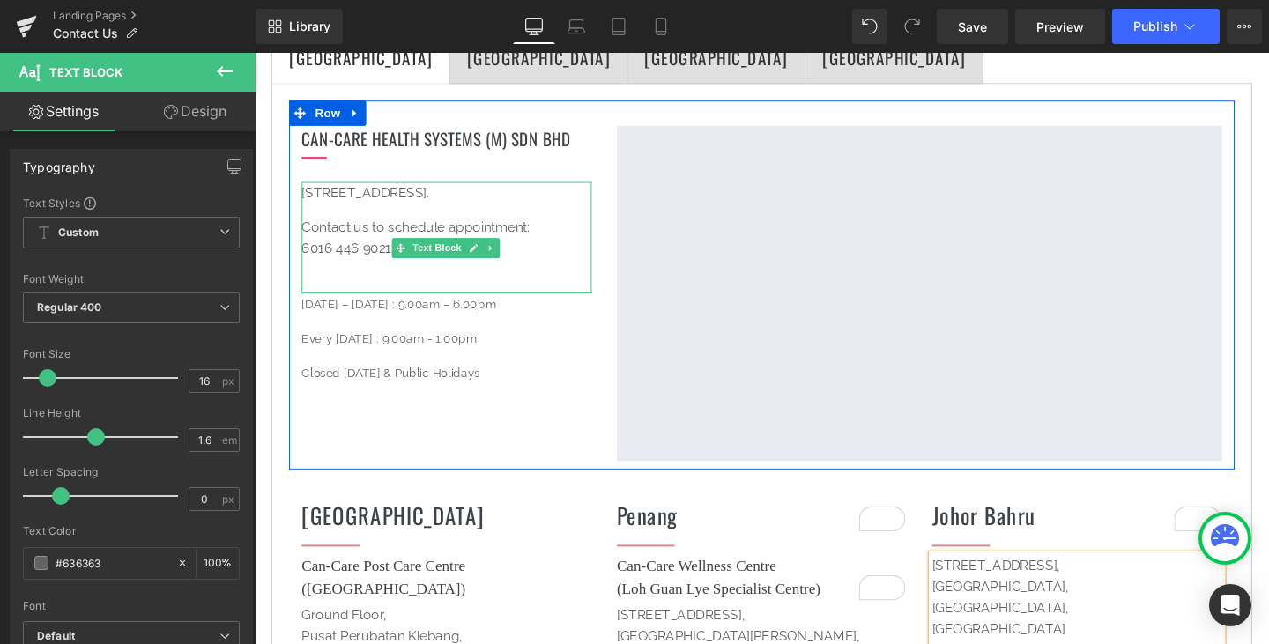
click at [585, 260] on p "Contact us to schedule appointment: 6016 446 9021 / 6014 623 0522" at bounding box center [456, 248] width 305 height 46
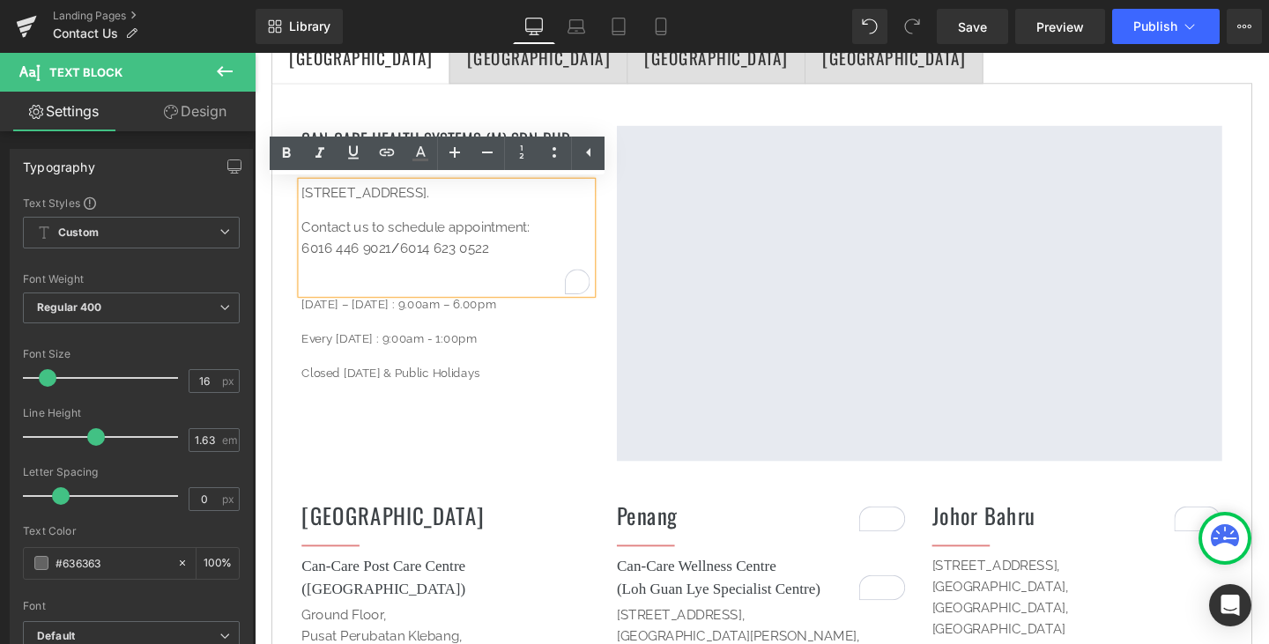
click at [448, 256] on p "Contact us to schedule appointment: 6016 446 9021 / 6014 623 0522" at bounding box center [456, 248] width 305 height 46
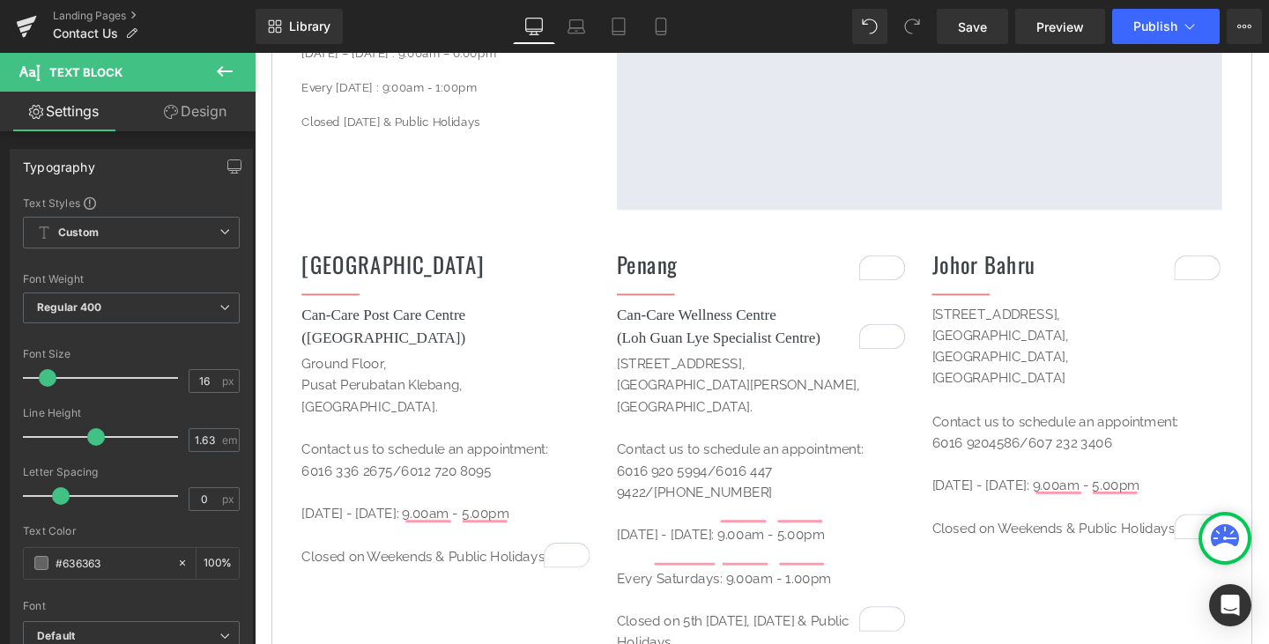
scroll to position [605, 0]
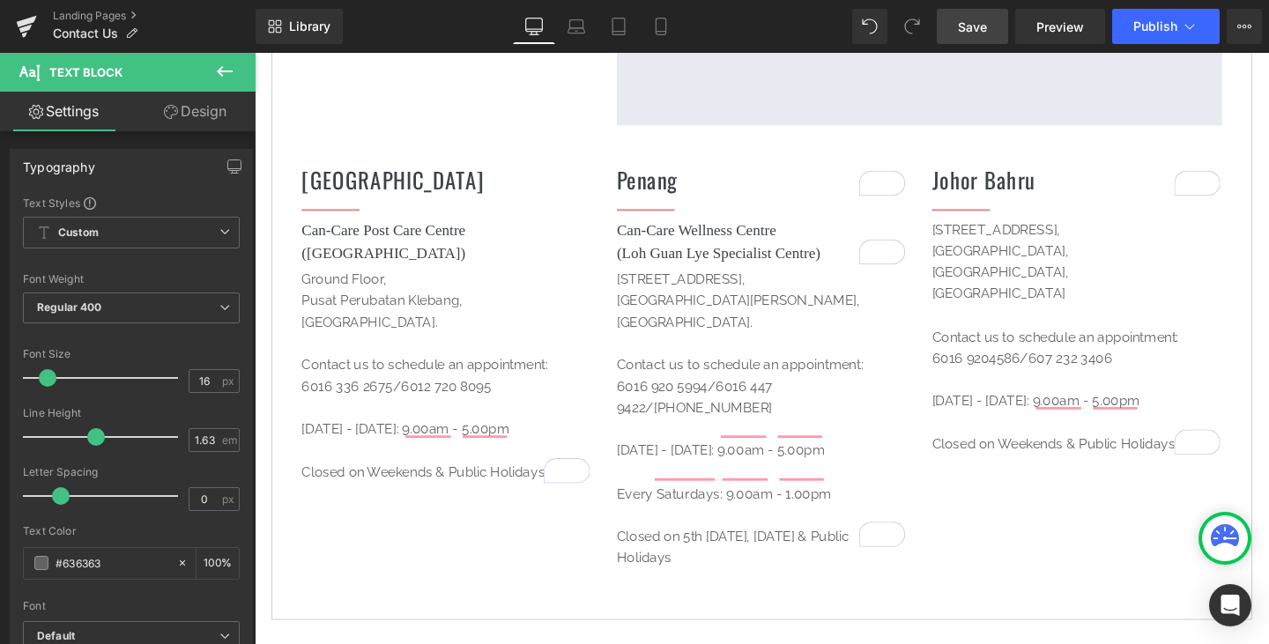
click at [985, 43] on link "Save" at bounding box center [972, 26] width 71 height 35
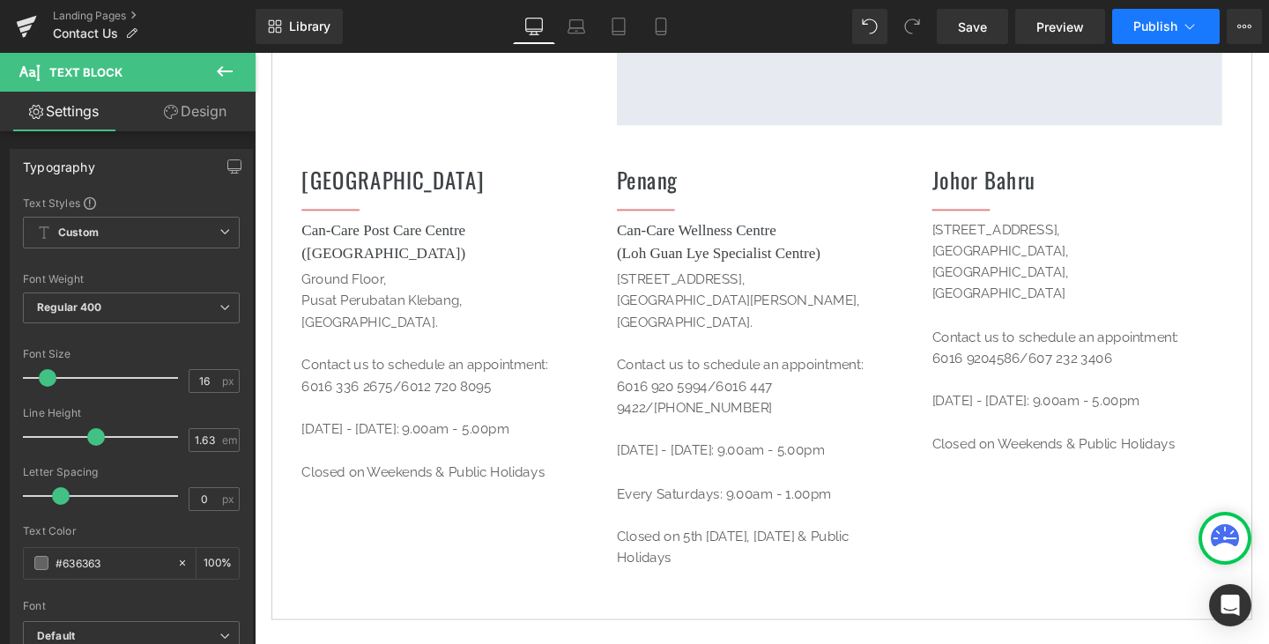
click at [1170, 23] on span "Publish" at bounding box center [1155, 26] width 44 height 14
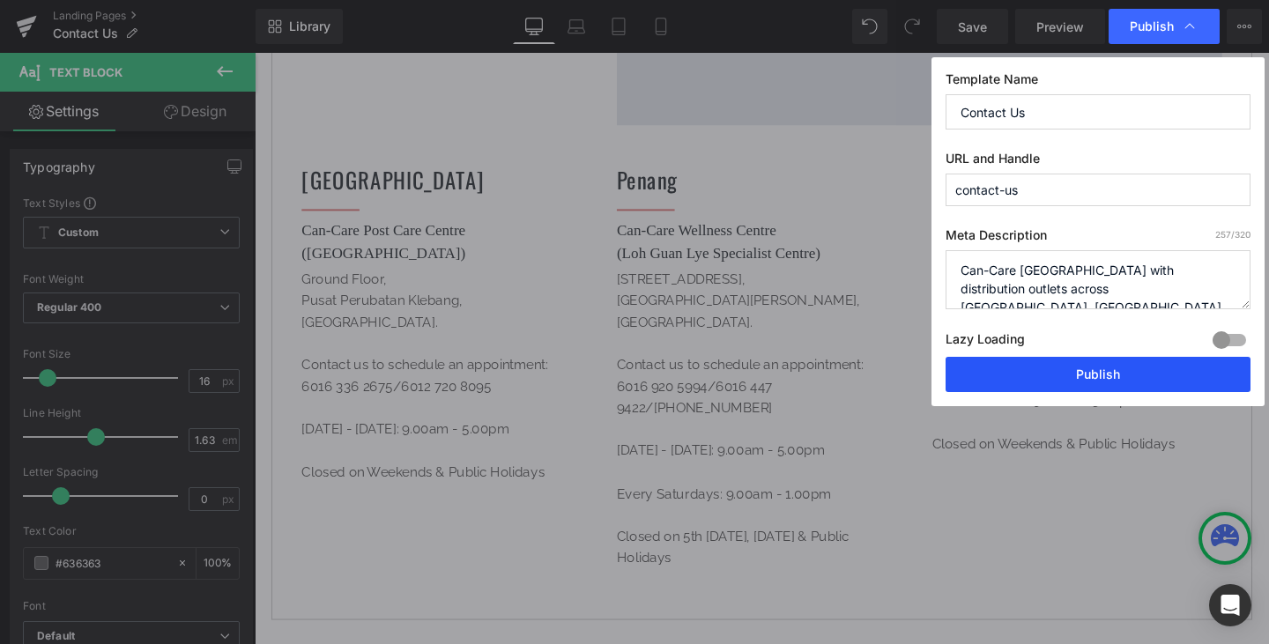
click at [1127, 364] on button "Publish" at bounding box center [1098, 374] width 305 height 35
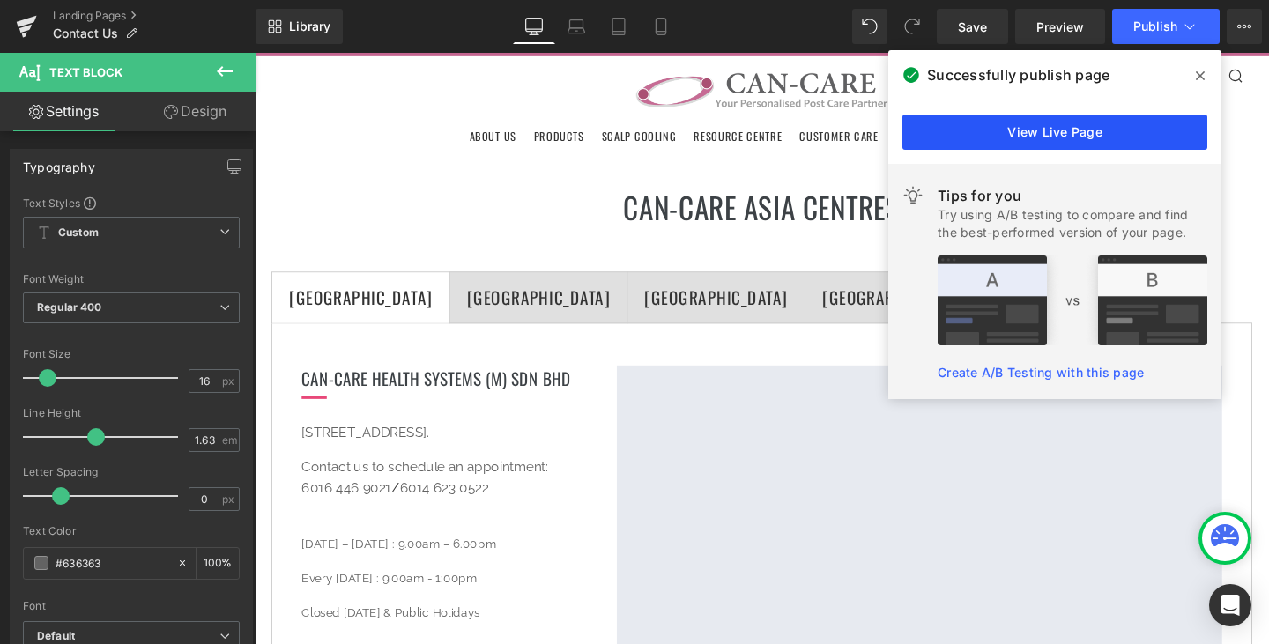
click at [1081, 135] on link "View Live Page" at bounding box center [1055, 132] width 305 height 35
